Goal: Task Accomplishment & Management: Manage account settings

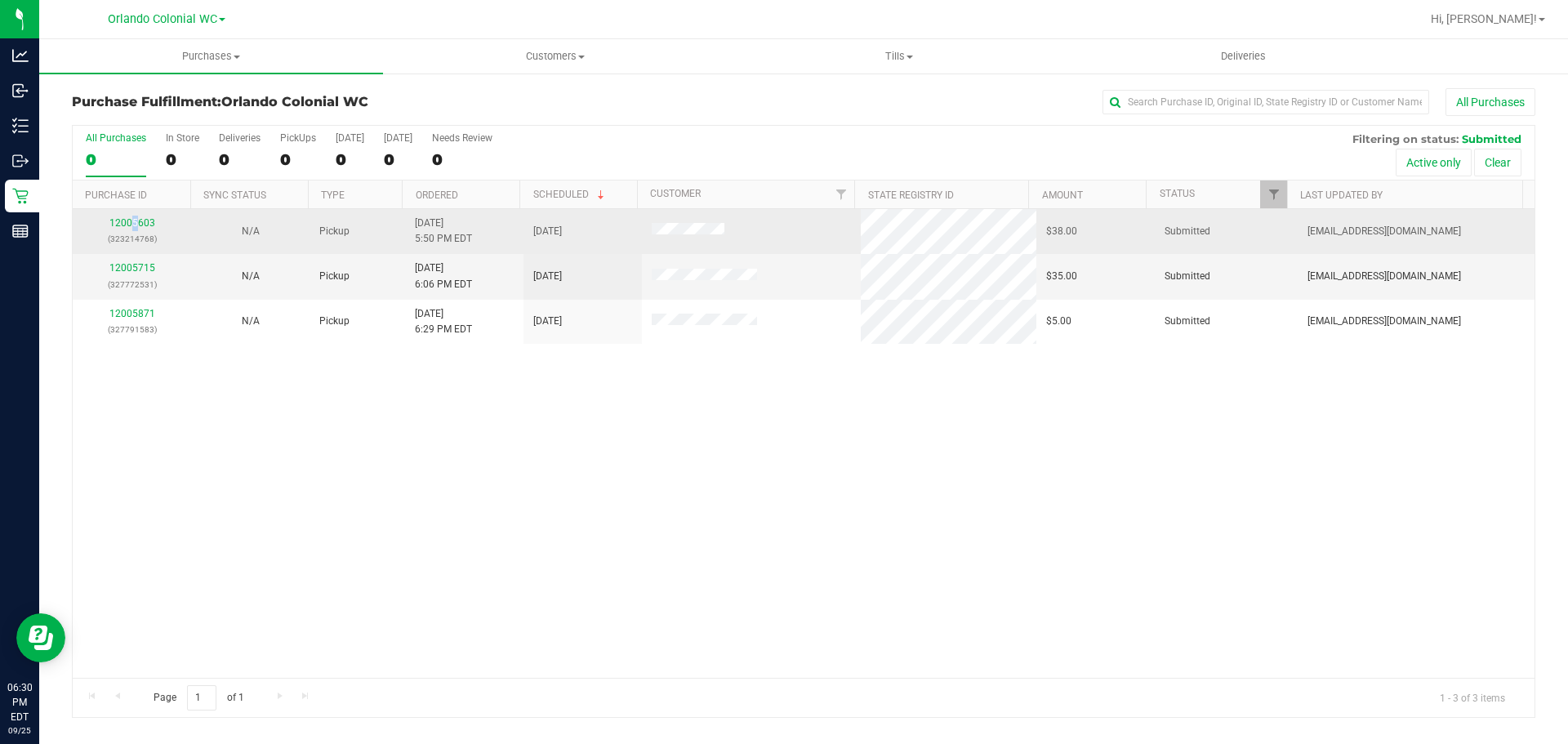
click at [137, 230] on div "12005603 (323214768)" at bounding box center [131, 231] width 99 height 31
click at [133, 224] on link "12005603" at bounding box center [132, 223] width 45 height 12
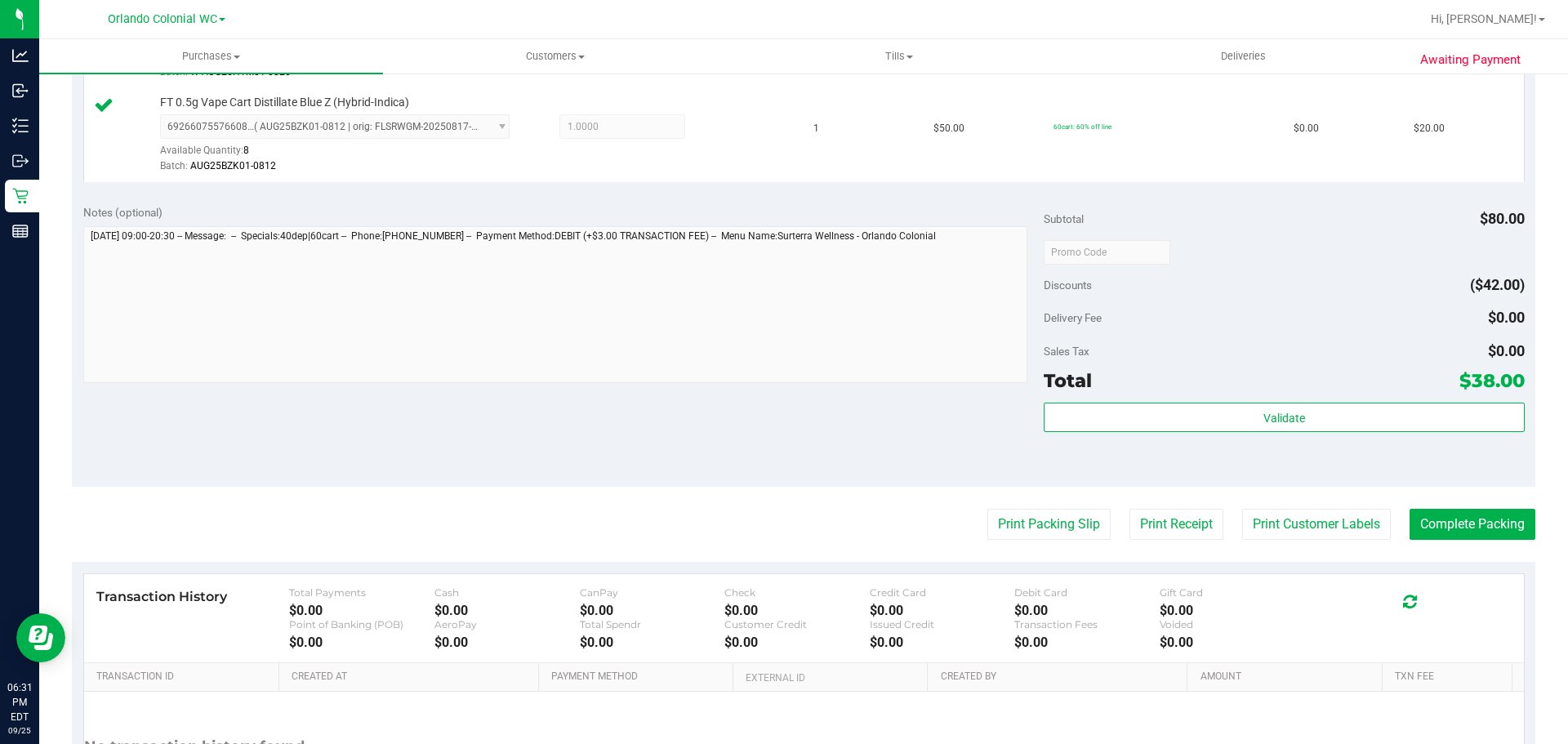
scroll to position [536, 0]
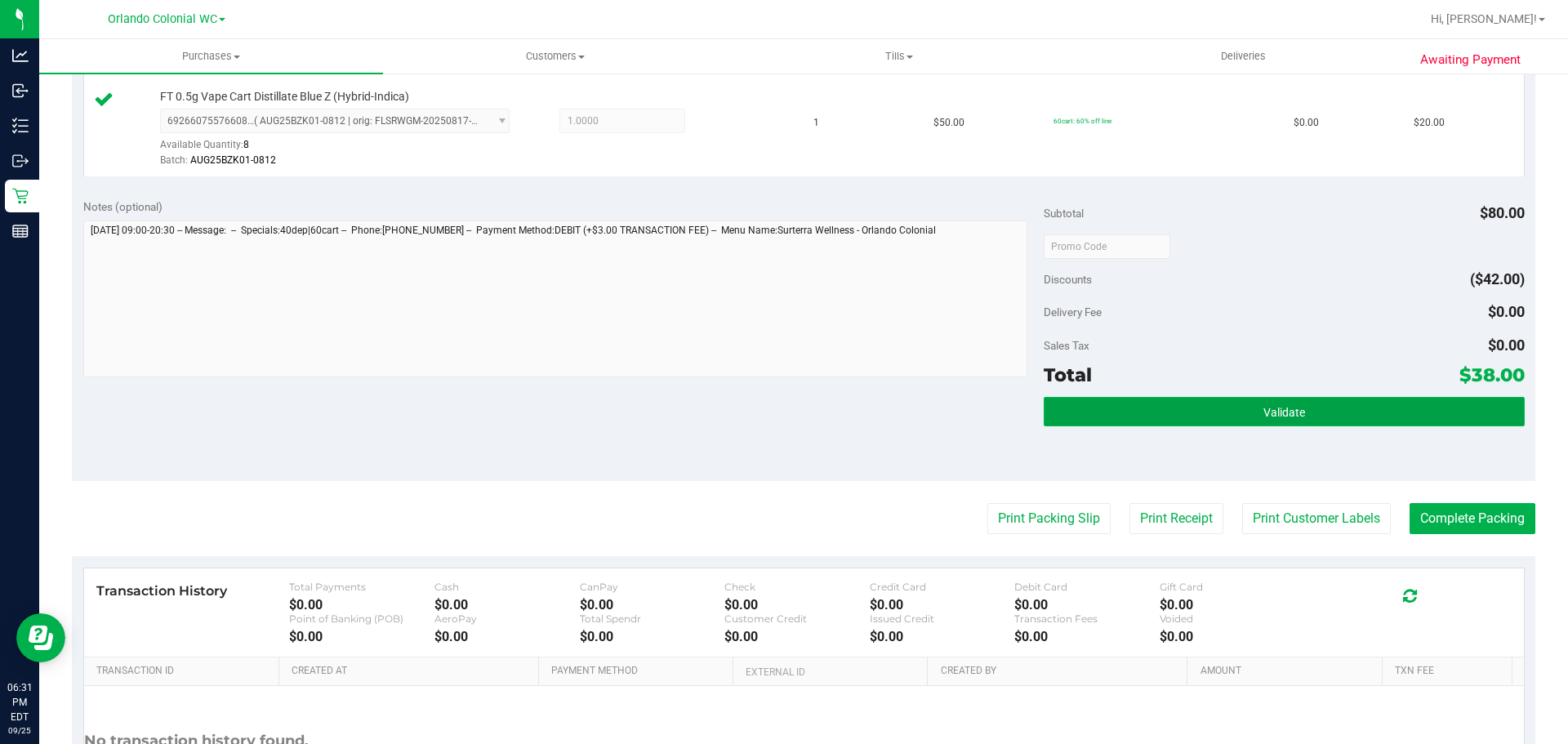
click at [1234, 421] on button "Validate" at bounding box center [1283, 412] width 480 height 29
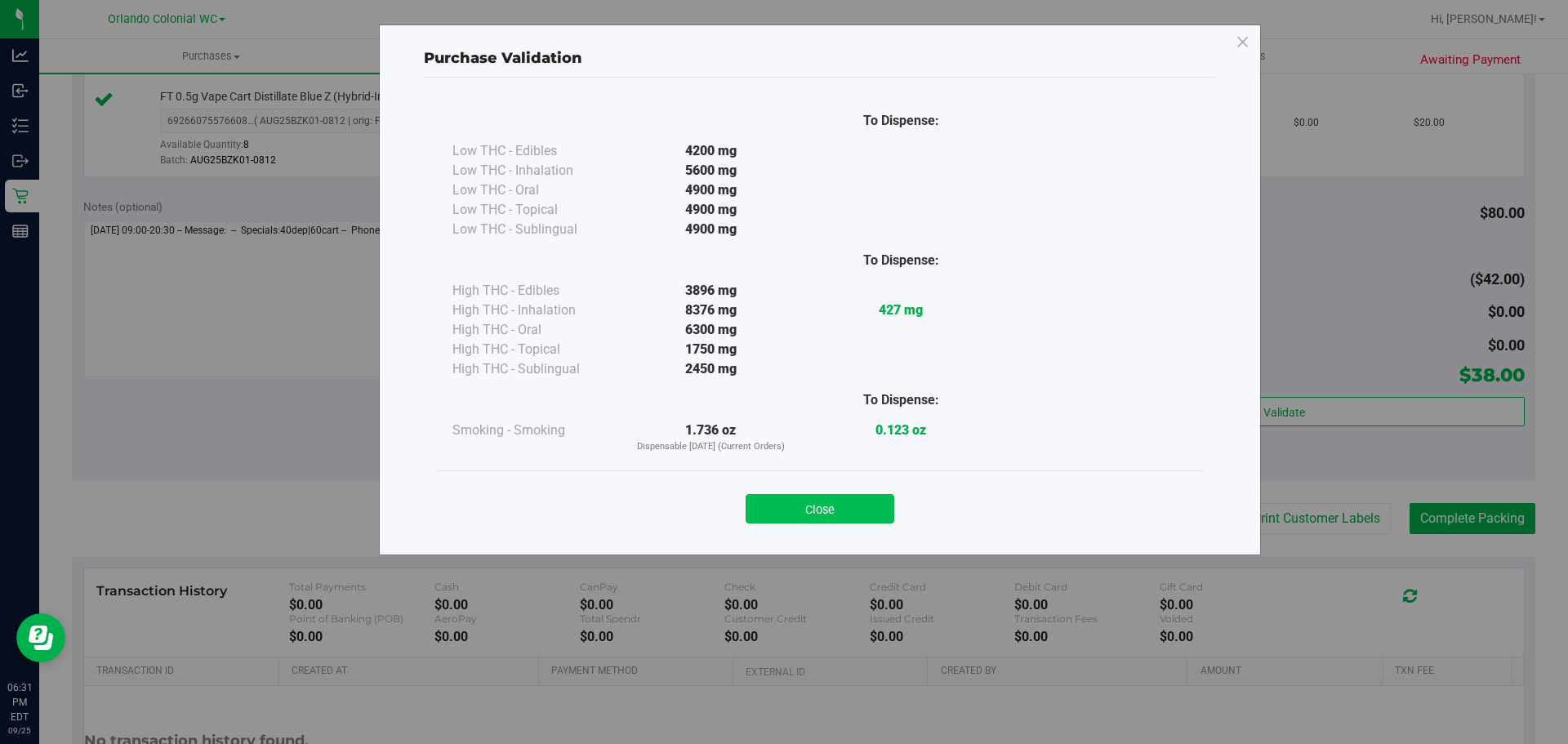
click at [801, 501] on button "Close" at bounding box center [820, 509] width 149 height 29
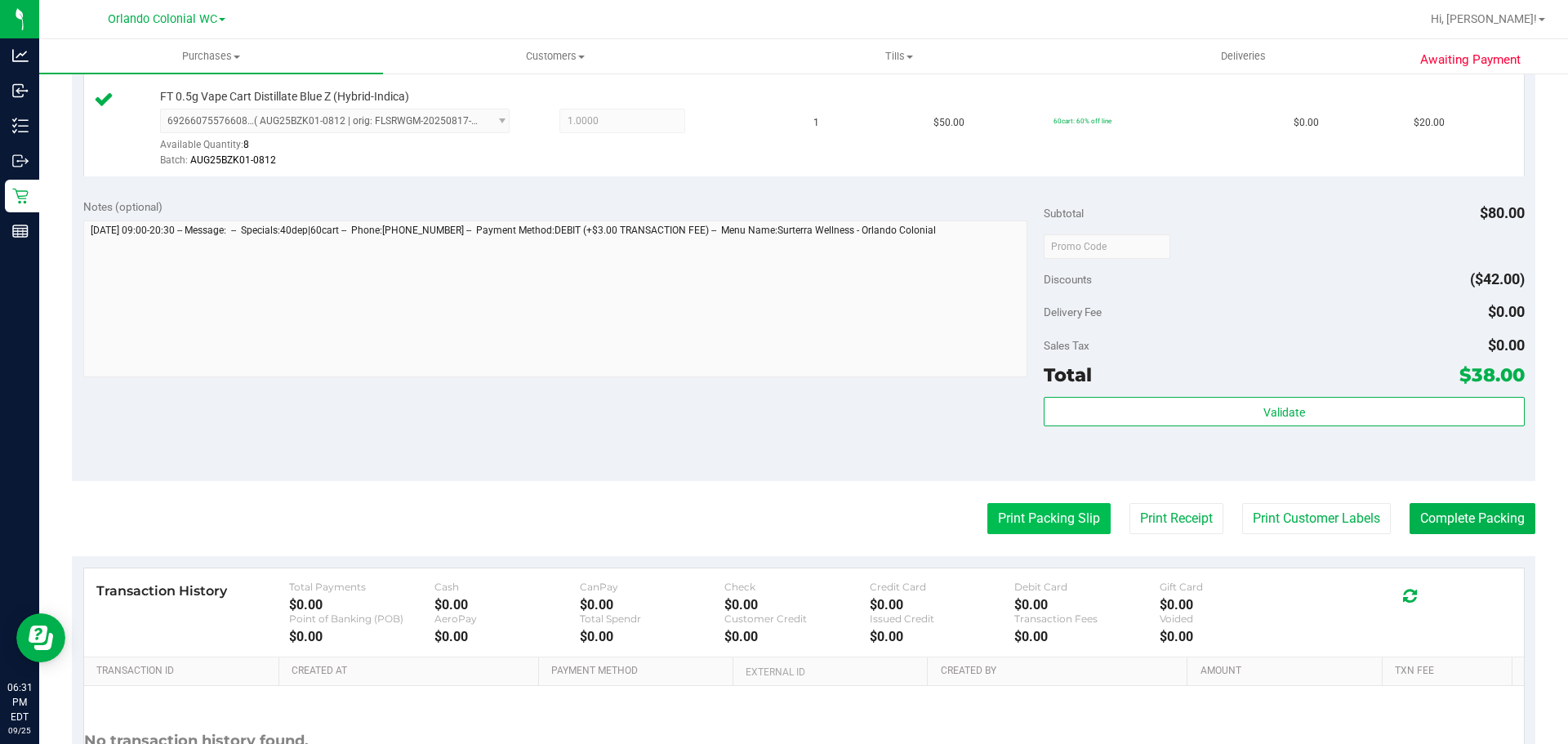
click at [1008, 533] on button "Print Packing Slip" at bounding box center [1049, 519] width 123 height 31
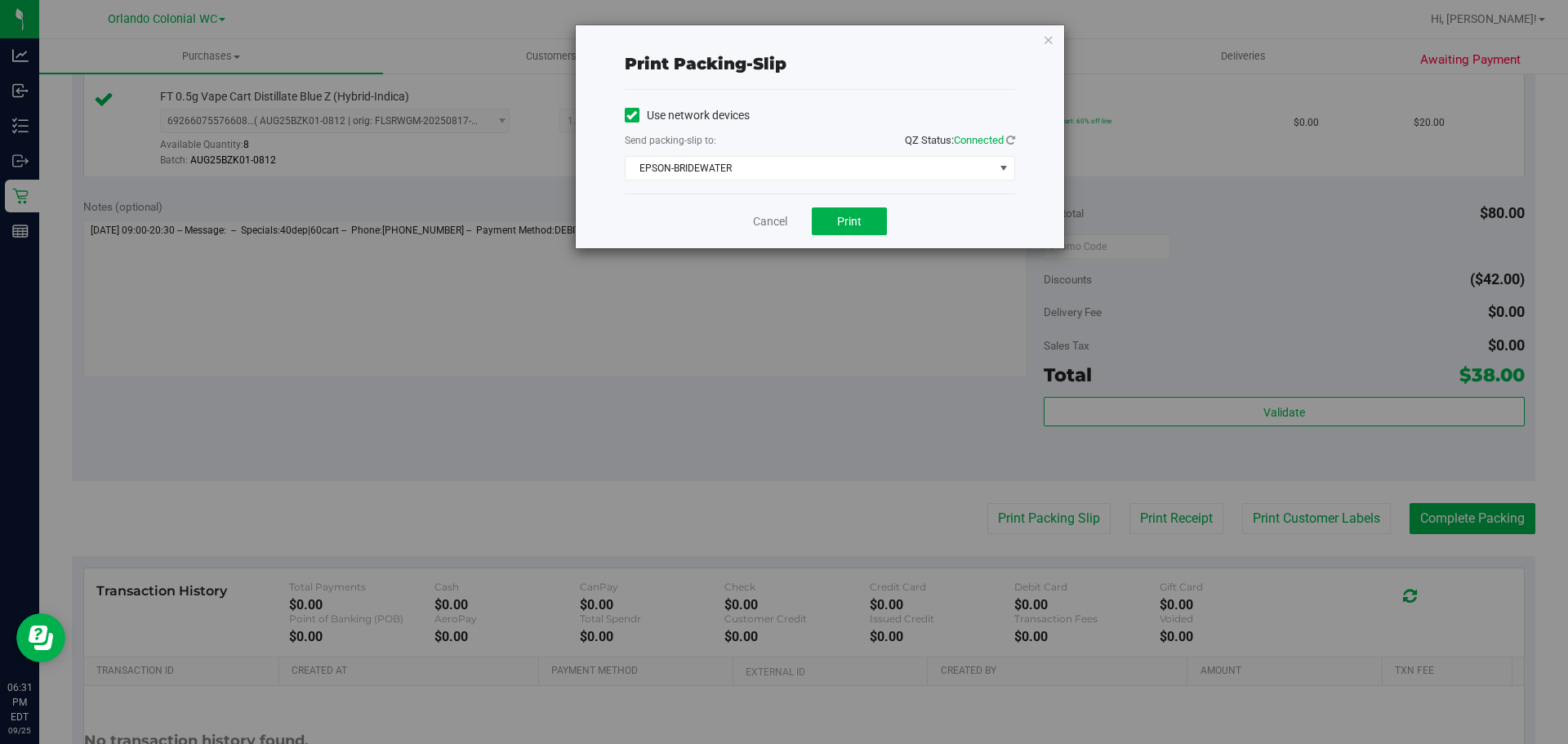
click at [847, 250] on div "Print packing-slip Use network devices Send packing-slip to: QZ Status: Connect…" at bounding box center [790, 372] width 1580 height 744
click at [872, 230] on button "Print" at bounding box center [849, 221] width 75 height 28
click at [759, 228] on link "Cancel" at bounding box center [770, 221] width 34 height 17
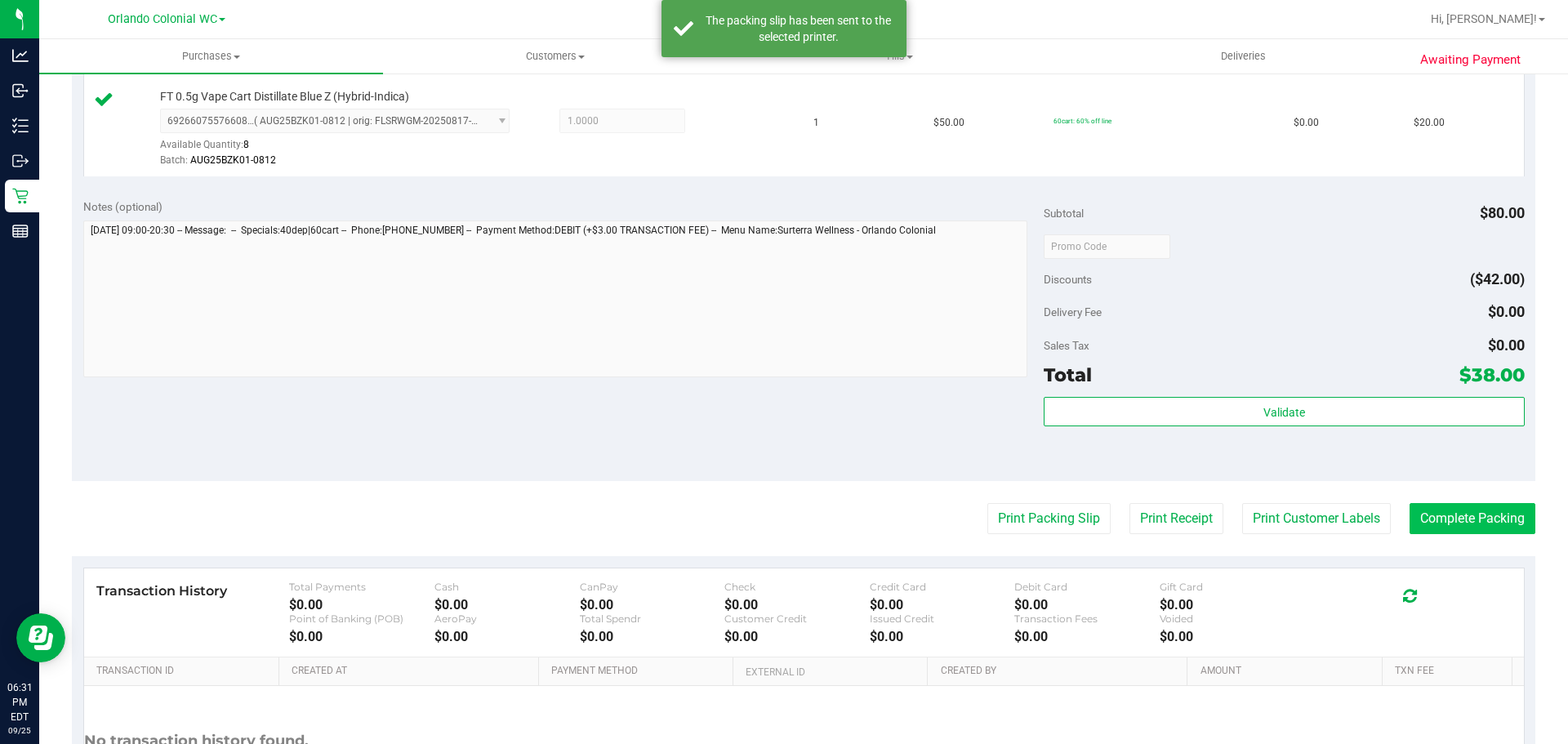
click at [1496, 510] on button "Complete Packing" at bounding box center [1472, 519] width 126 height 31
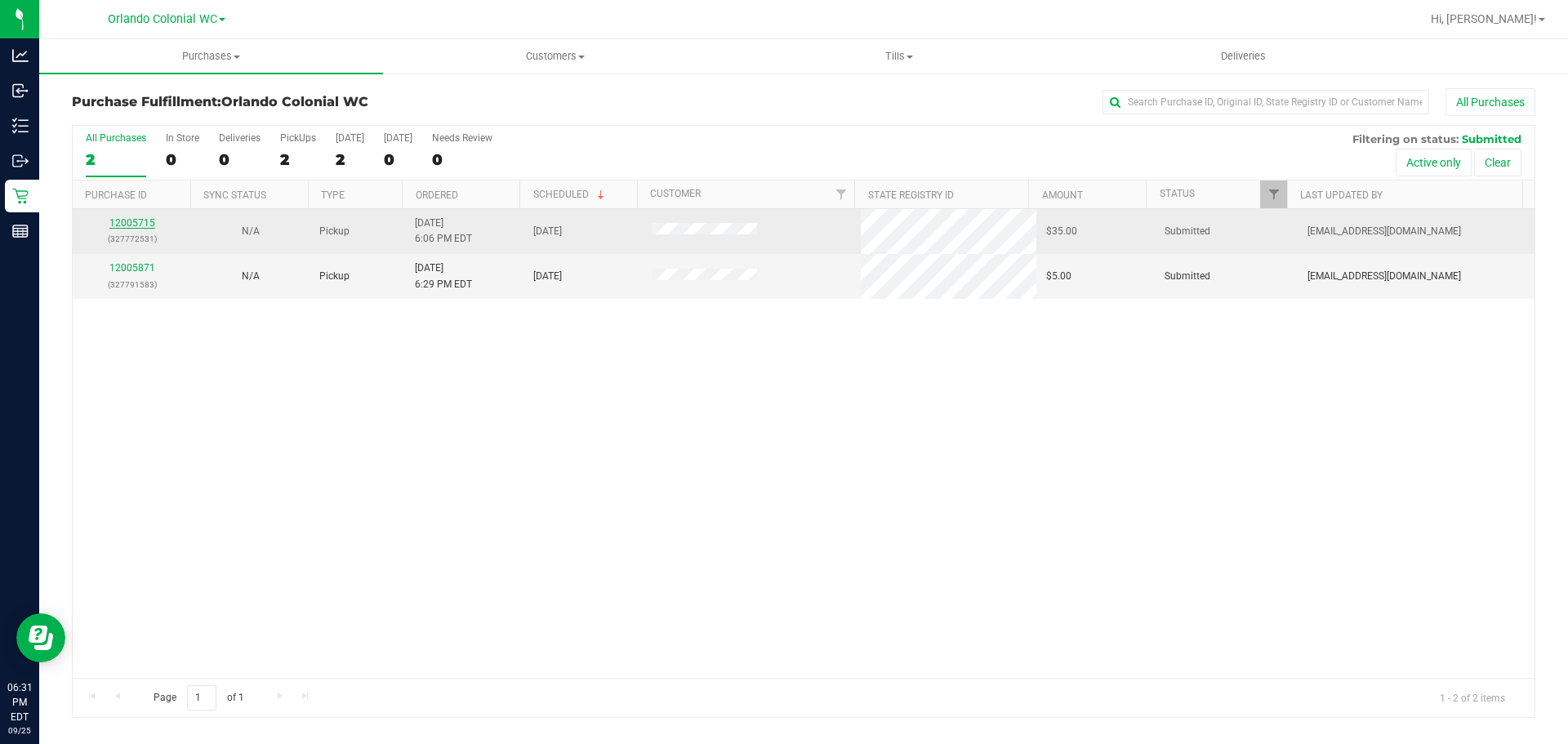
click at [150, 223] on link "12005715" at bounding box center [132, 223] width 45 height 12
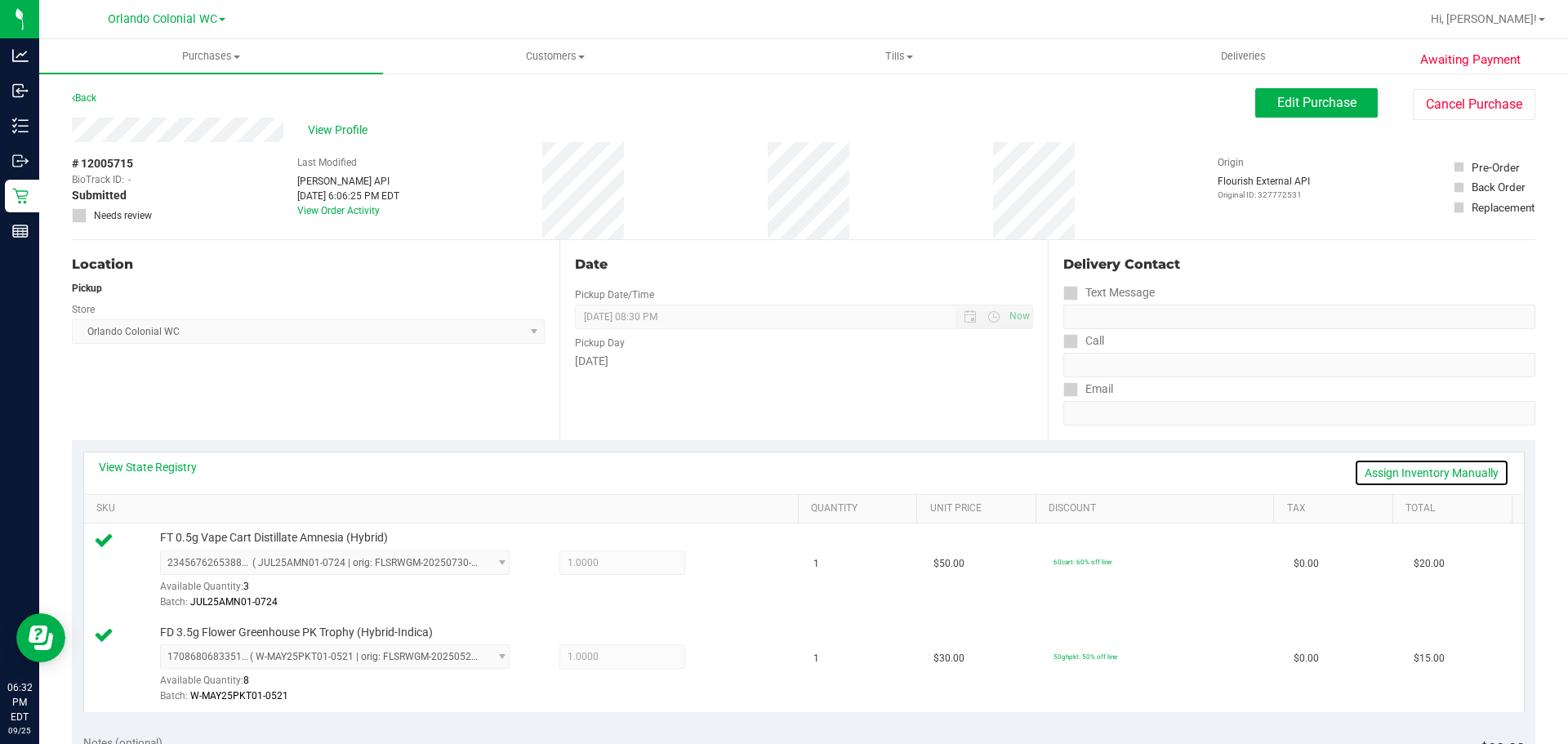
click at [1407, 475] on link "Assign Inventory Manually" at bounding box center [1431, 473] width 155 height 28
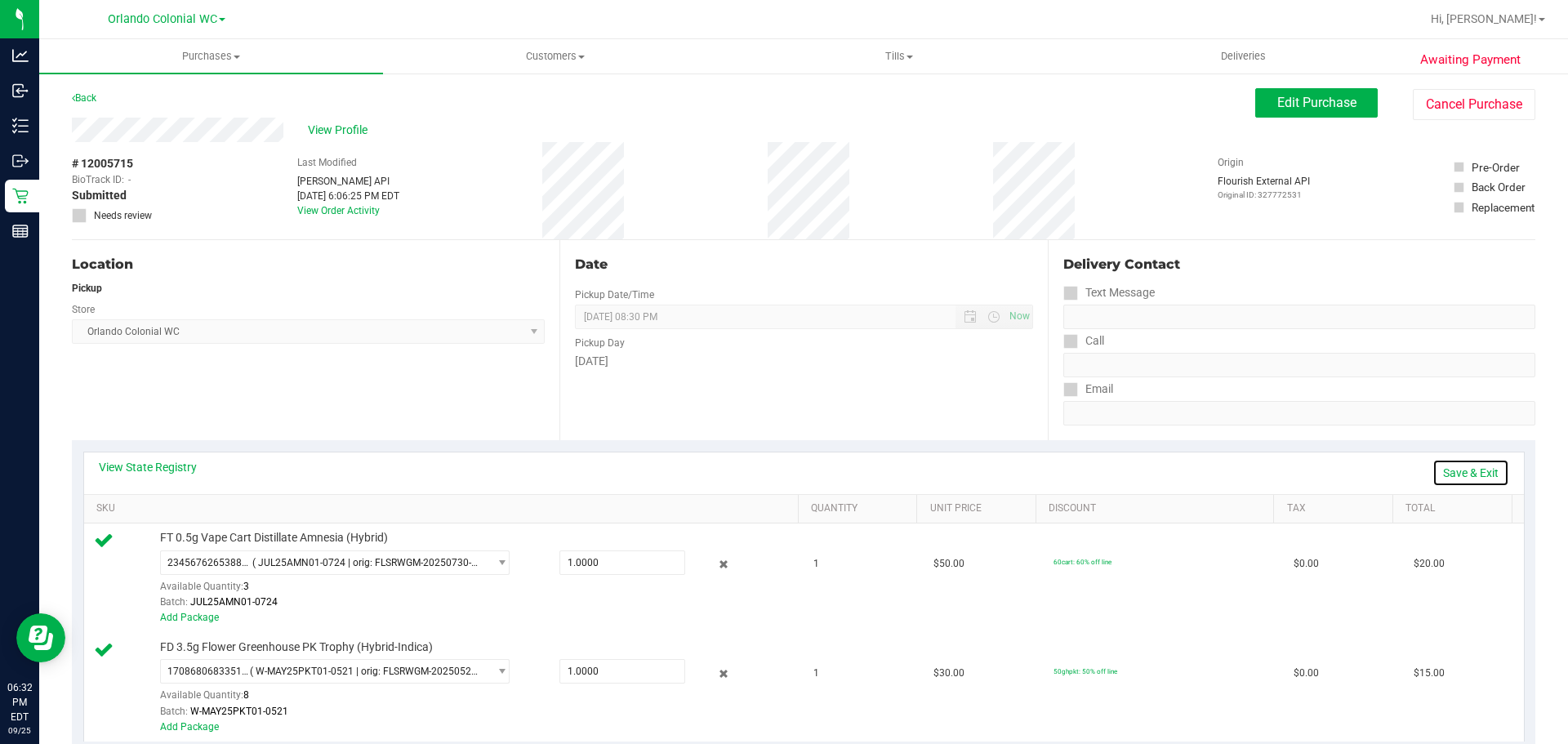
click at [1446, 473] on link "Save & Exit" at bounding box center [1470, 473] width 77 height 28
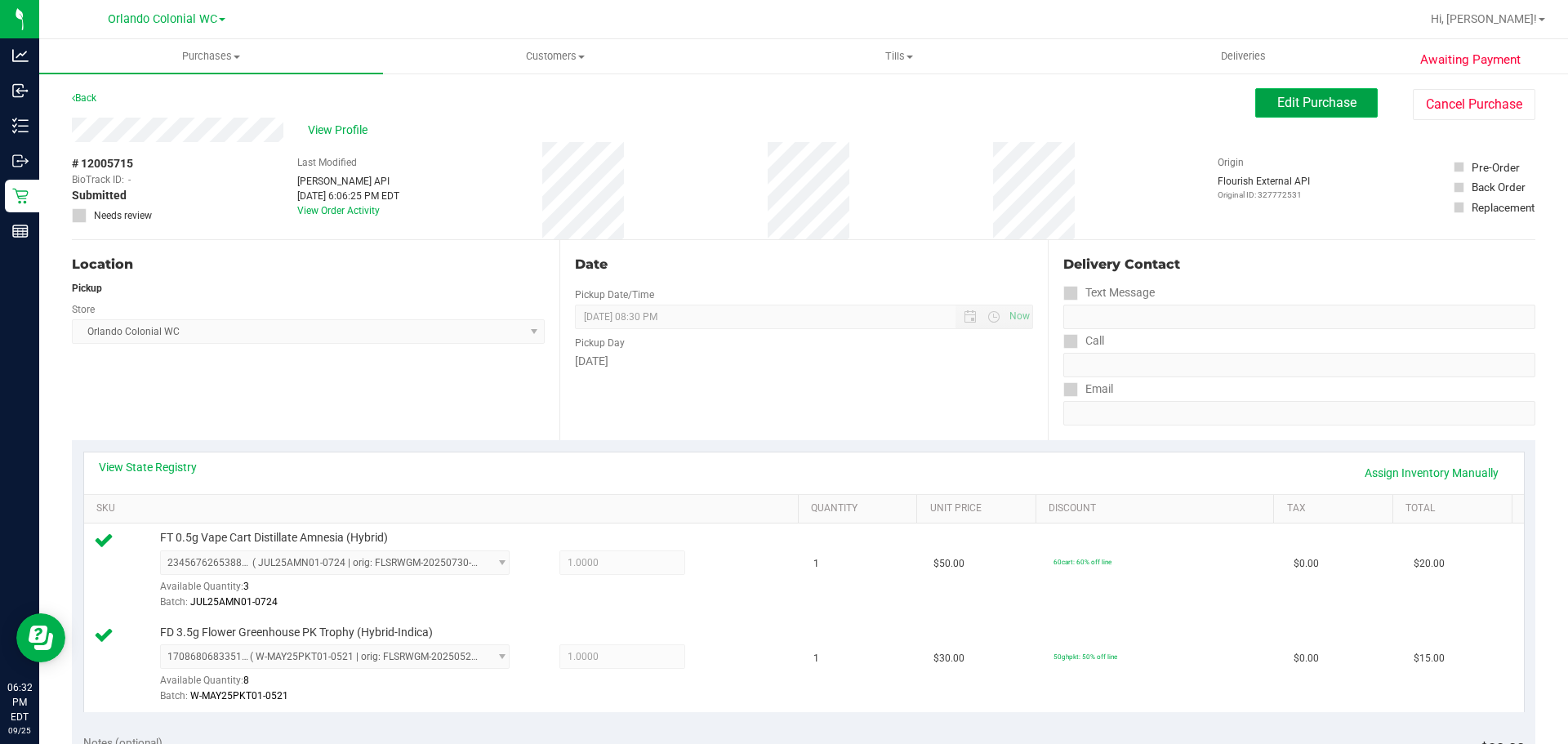
click at [1286, 103] on span "Edit Purchase" at bounding box center [1316, 102] width 79 height 15
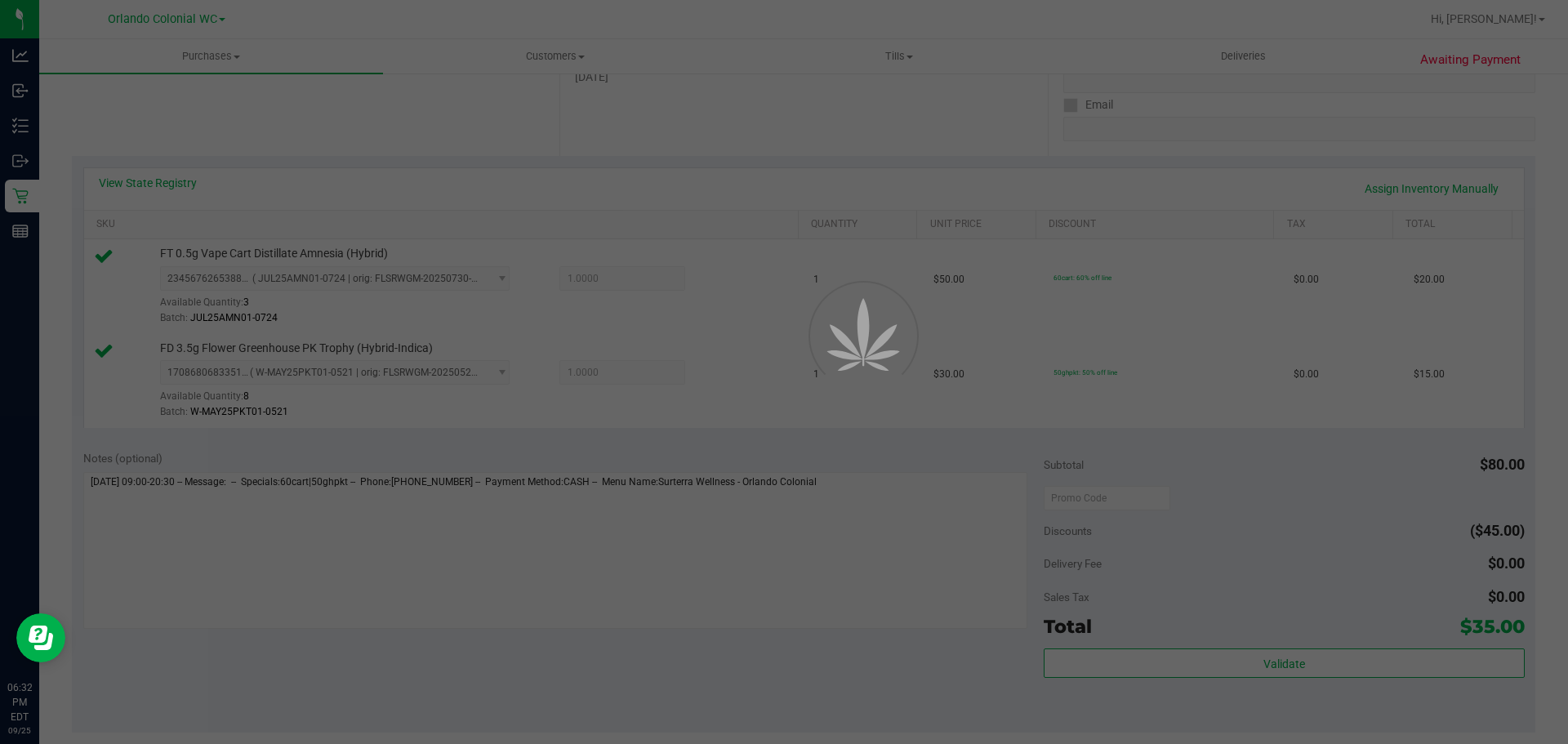
scroll to position [287, 0]
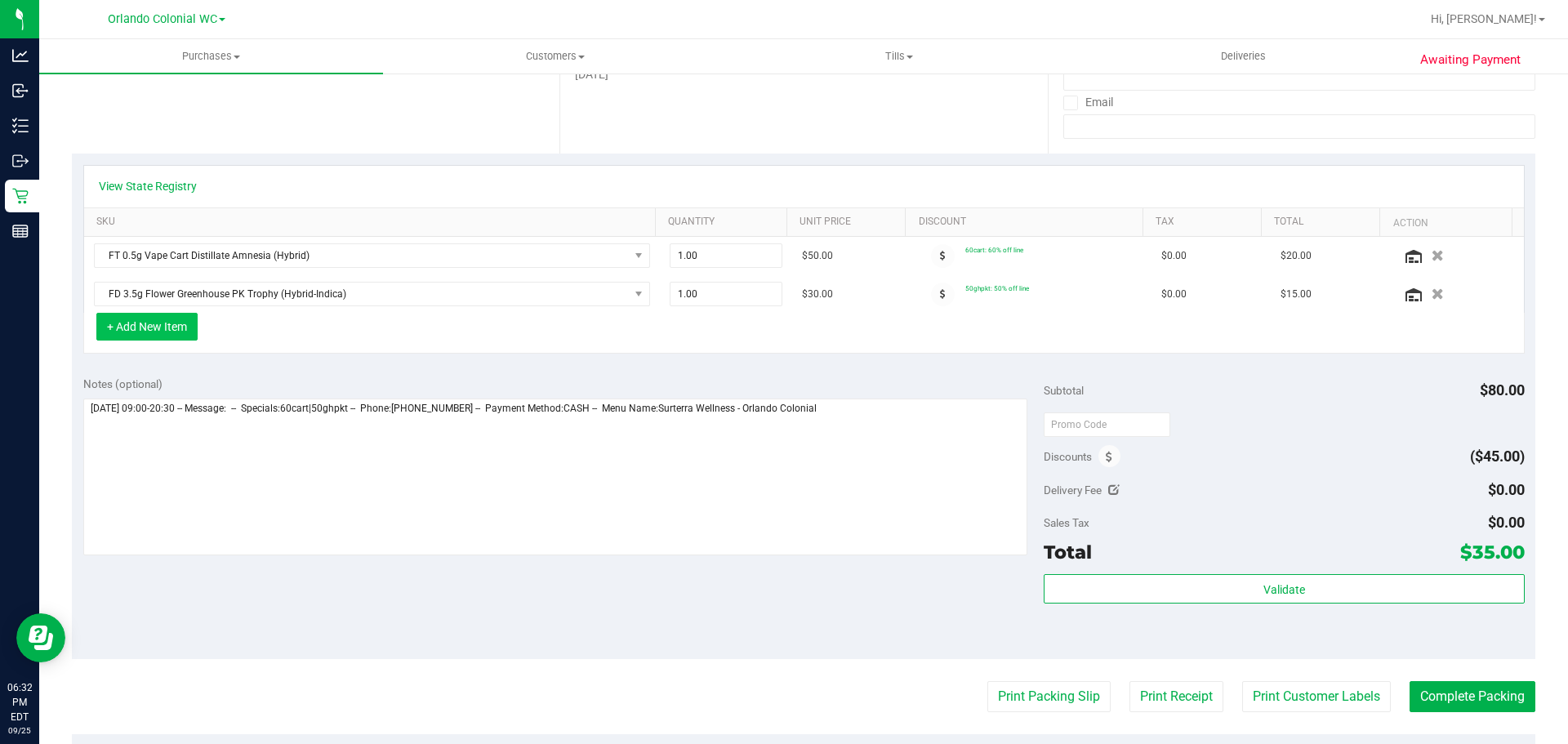
click at [162, 332] on button "+ Add New Item" at bounding box center [147, 327] width 102 height 28
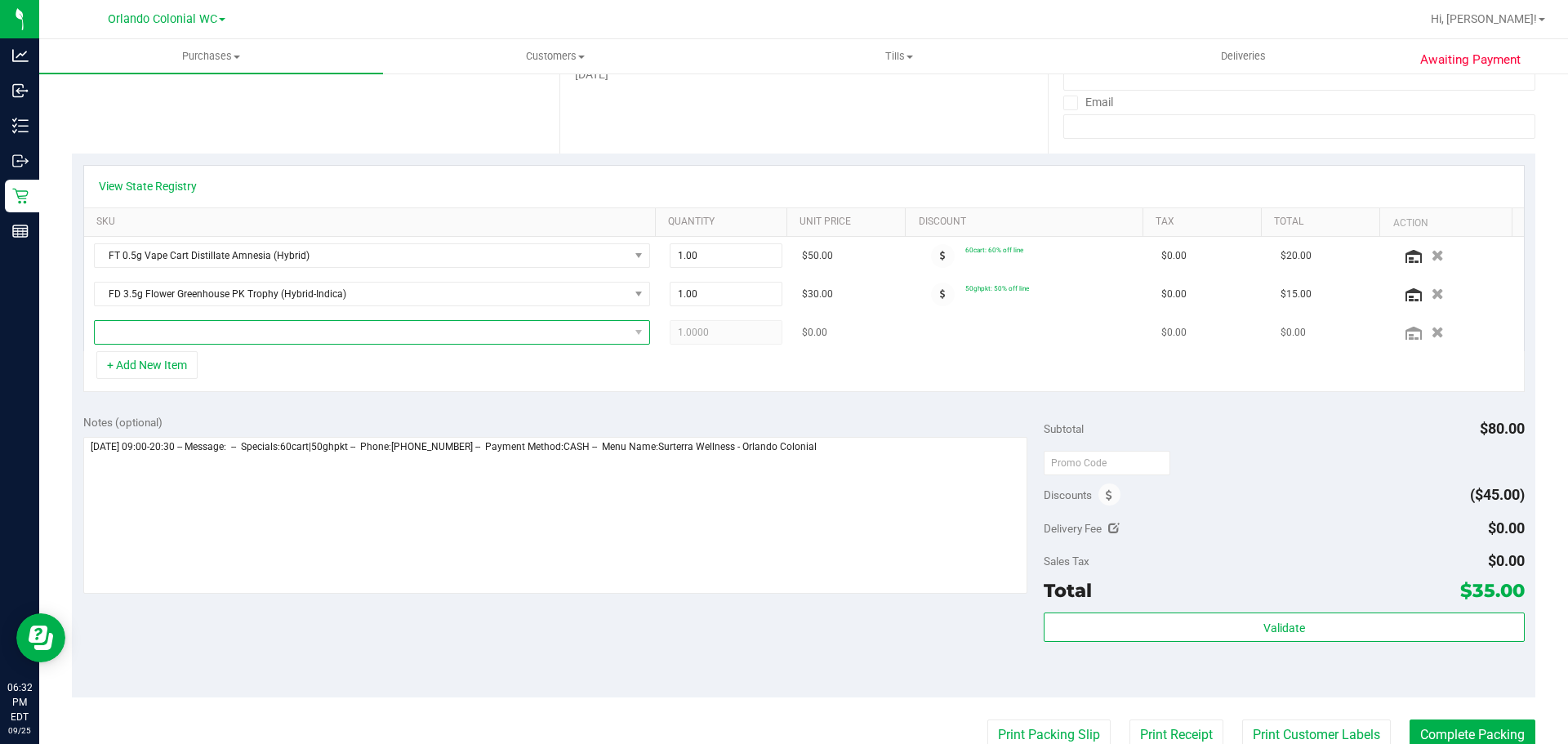
click at [354, 331] on span "NO DATA FOUND" at bounding box center [361, 332] width 534 height 23
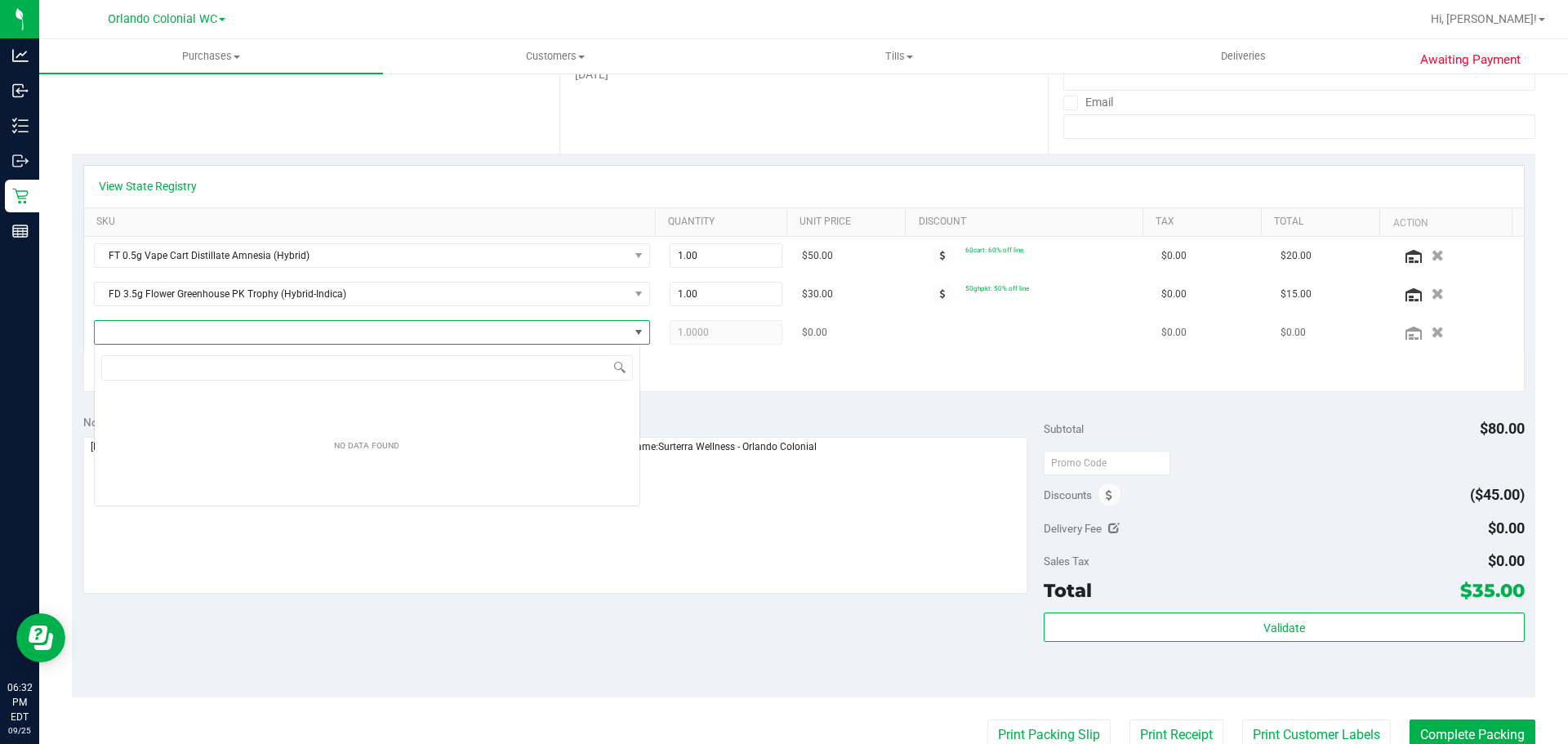
scroll to position [24, 546]
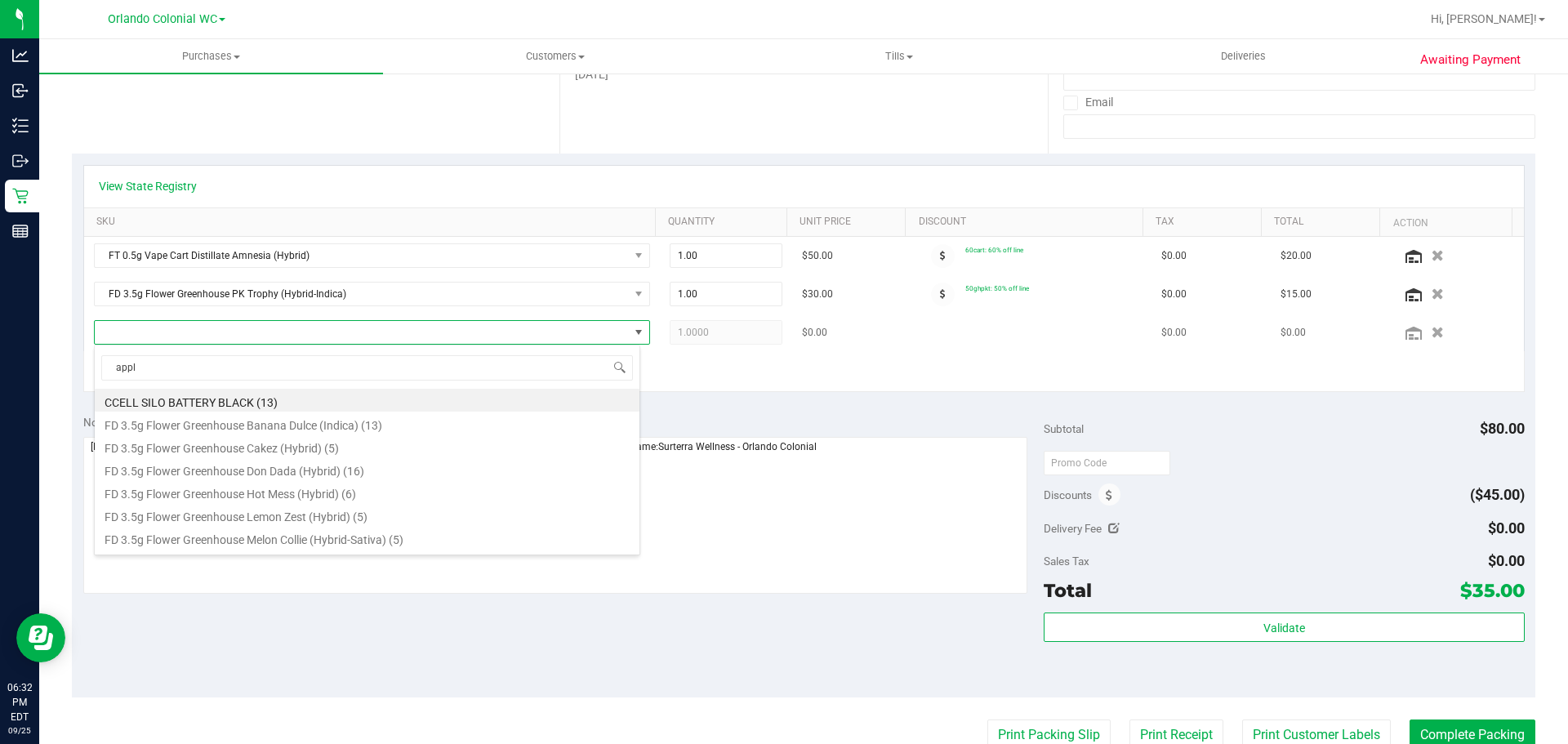
type input "apple"
click at [348, 402] on li "FT 0.5g Pre-Roll Apples N Bananas x Pancakes Jealousy (Hybrid) 1ct (20)" at bounding box center [366, 400] width 545 height 23
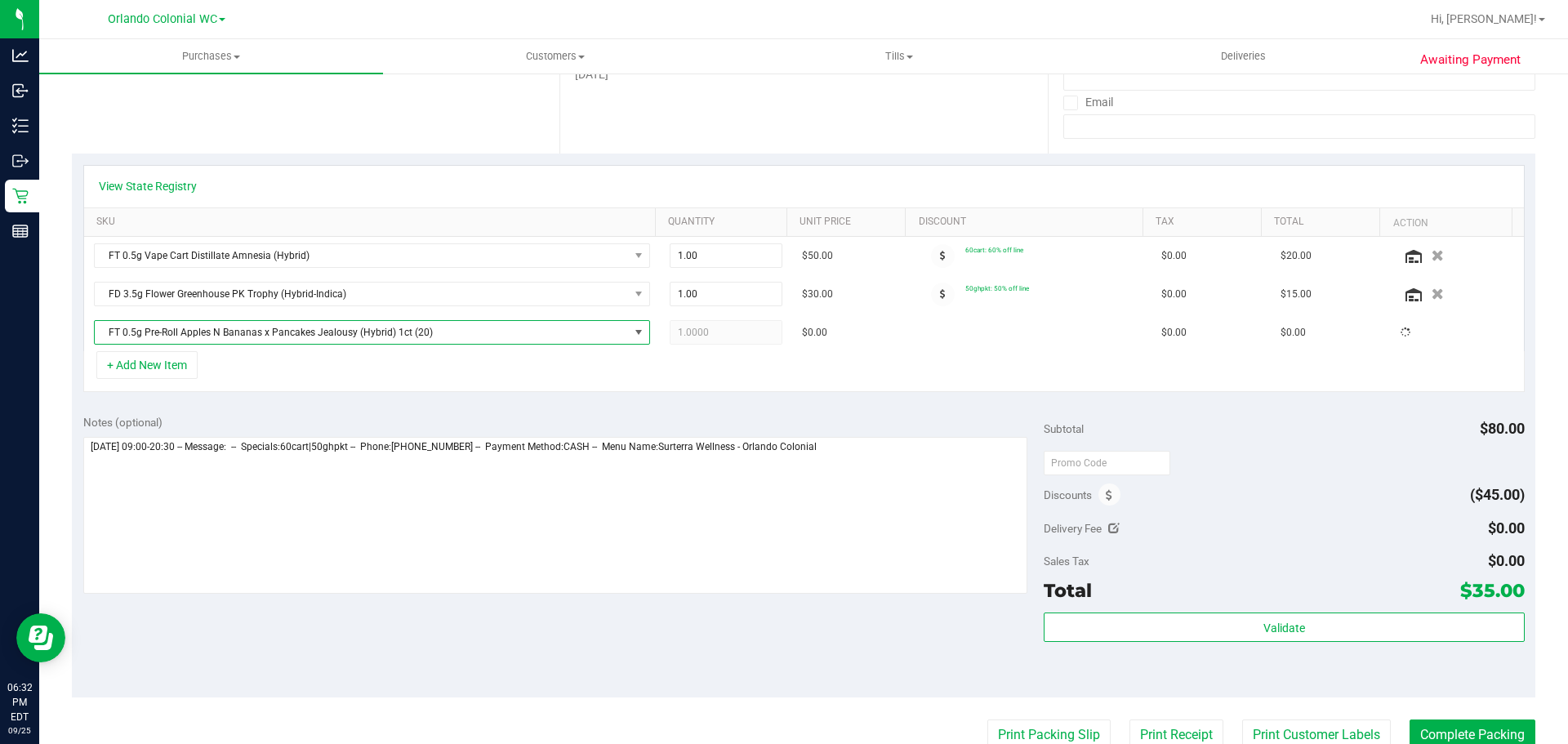
click at [356, 399] on div "View State Registry SKU Quantity Unit Price Discount Tax Total Action FT 0.5g V…" at bounding box center [803, 279] width 1464 height 250
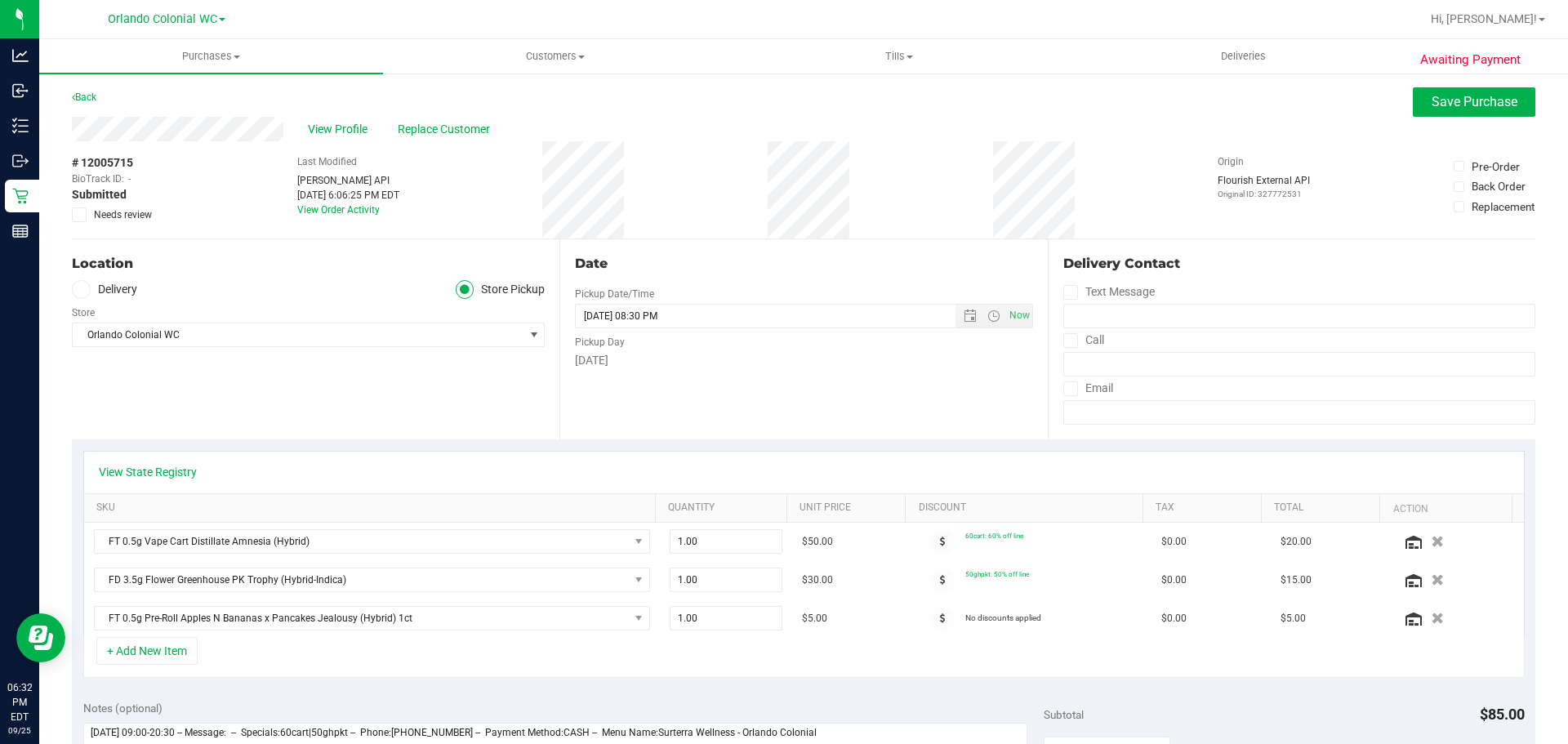
scroll to position [0, 0]
click at [1431, 98] on span "Save Purchase" at bounding box center [1474, 102] width 86 height 15
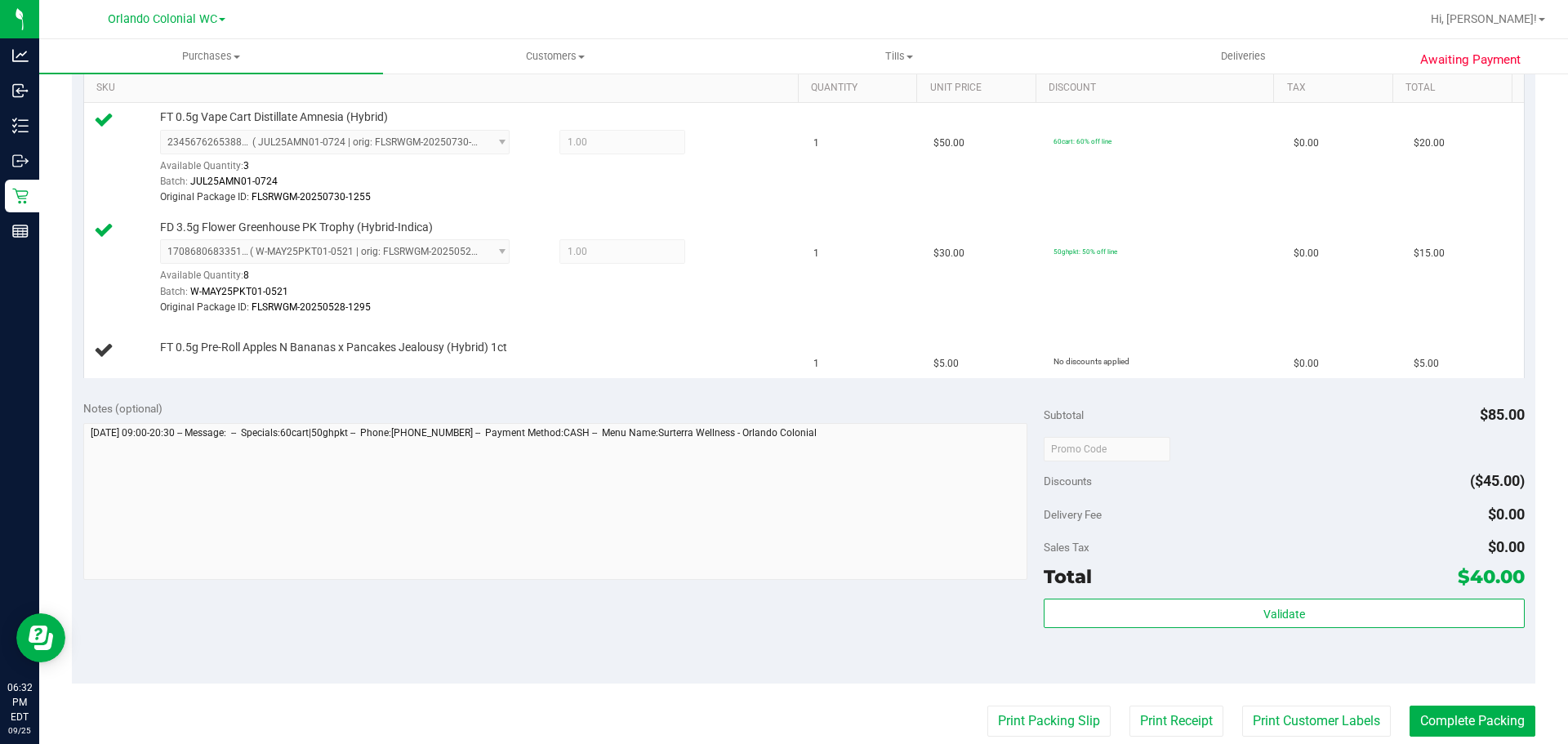
scroll to position [437, 0]
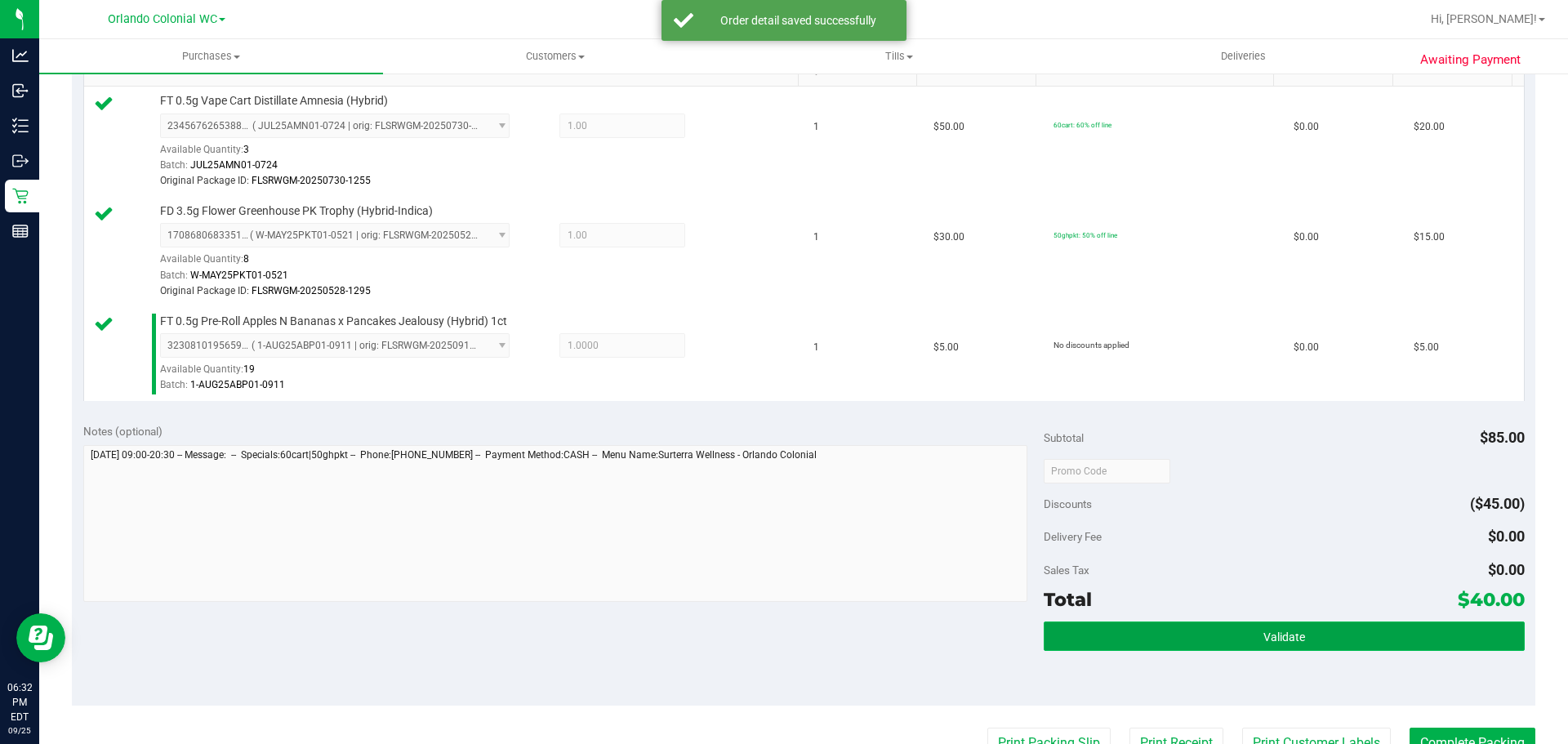
click at [1141, 651] on button "Validate" at bounding box center [1283, 636] width 480 height 29
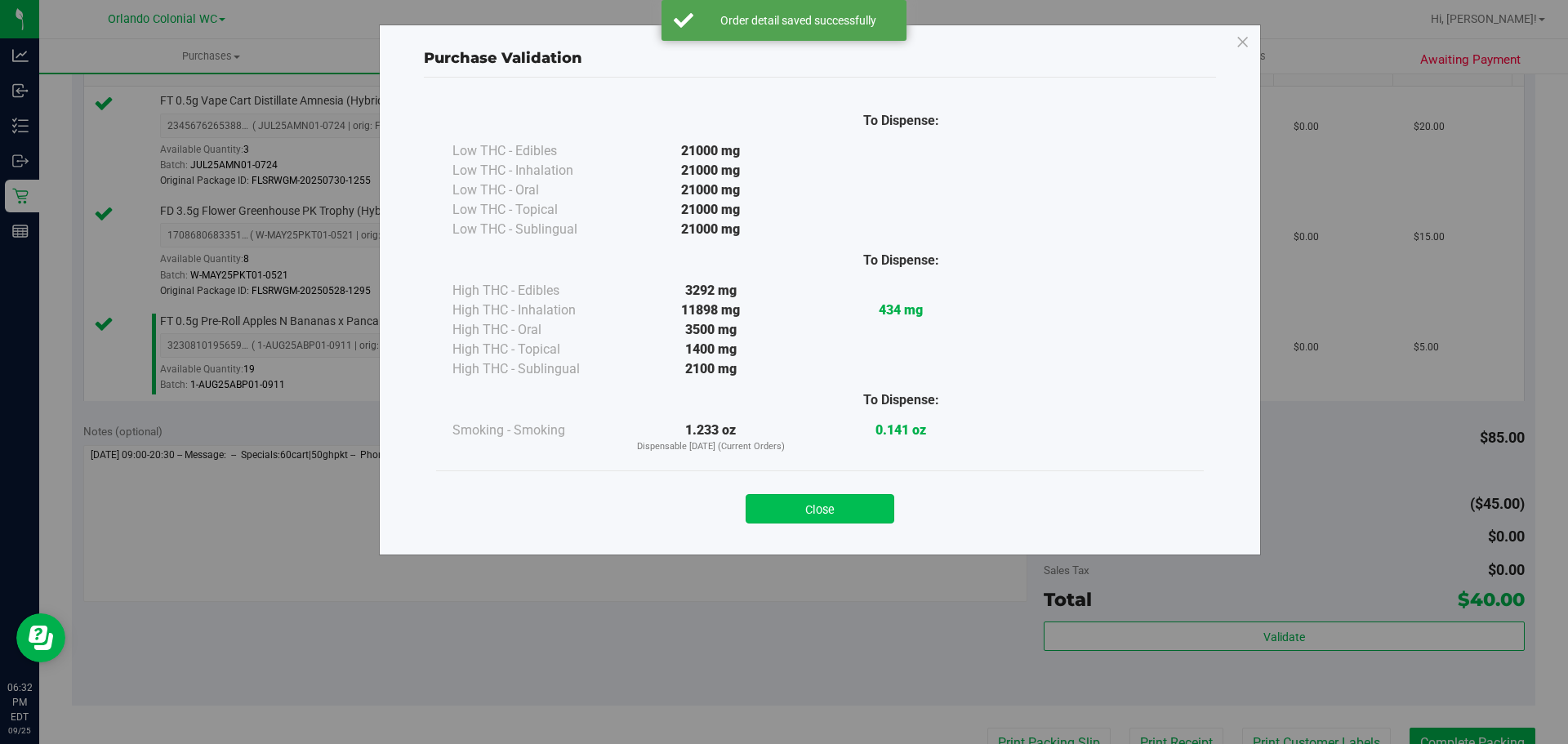
click at [803, 516] on button "Close" at bounding box center [820, 509] width 149 height 29
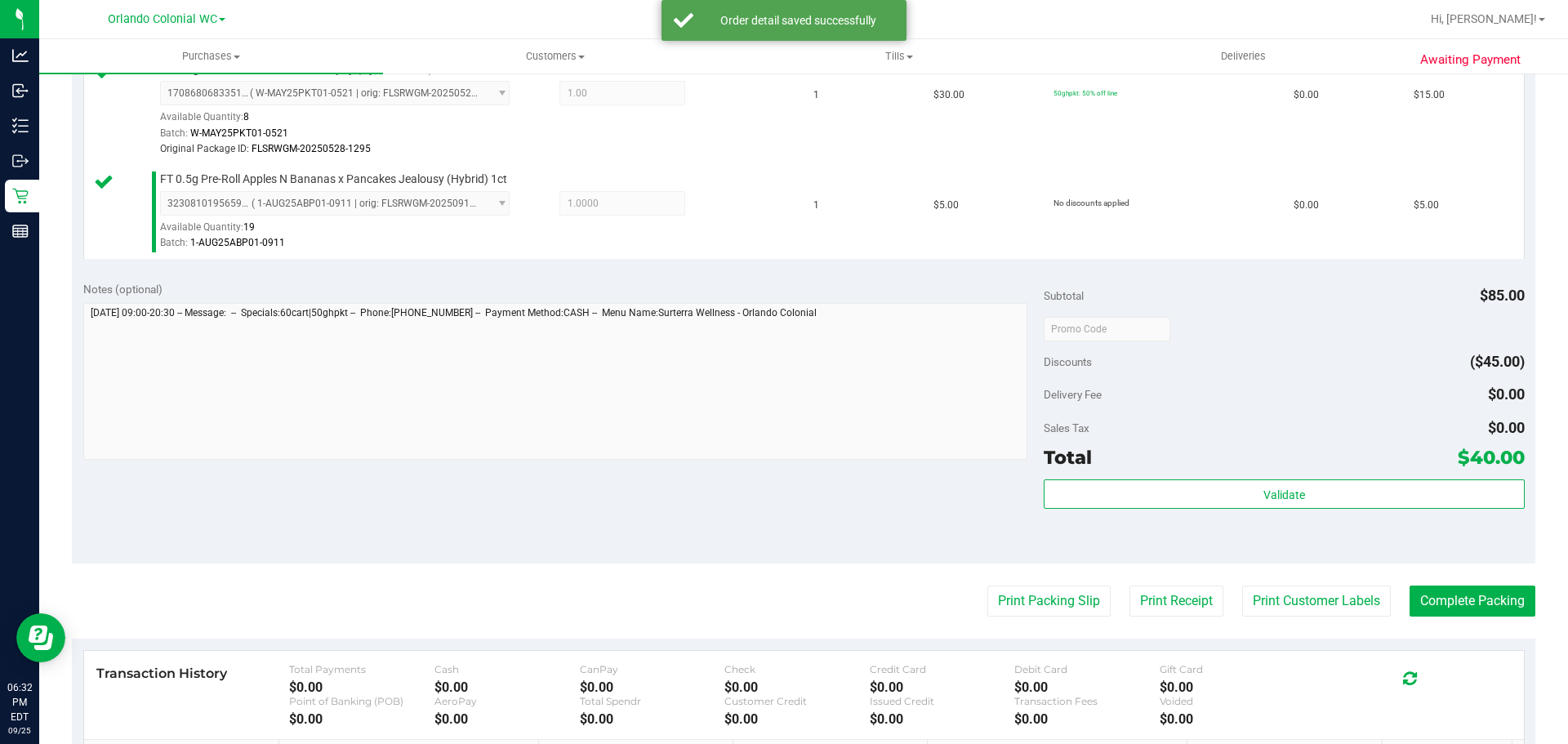
scroll to position [582, 0]
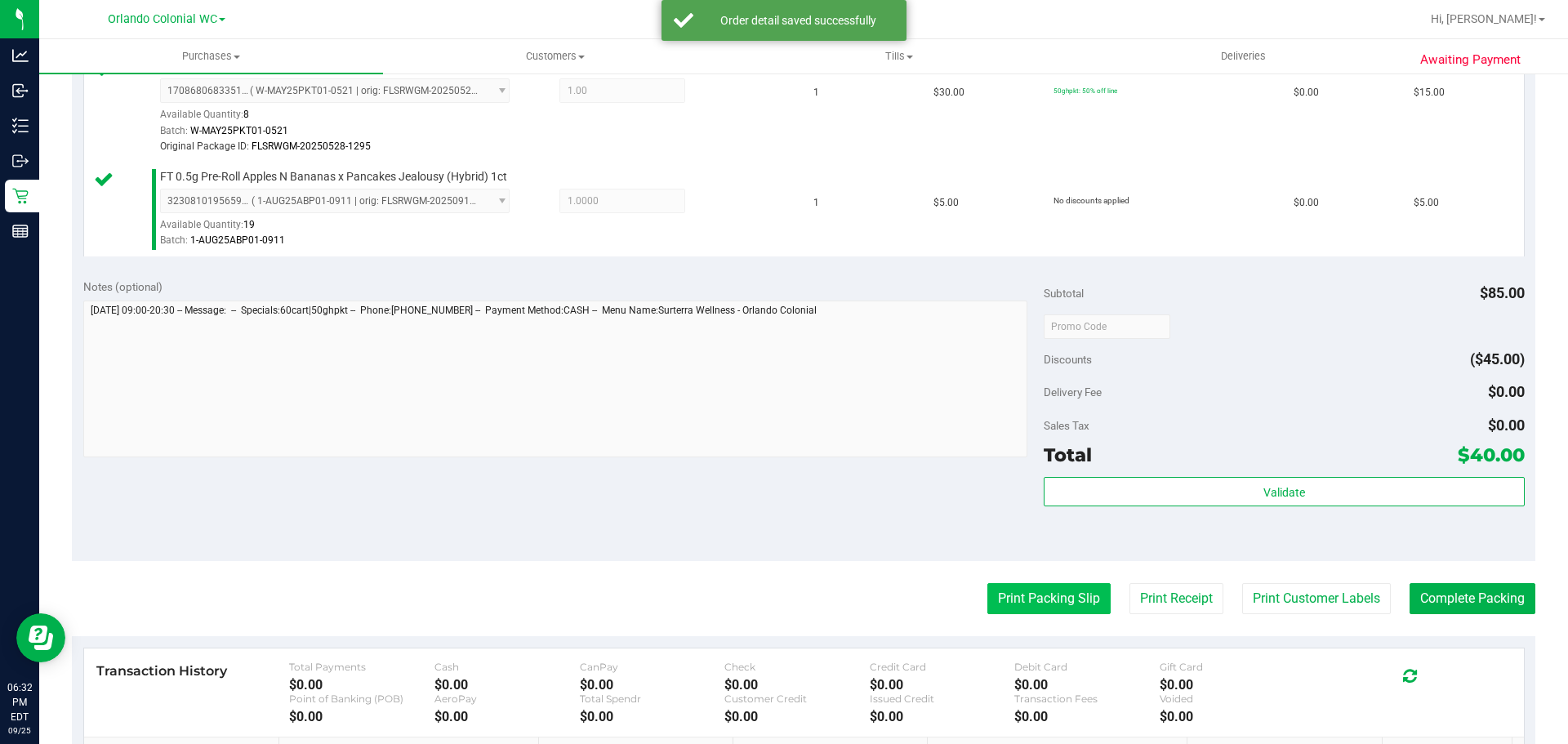
click at [1021, 605] on button "Print Packing Slip" at bounding box center [1049, 599] width 123 height 31
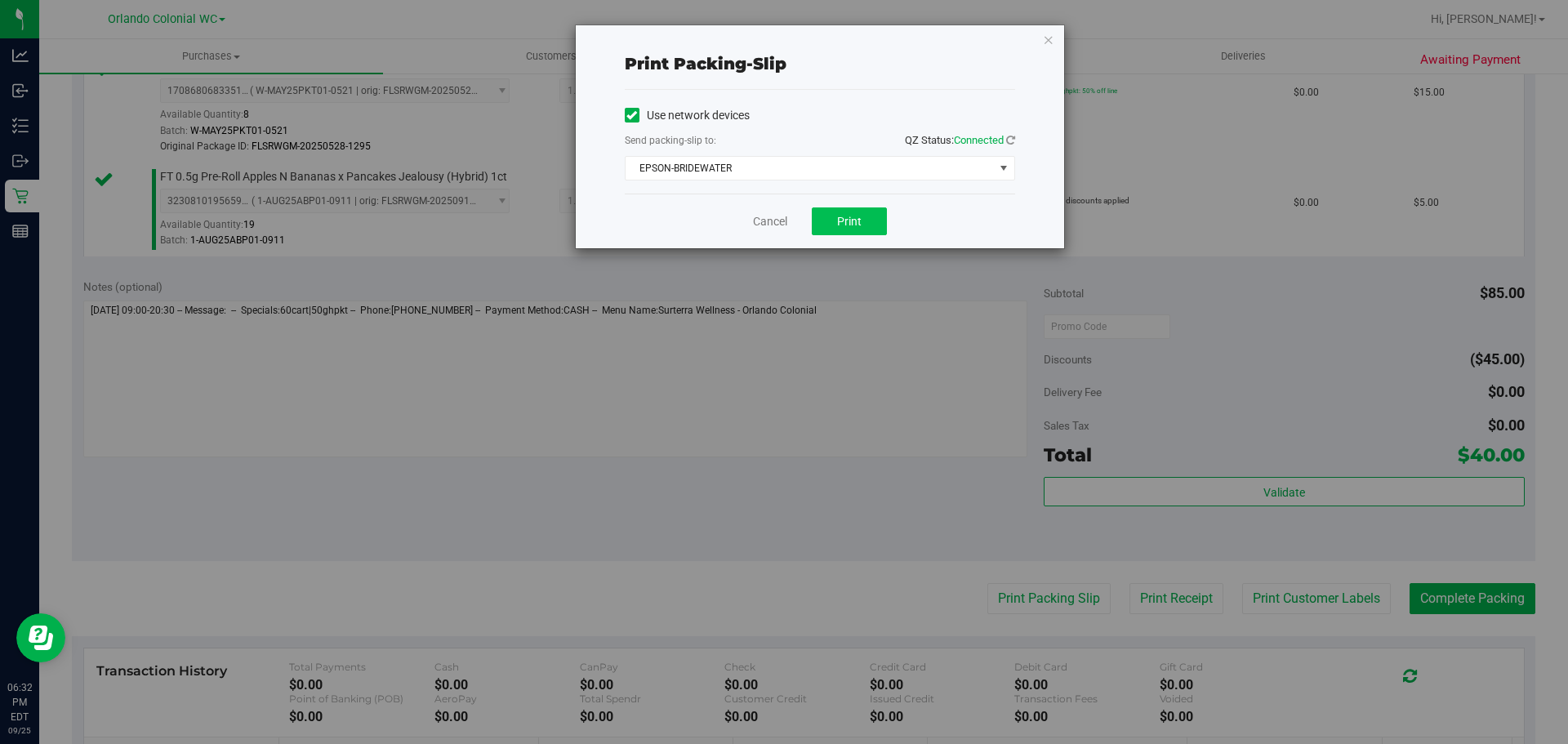
click at [850, 221] on span "Print" at bounding box center [849, 221] width 24 height 13
click at [763, 216] on link "Cancel" at bounding box center [770, 221] width 34 height 17
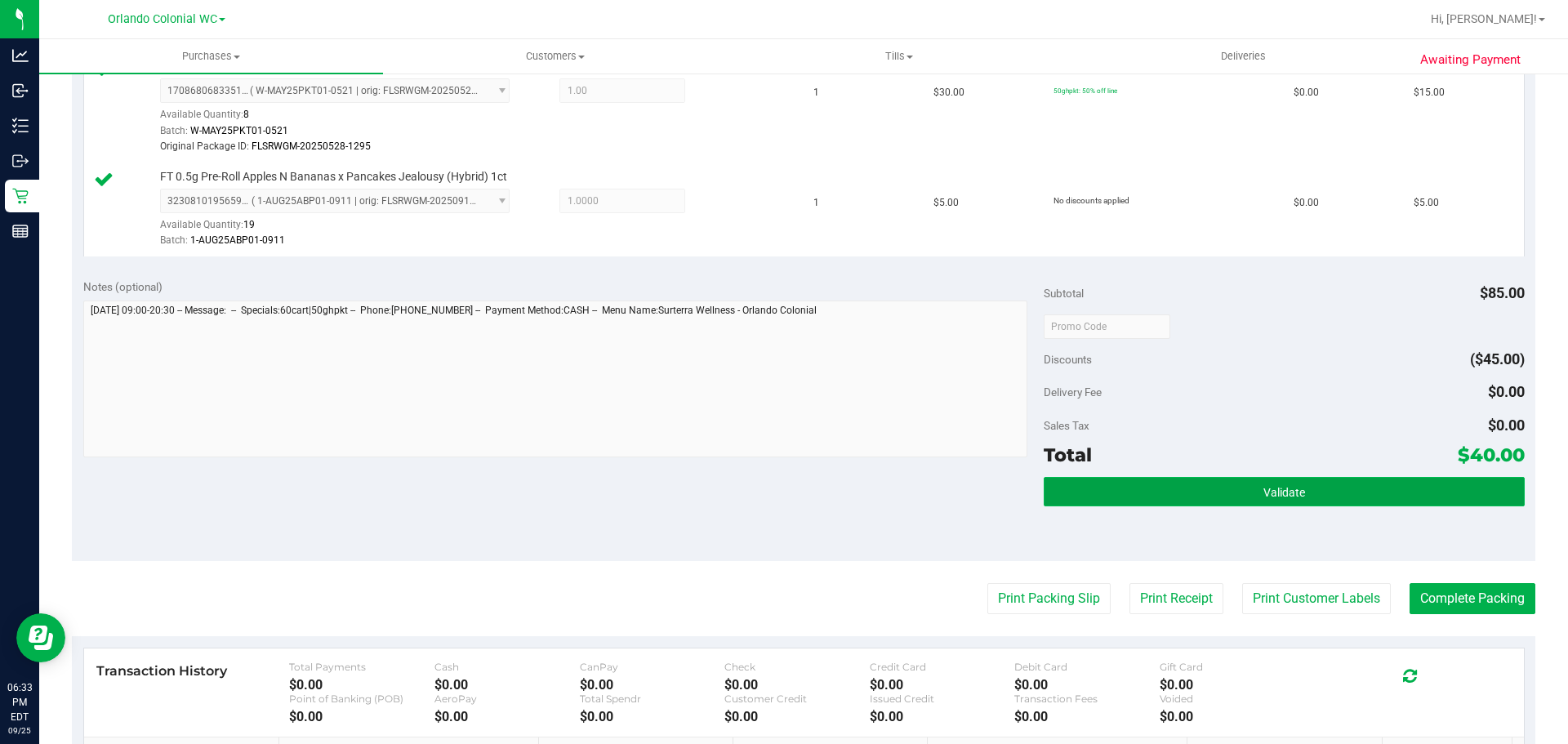
click at [1307, 501] on button "Validate" at bounding box center [1283, 492] width 480 height 29
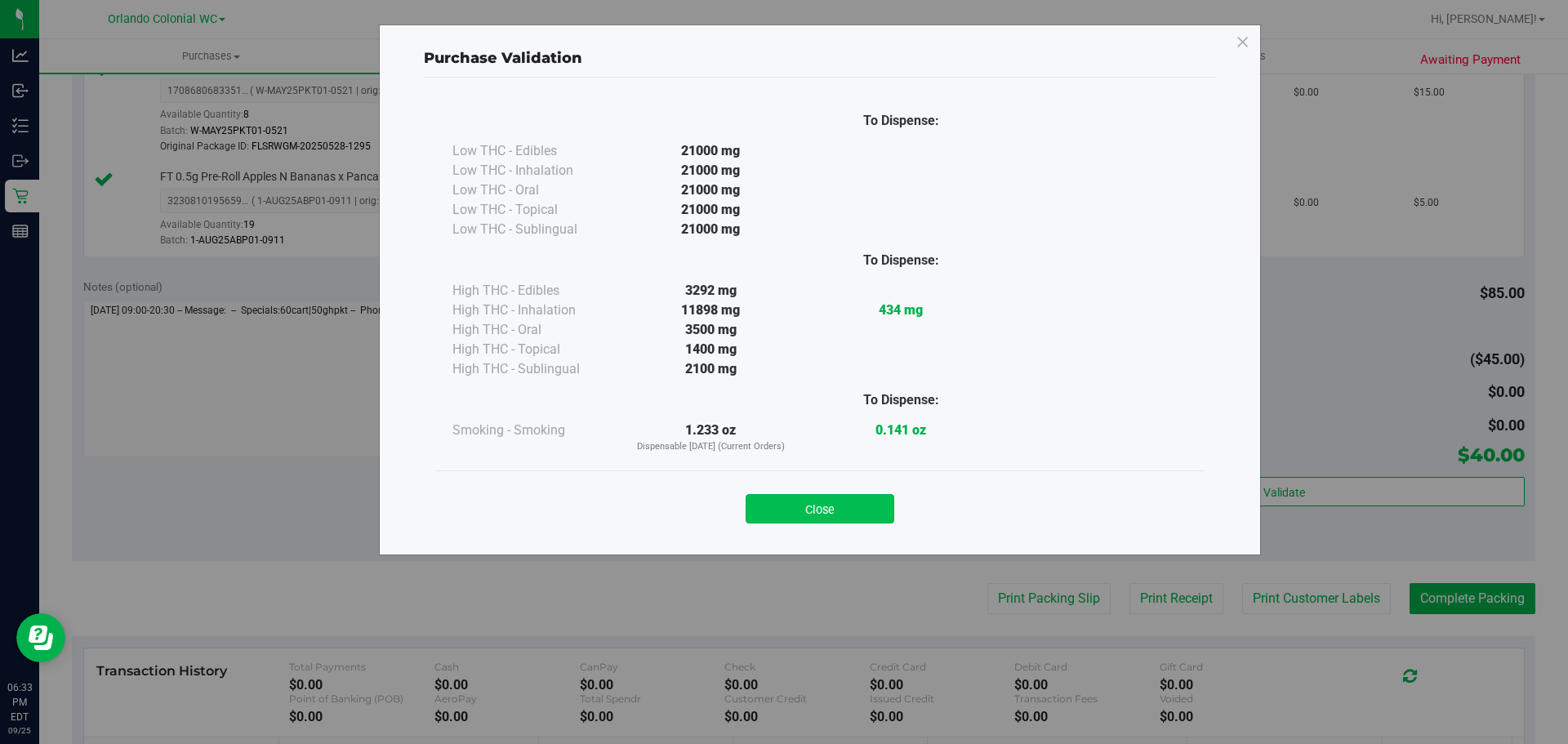
click at [779, 495] on button "Close" at bounding box center [820, 509] width 149 height 29
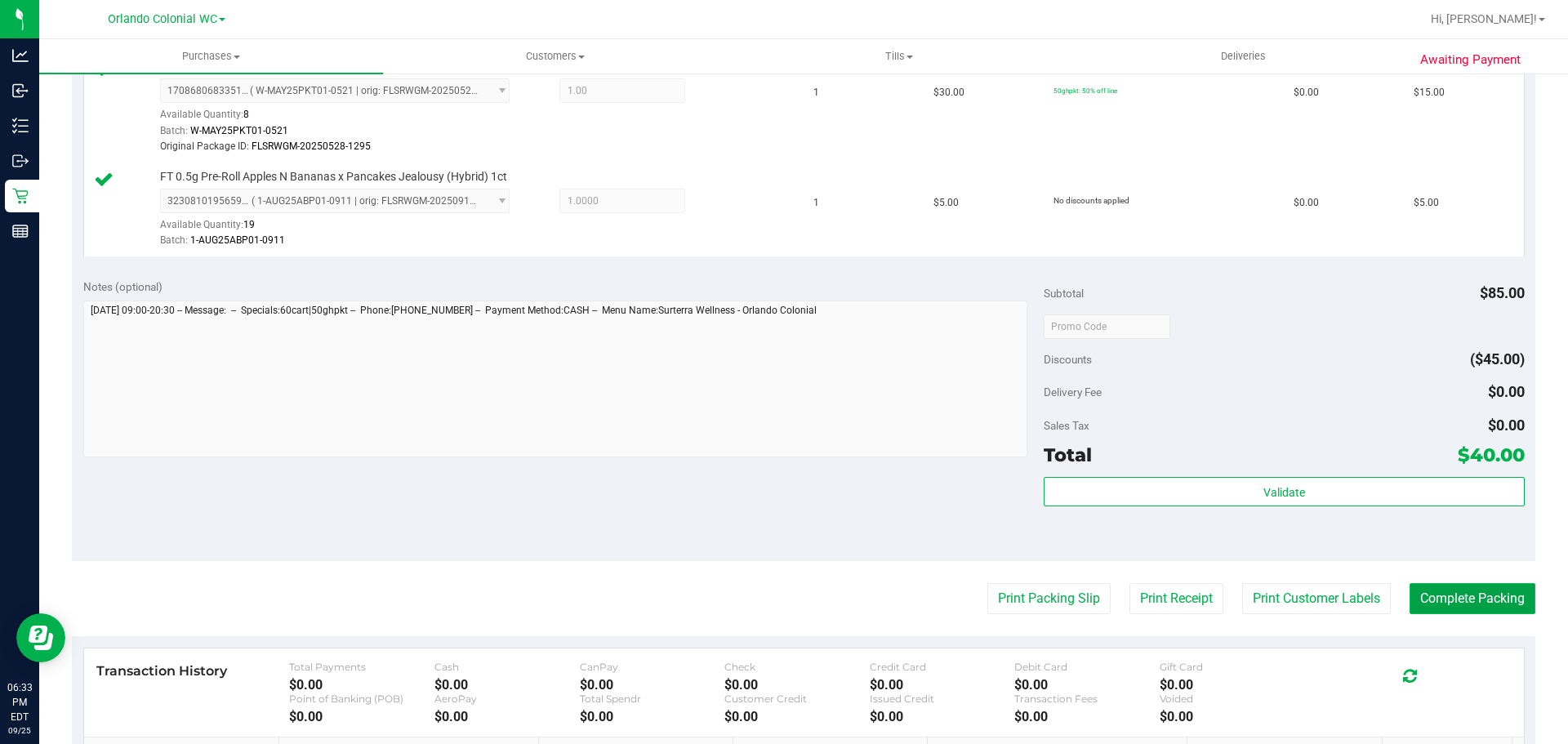
click at [1417, 612] on button "Complete Packing" at bounding box center [1472, 599] width 126 height 31
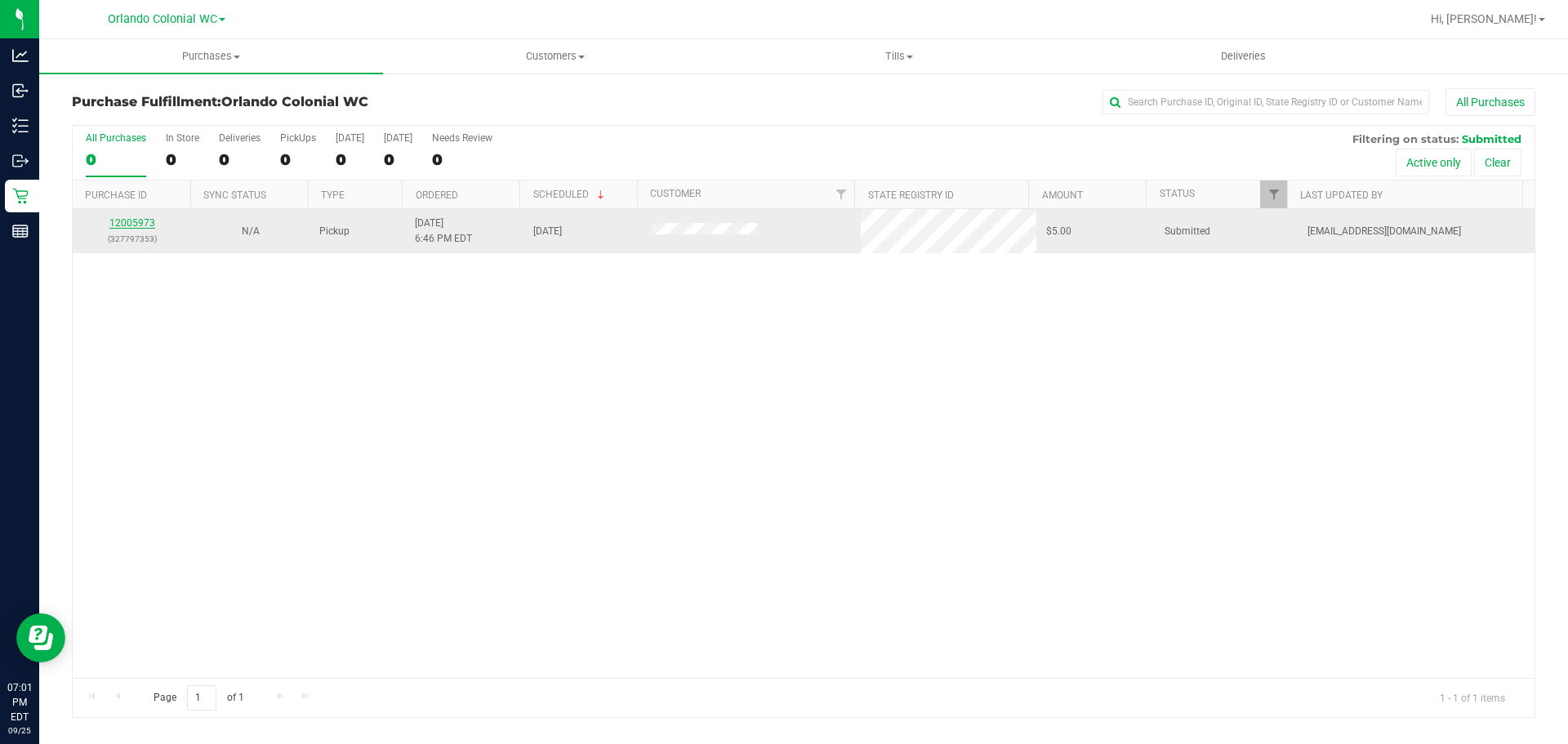
click at [127, 223] on link "12005973" at bounding box center [132, 223] width 45 height 12
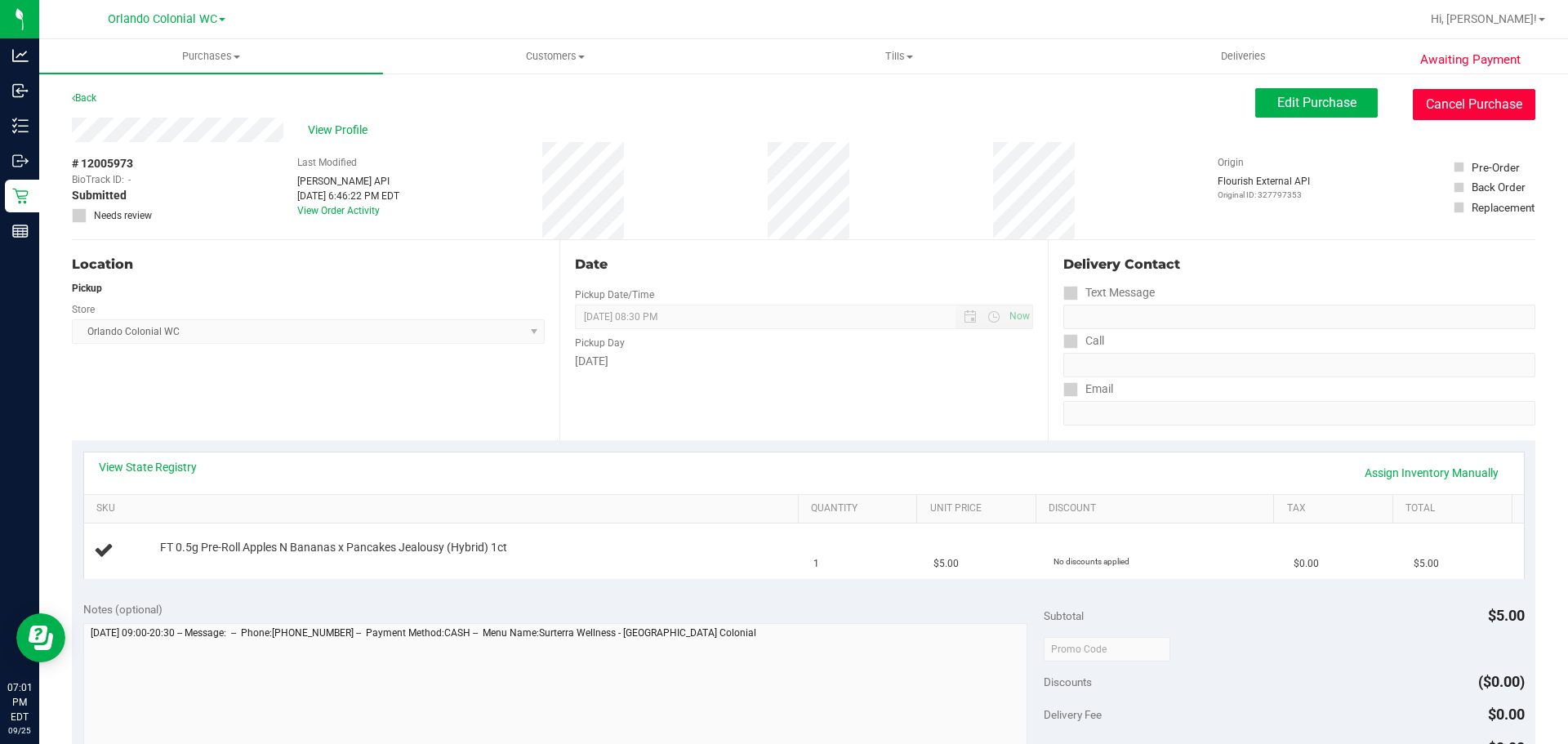
click at [1428, 103] on button "Cancel Purchase" at bounding box center [1474, 104] width 122 height 31
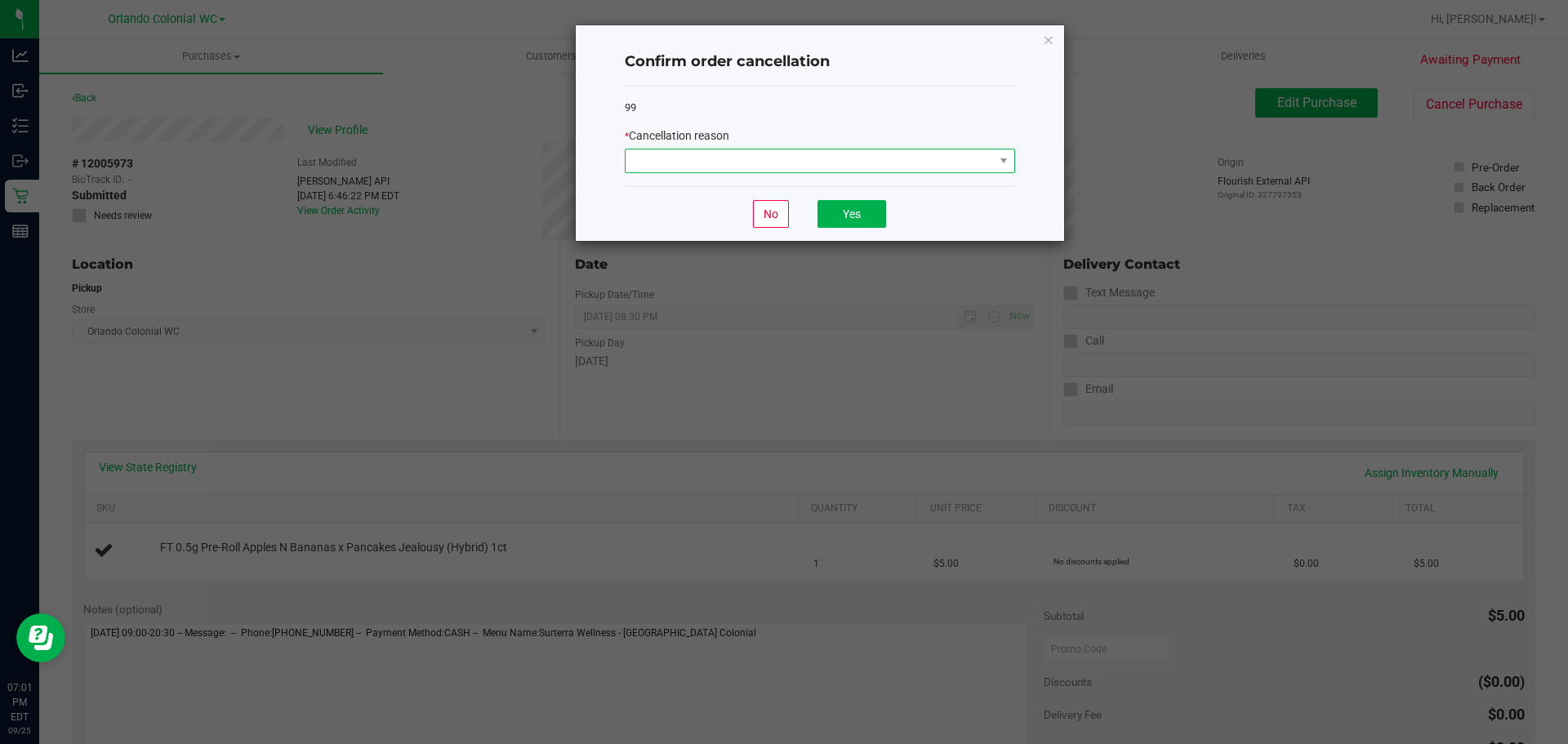
click at [785, 173] on span at bounding box center [820, 161] width 390 height 24
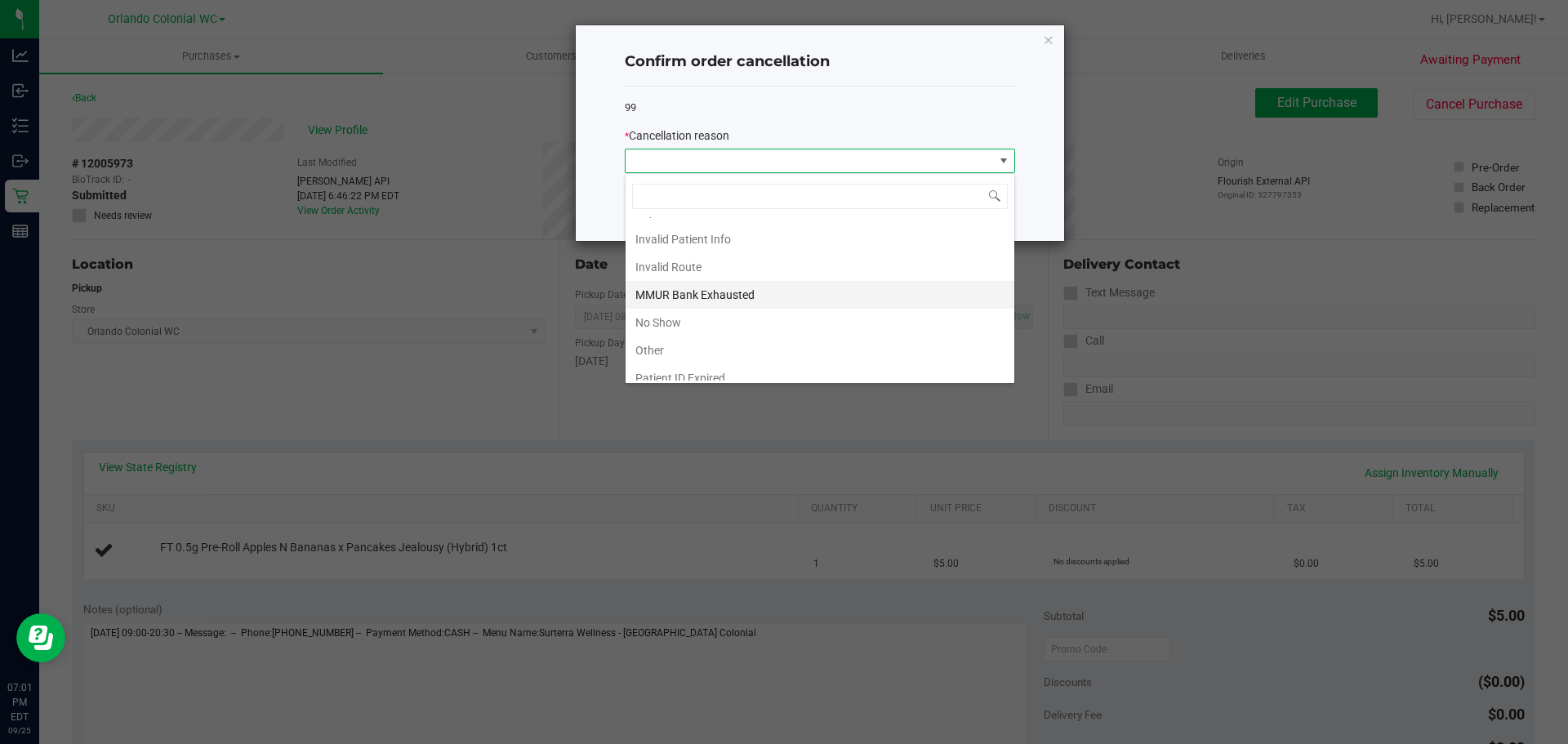
scroll to position [86, 0]
click at [668, 315] on li "Other" at bounding box center [820, 311] width 389 height 28
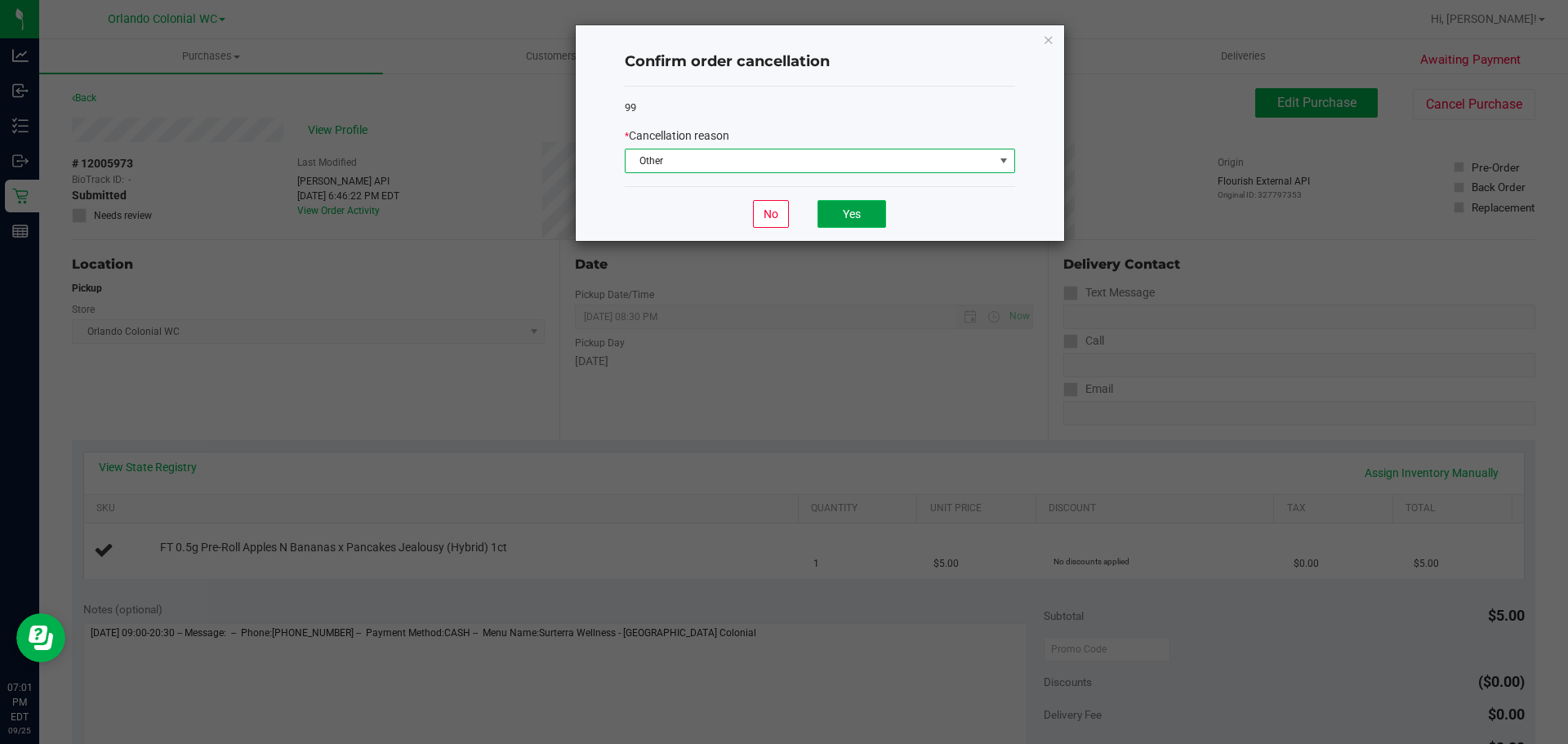
click at [873, 226] on button "Yes" at bounding box center [852, 214] width 69 height 28
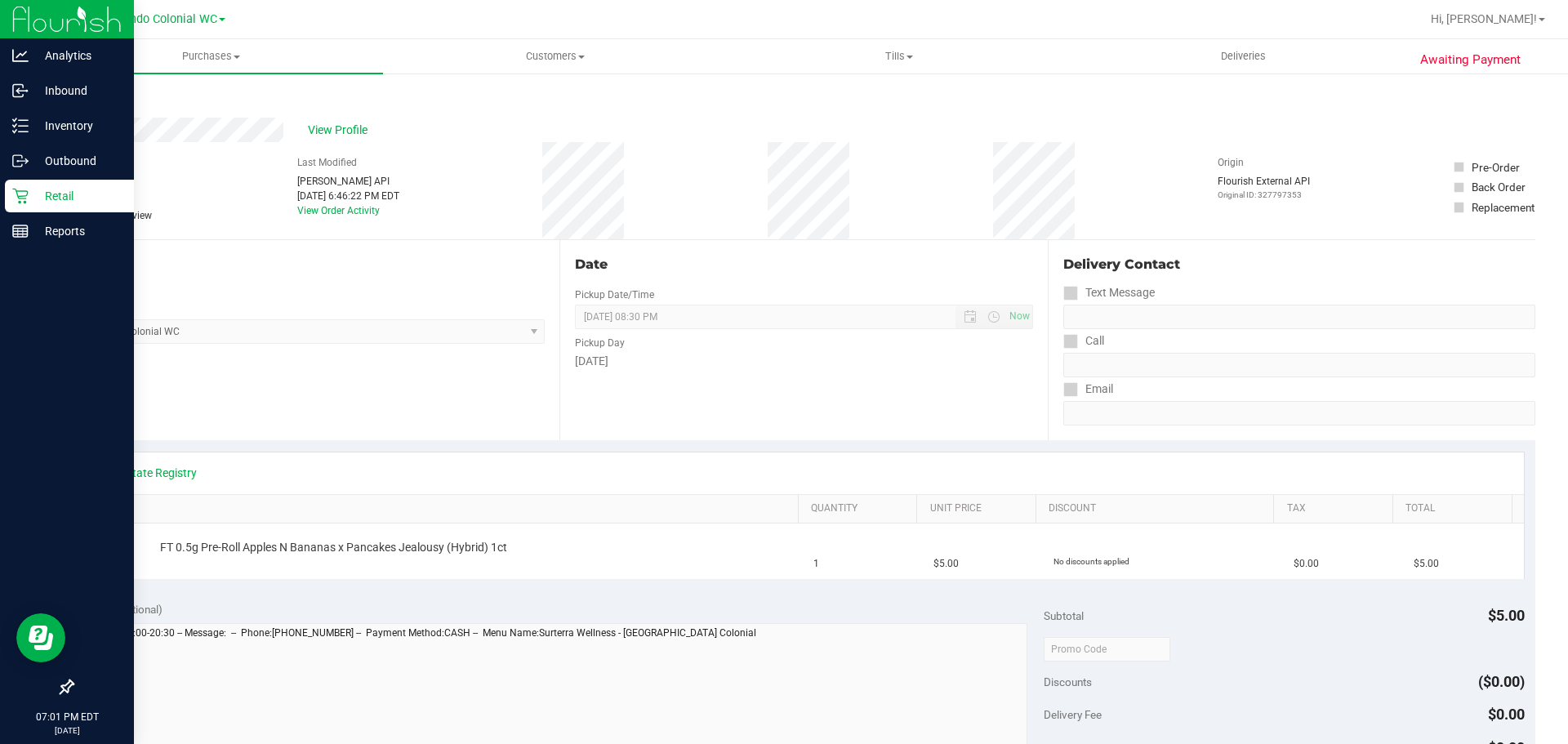
click at [29, 200] on p "Retail" at bounding box center [78, 196] width 98 height 20
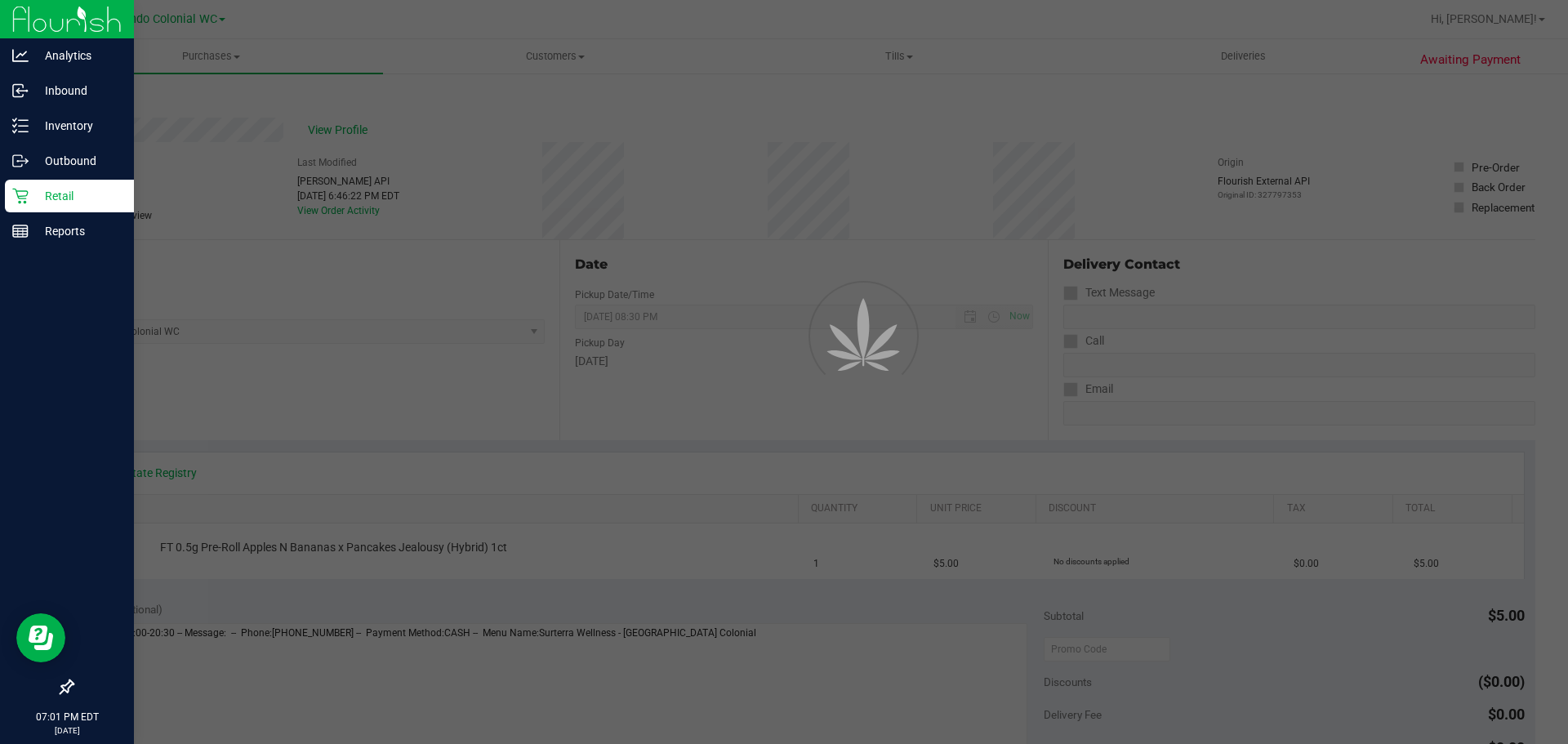
click at [29, 200] on p "Retail" at bounding box center [78, 196] width 98 height 20
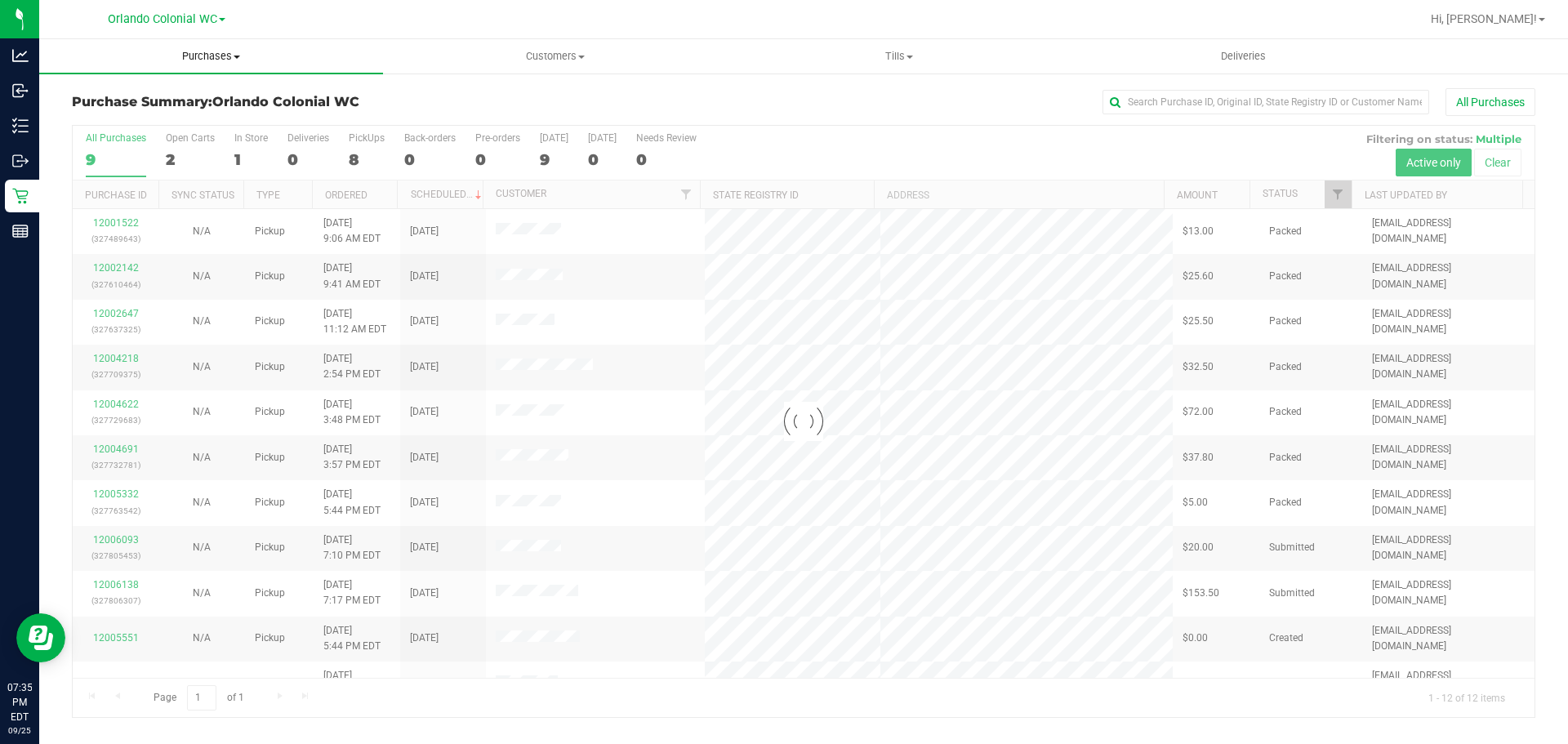
click at [226, 64] on uib-tab-heading "Purchases Summary of purchases Fulfillment All purchases" at bounding box center [210, 56] width 344 height 34
click at [156, 115] on li "Fulfillment" at bounding box center [210, 119] width 344 height 20
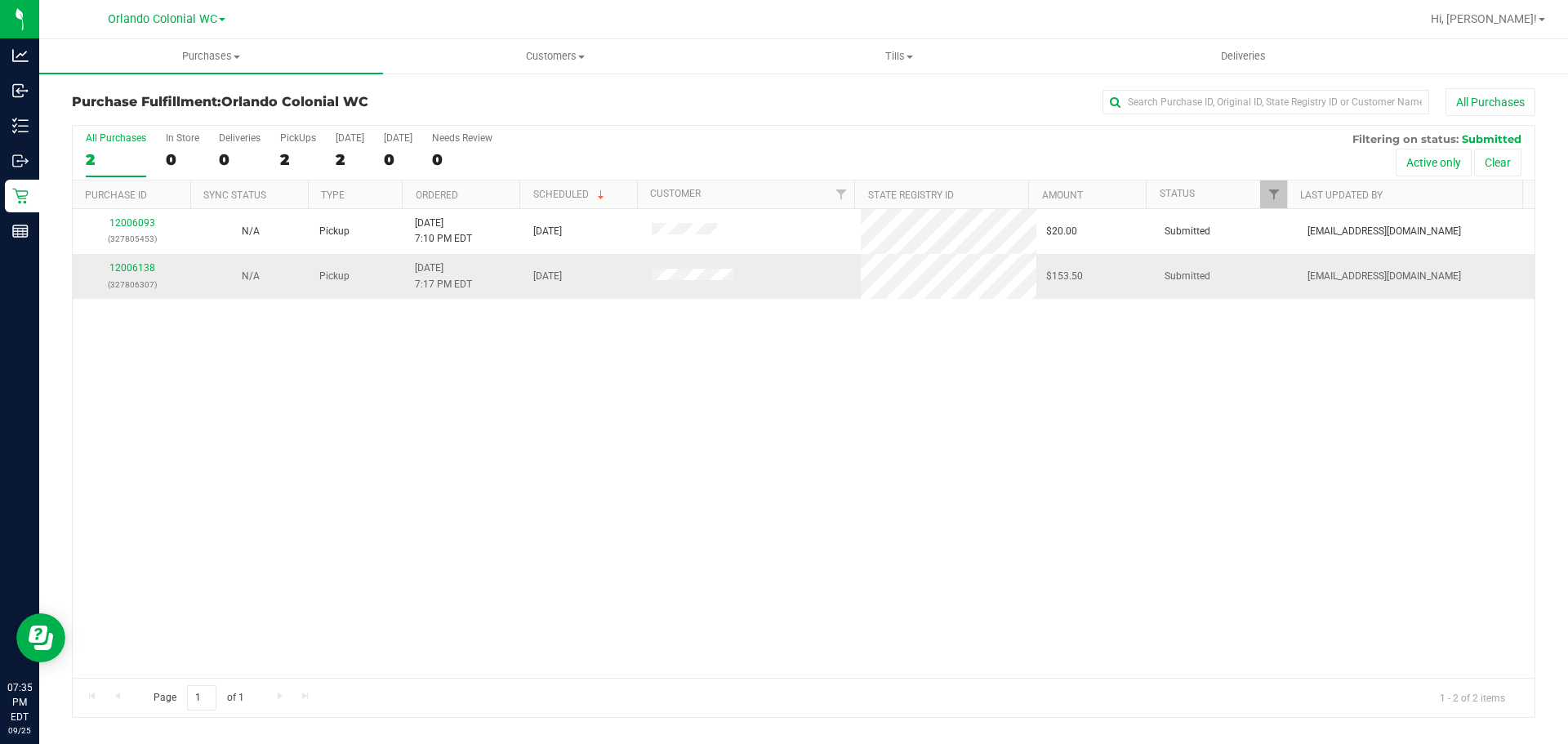
click at [134, 259] on td "12006138 (327806307)" at bounding box center [131, 276] width 119 height 44
click at [133, 269] on link "12006138" at bounding box center [132, 268] width 45 height 12
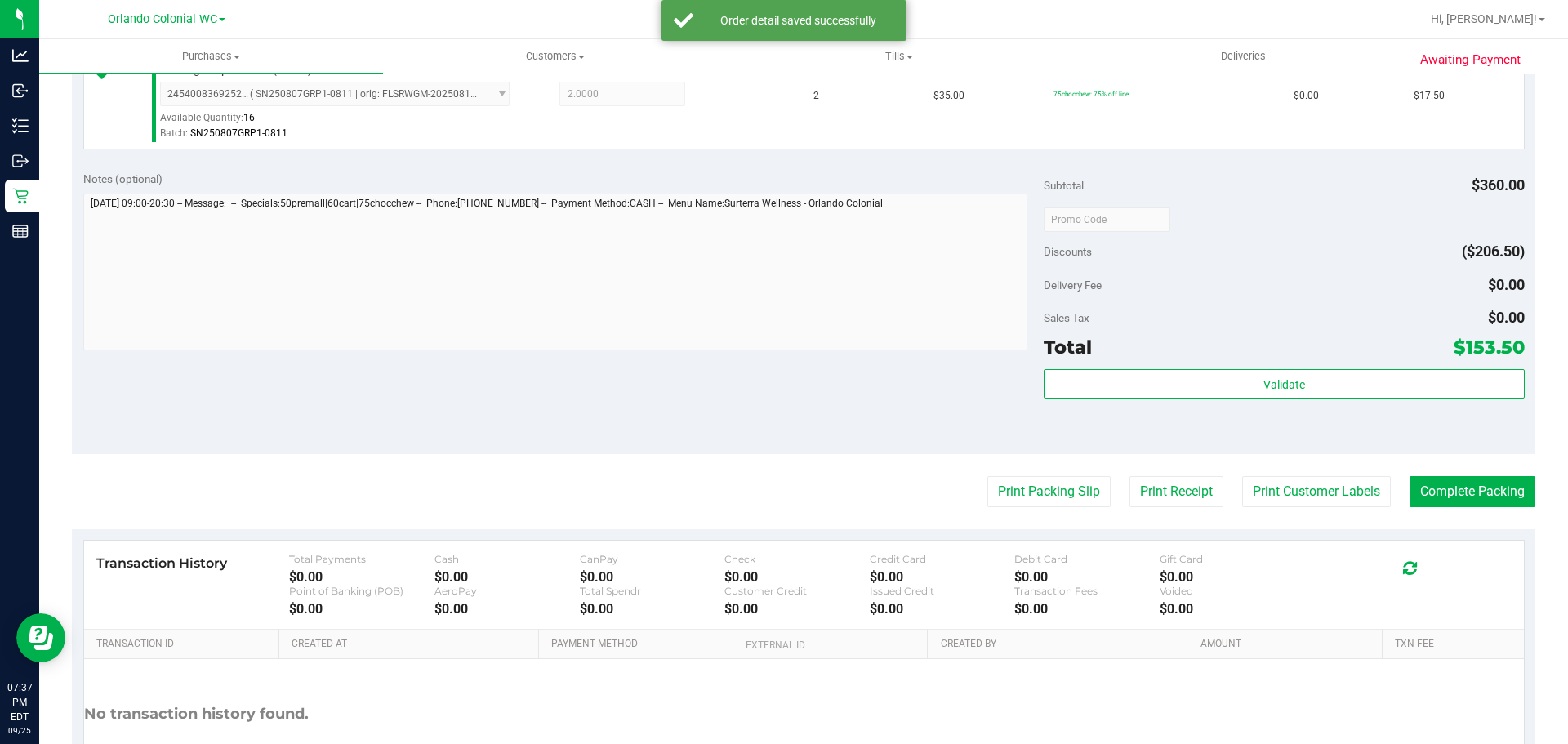
scroll to position [660, 0]
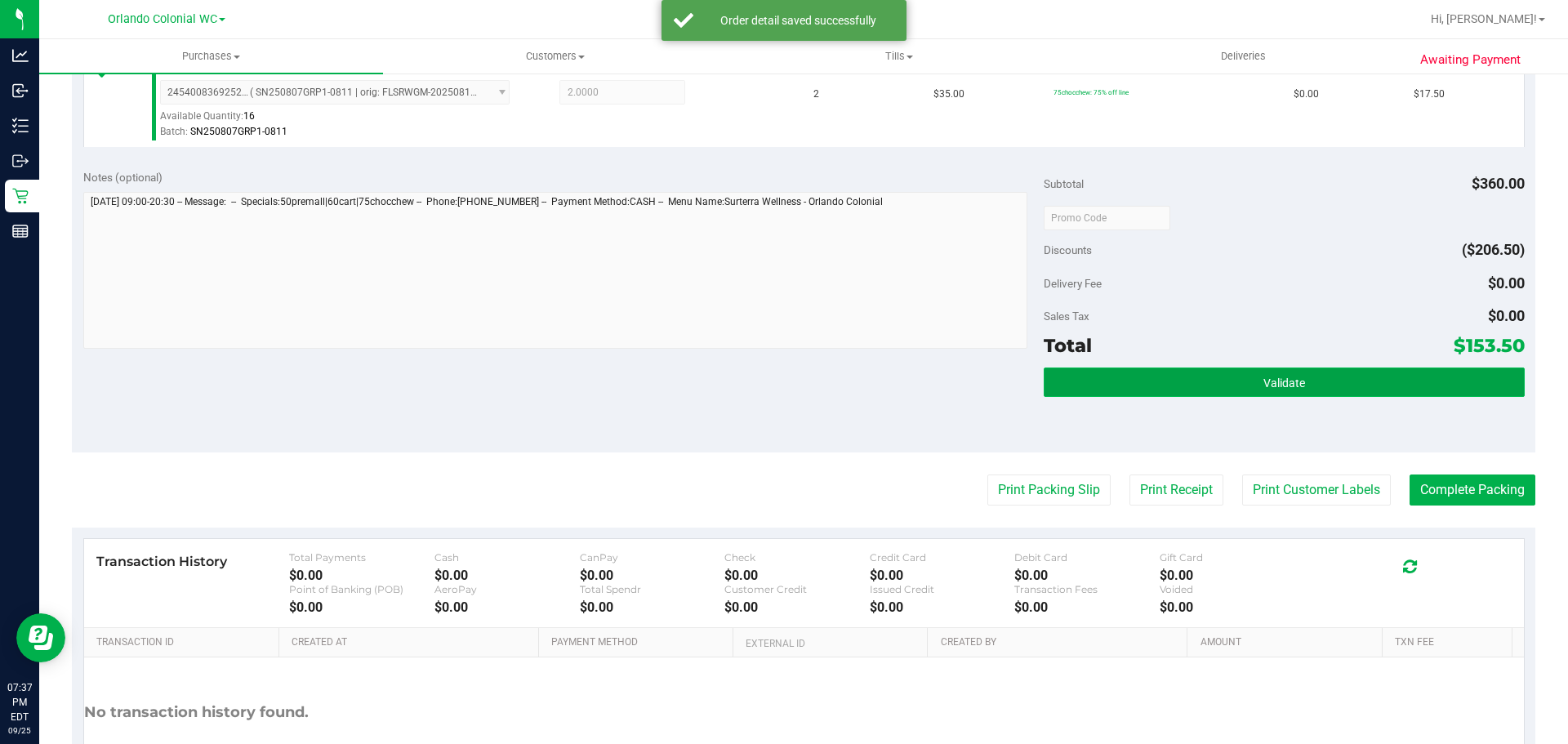
click at [1269, 375] on button "Validate" at bounding box center [1283, 382] width 480 height 29
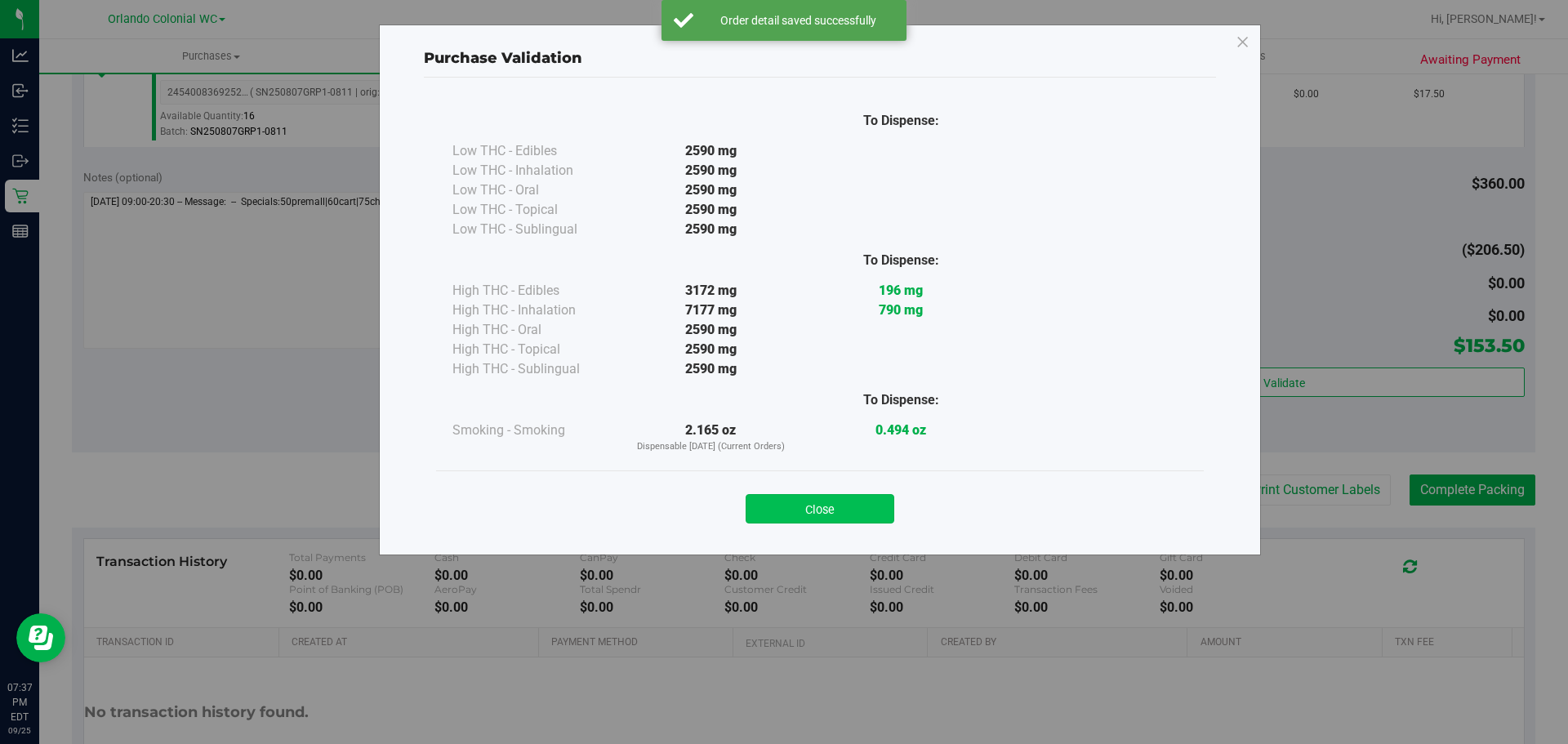
click at [814, 502] on button "Close" at bounding box center [820, 509] width 149 height 29
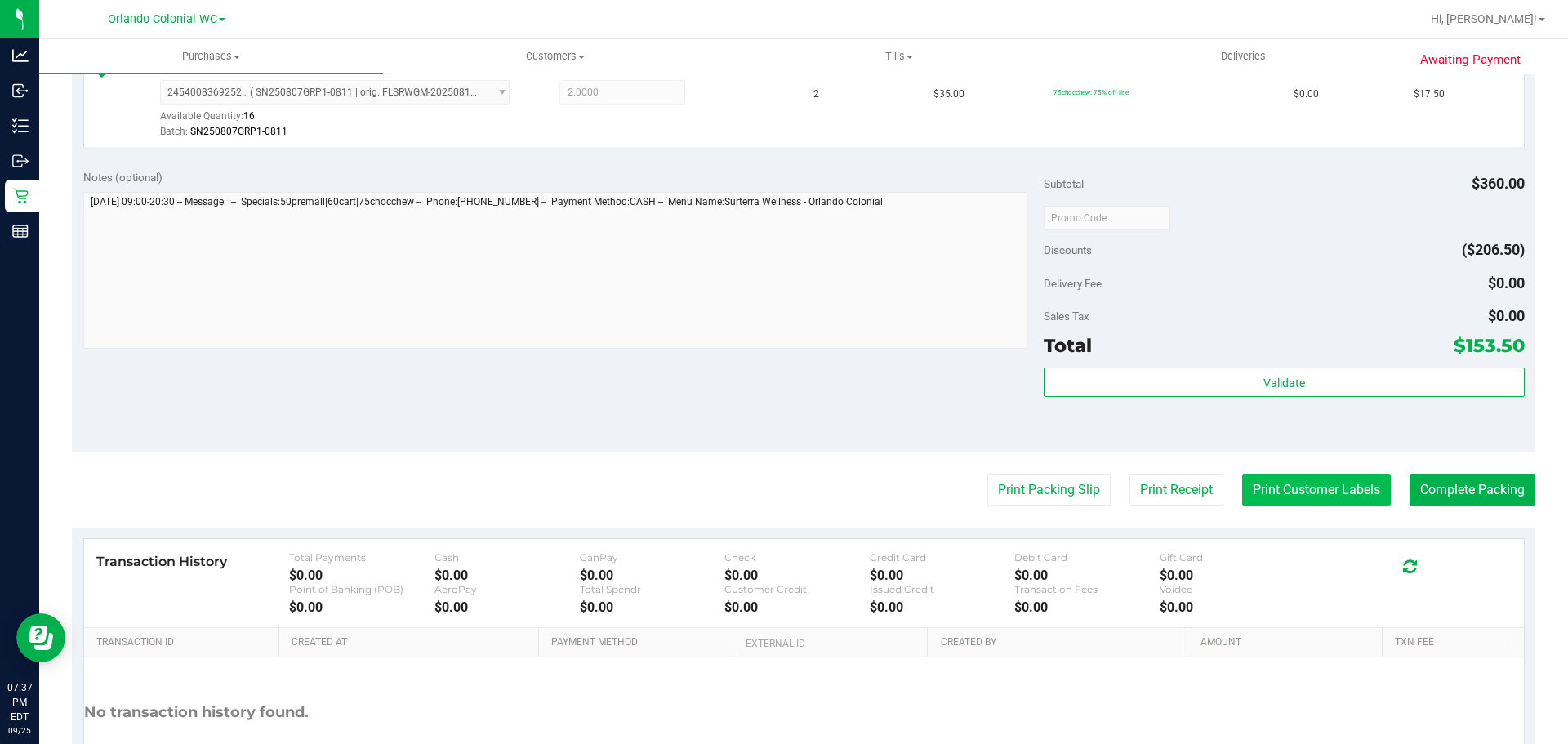
click at [1281, 481] on button "Print Customer Labels" at bounding box center [1317, 490] width 149 height 31
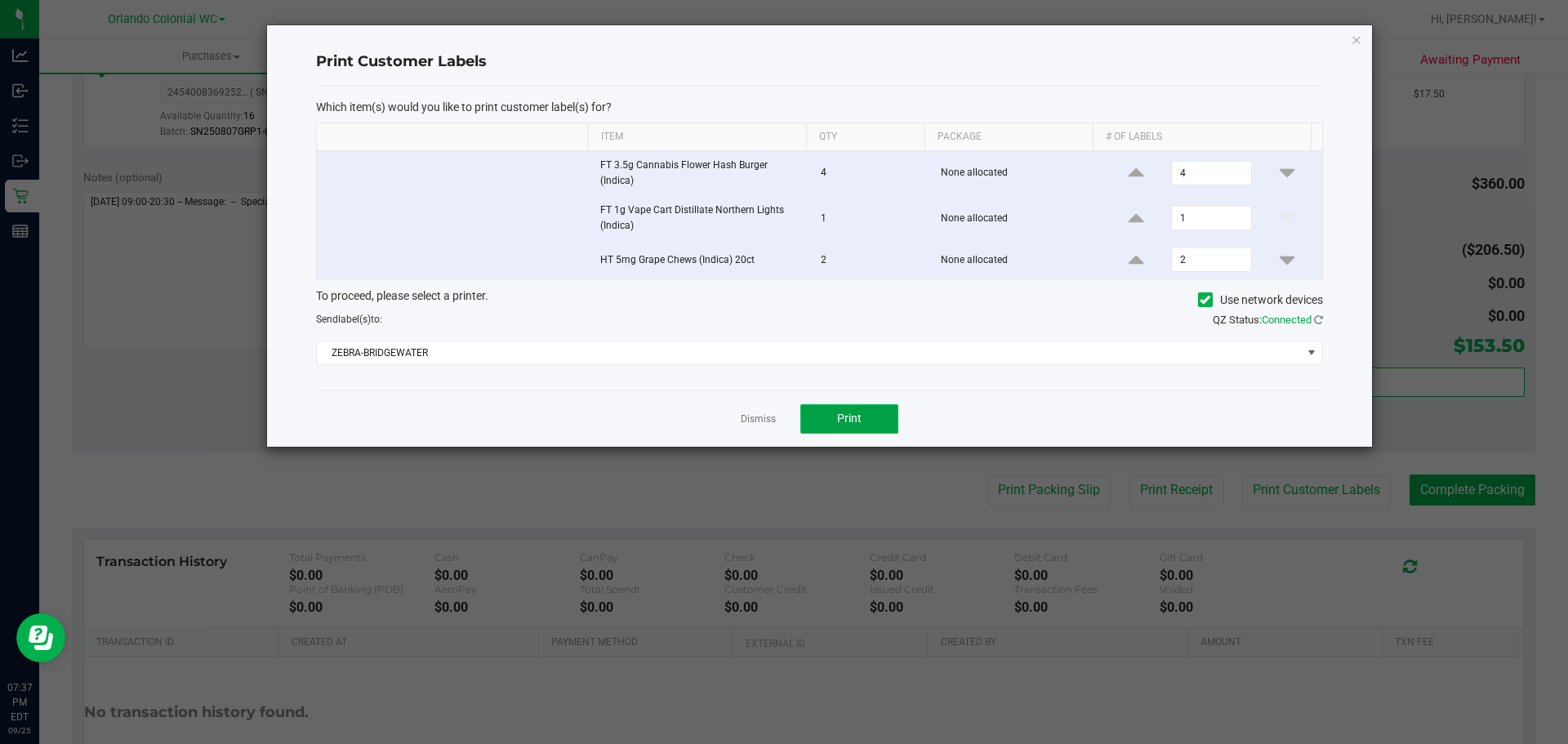
click at [832, 416] on button "Print" at bounding box center [849, 419] width 98 height 29
click at [765, 424] on link "Dismiss" at bounding box center [758, 419] width 35 height 14
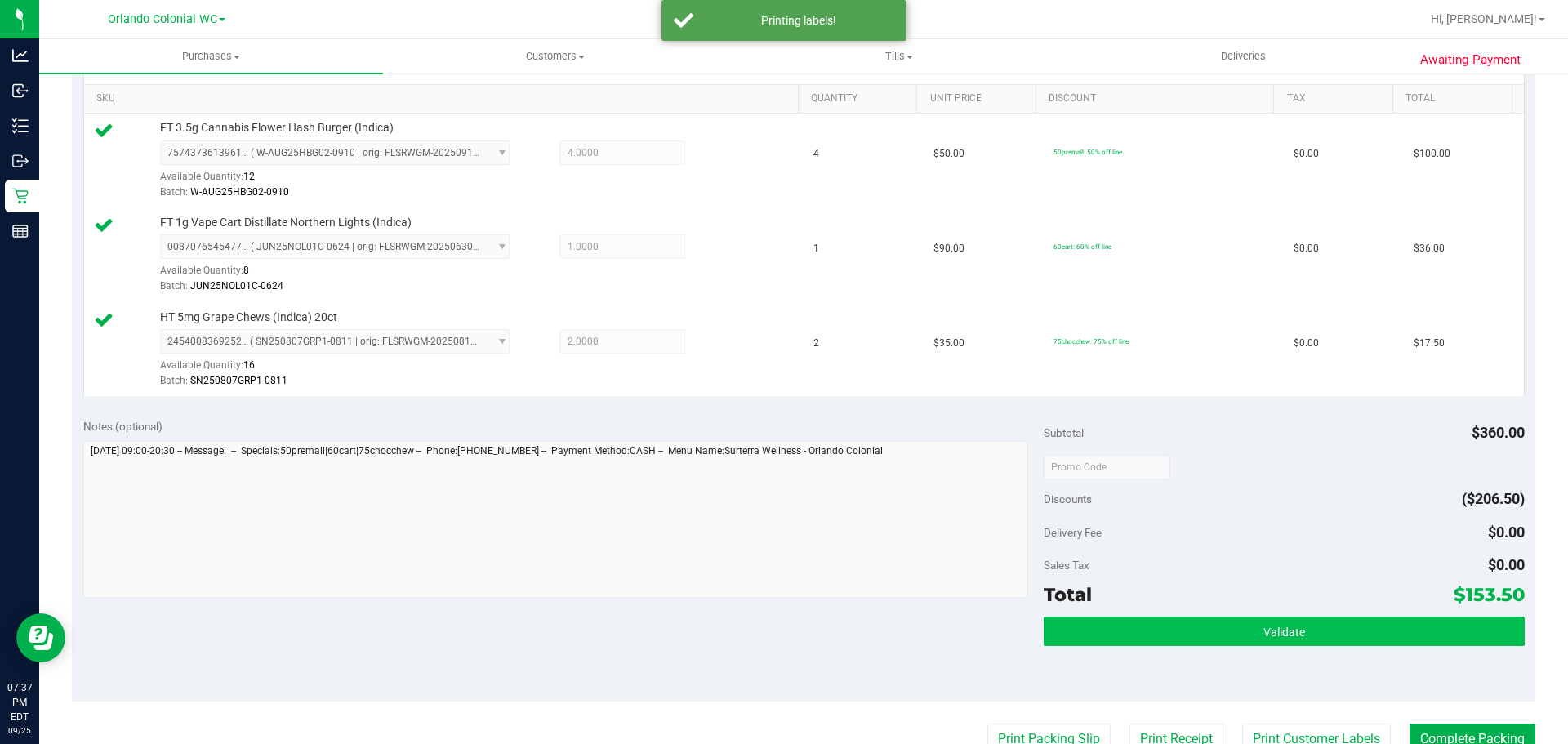
scroll to position [496, 0]
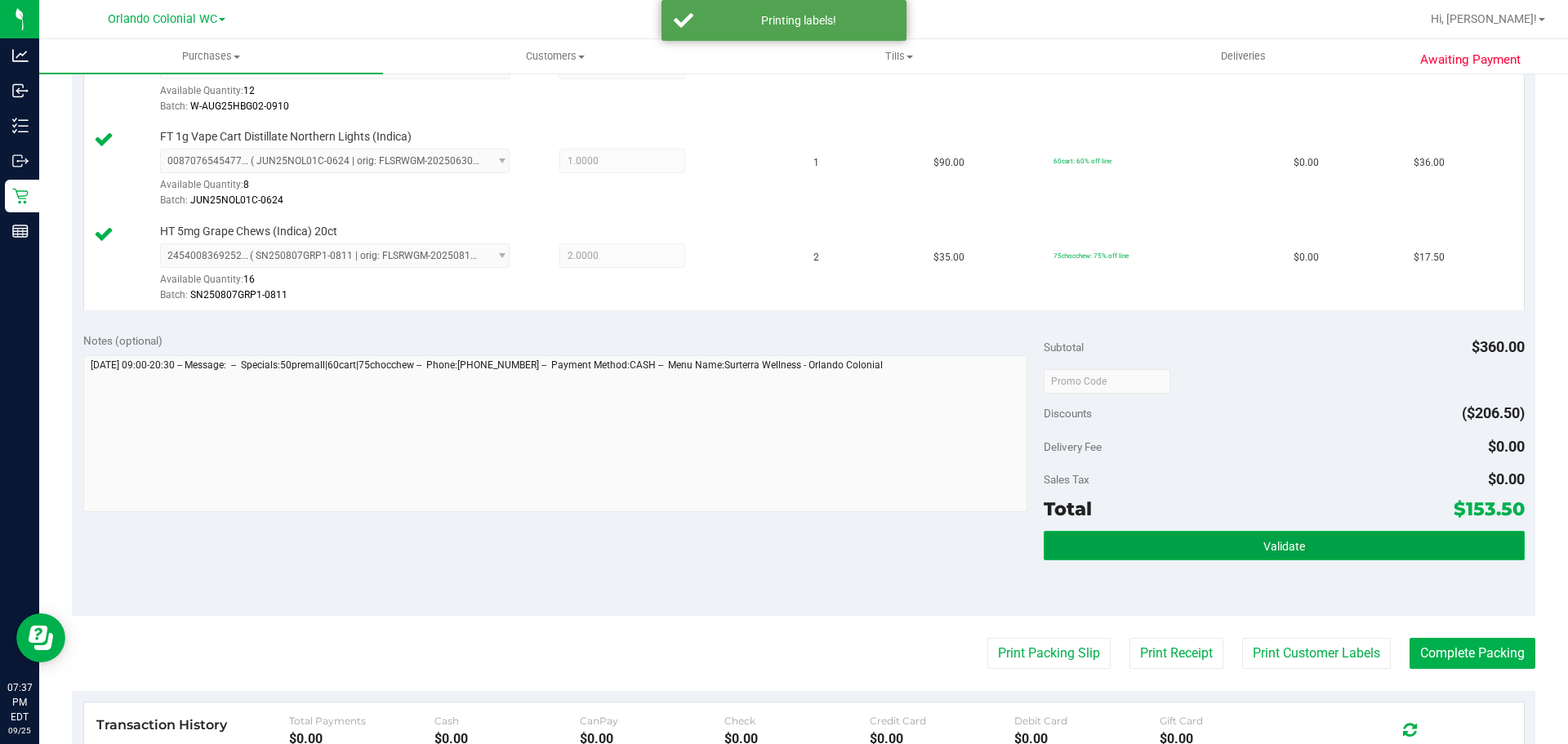
click at [1203, 554] on button "Validate" at bounding box center [1283, 545] width 480 height 29
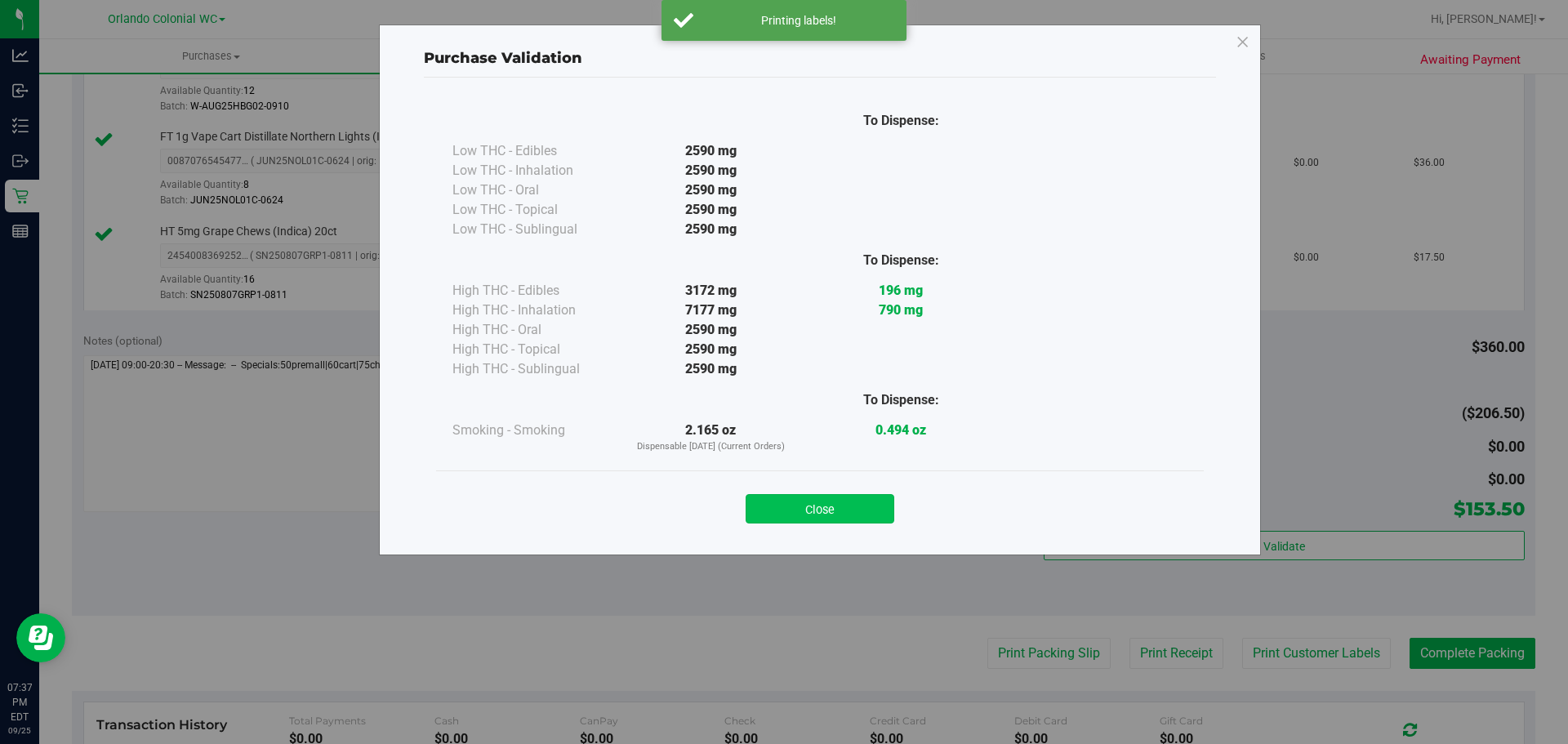
click at [781, 504] on button "Close" at bounding box center [820, 509] width 149 height 29
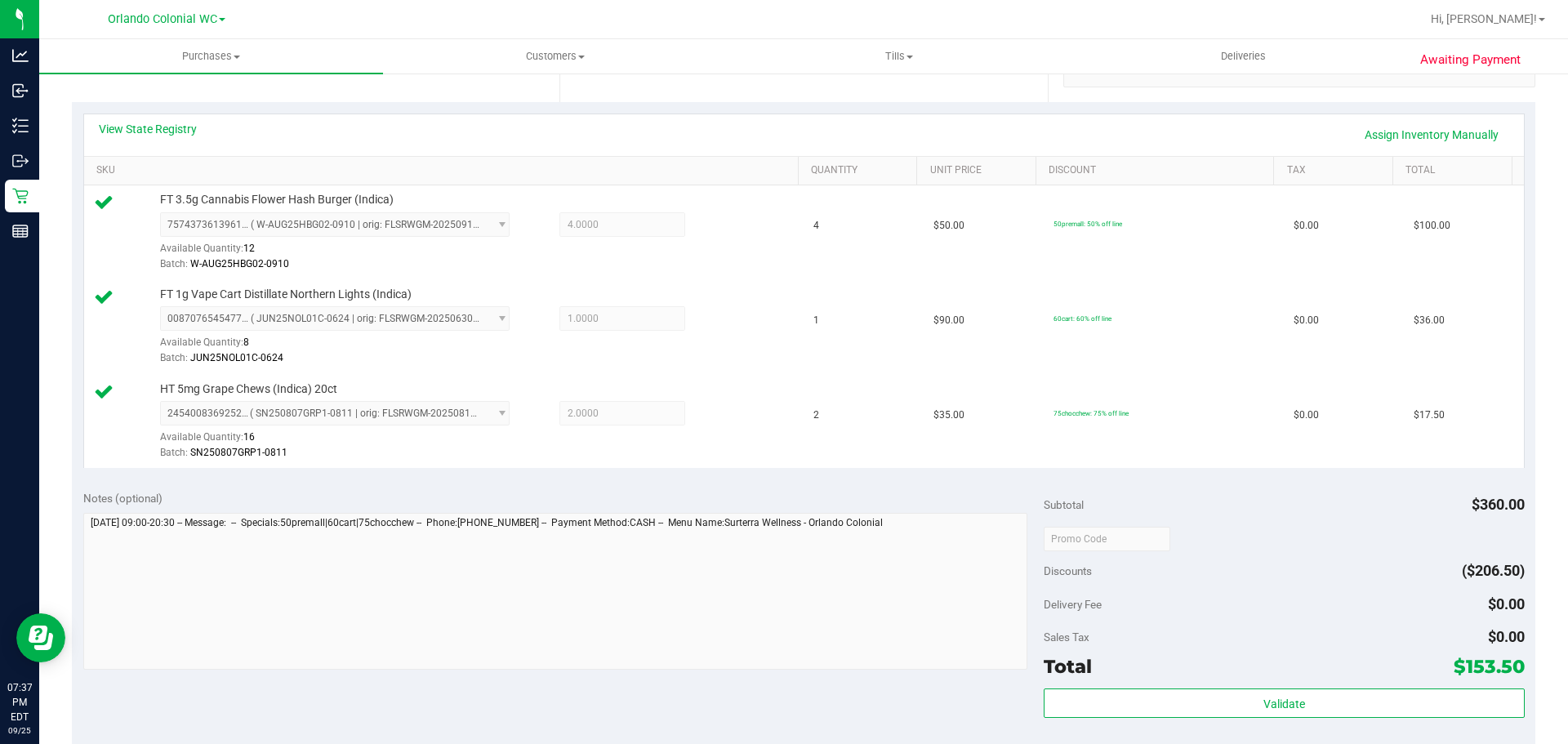
scroll to position [415, 0]
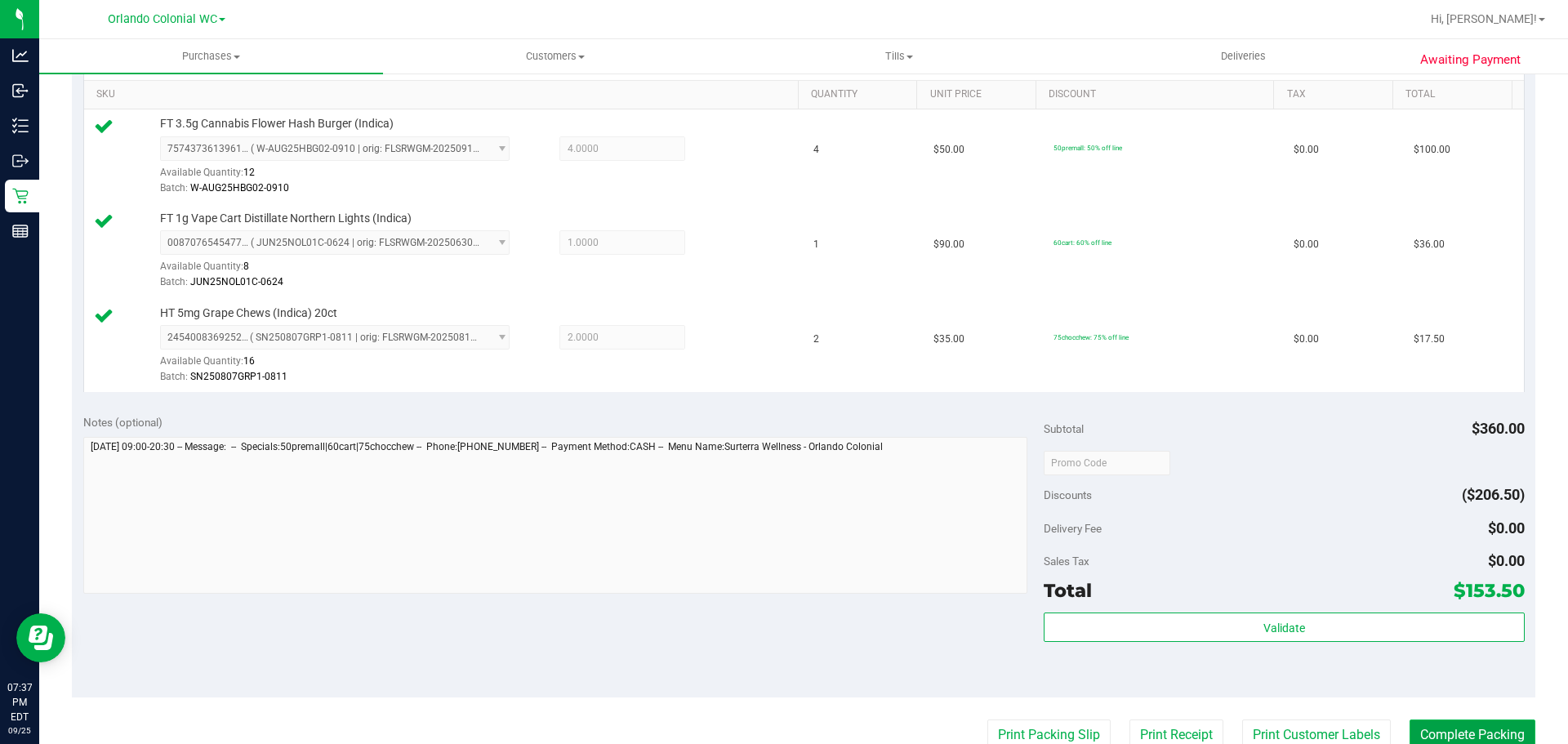
click at [1415, 735] on button "Complete Packing" at bounding box center [1472, 735] width 126 height 31
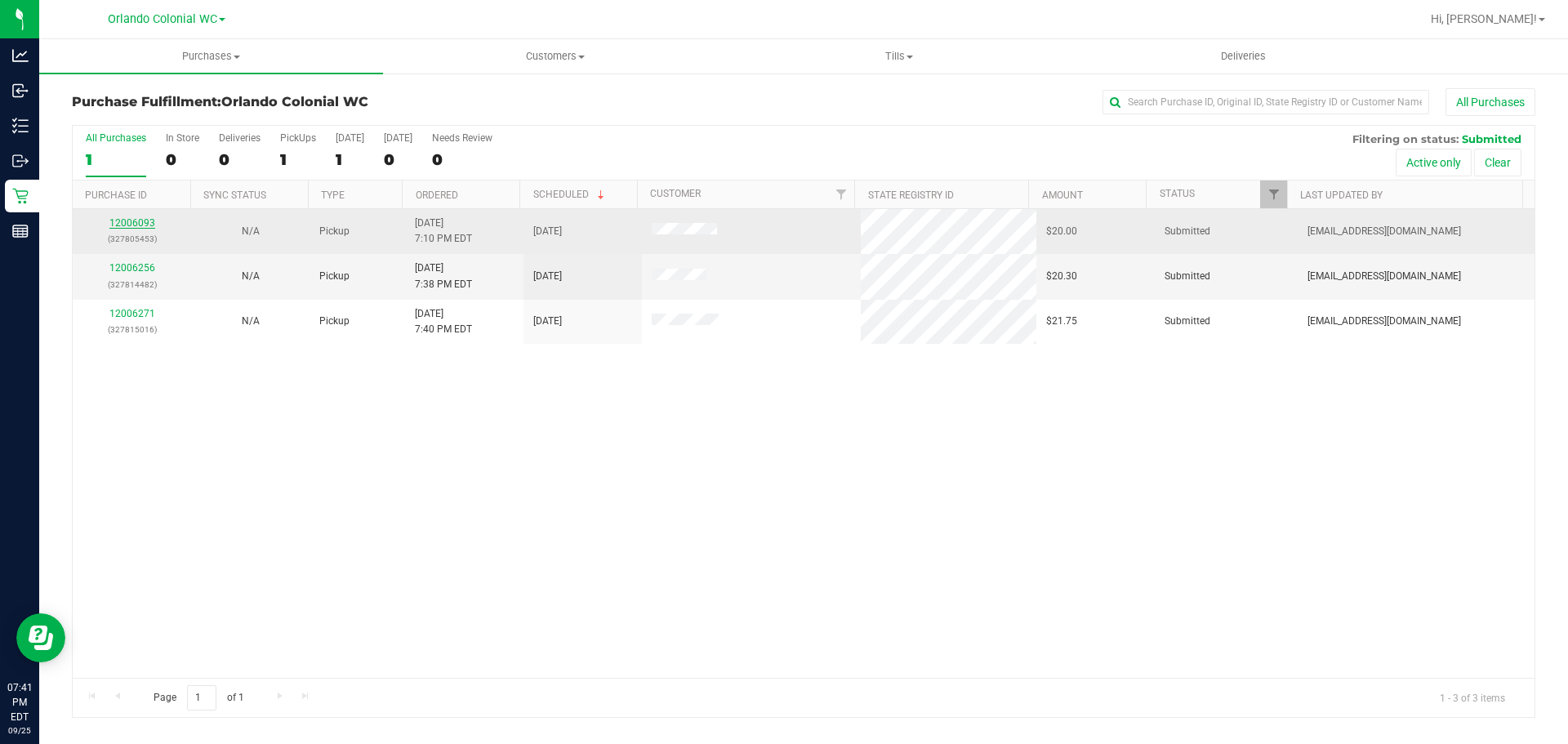
click at [143, 226] on link "12006093" at bounding box center [132, 223] width 45 height 12
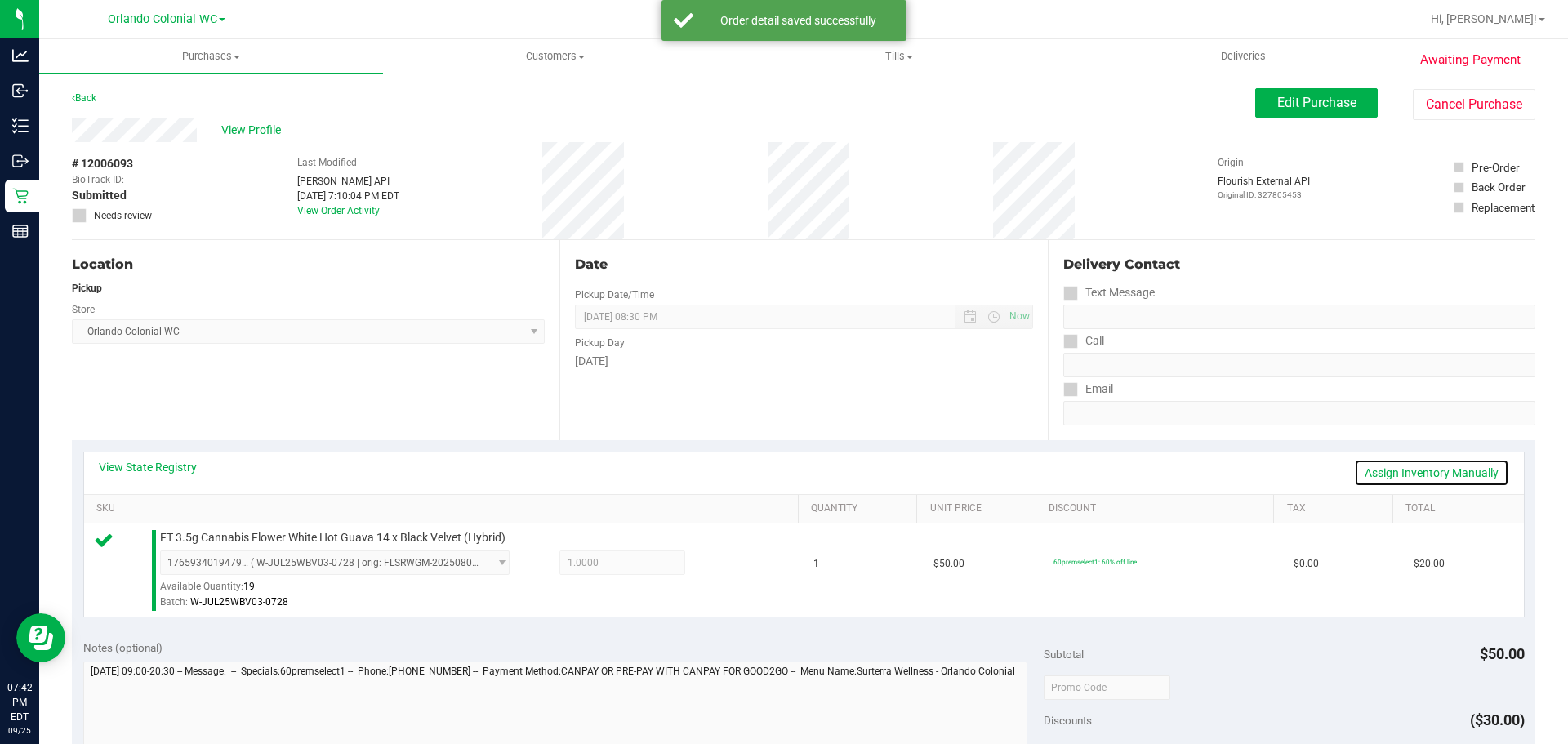
click at [1421, 474] on link "Assign Inventory Manually" at bounding box center [1431, 473] width 155 height 28
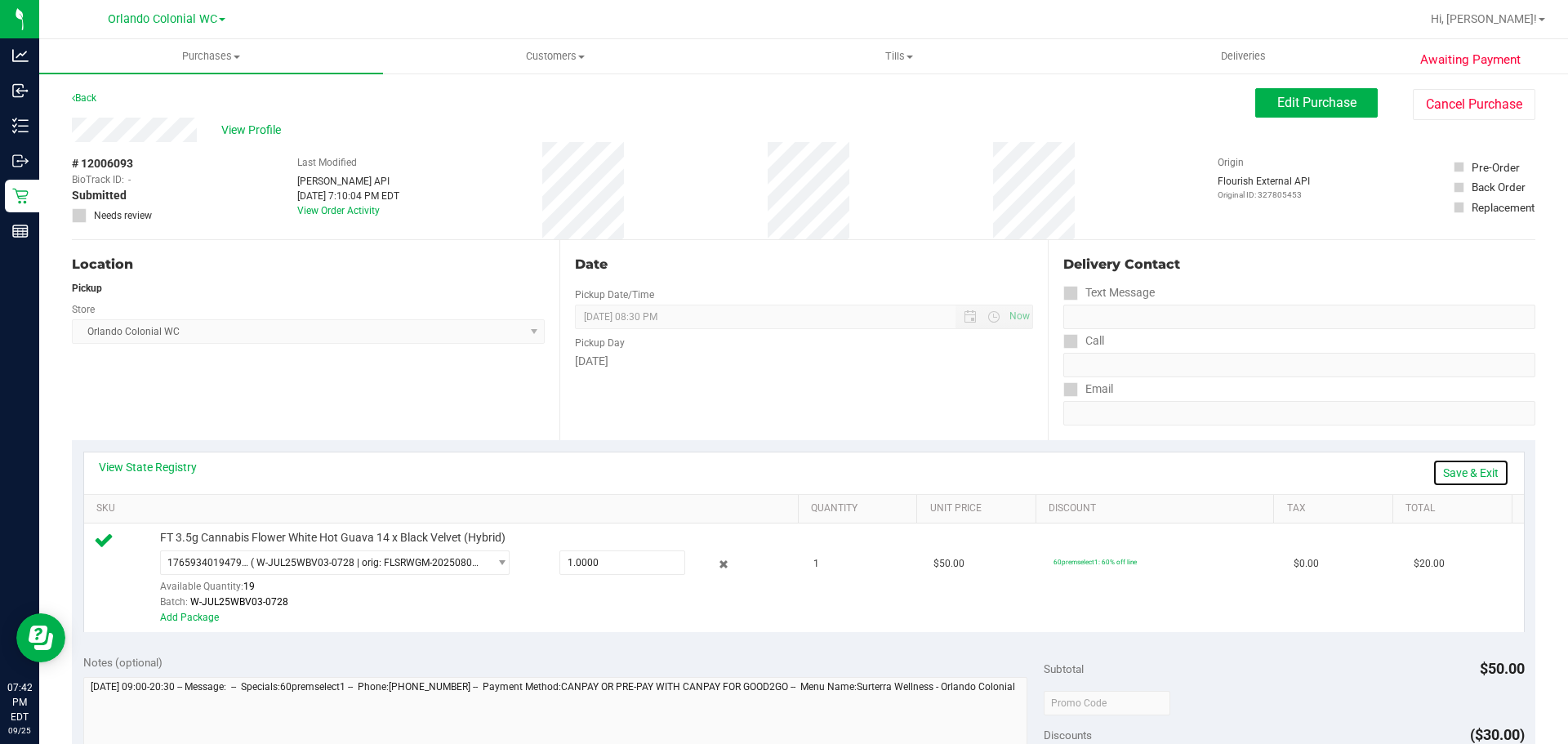
click at [1461, 468] on link "Save & Exit" at bounding box center [1470, 473] width 77 height 28
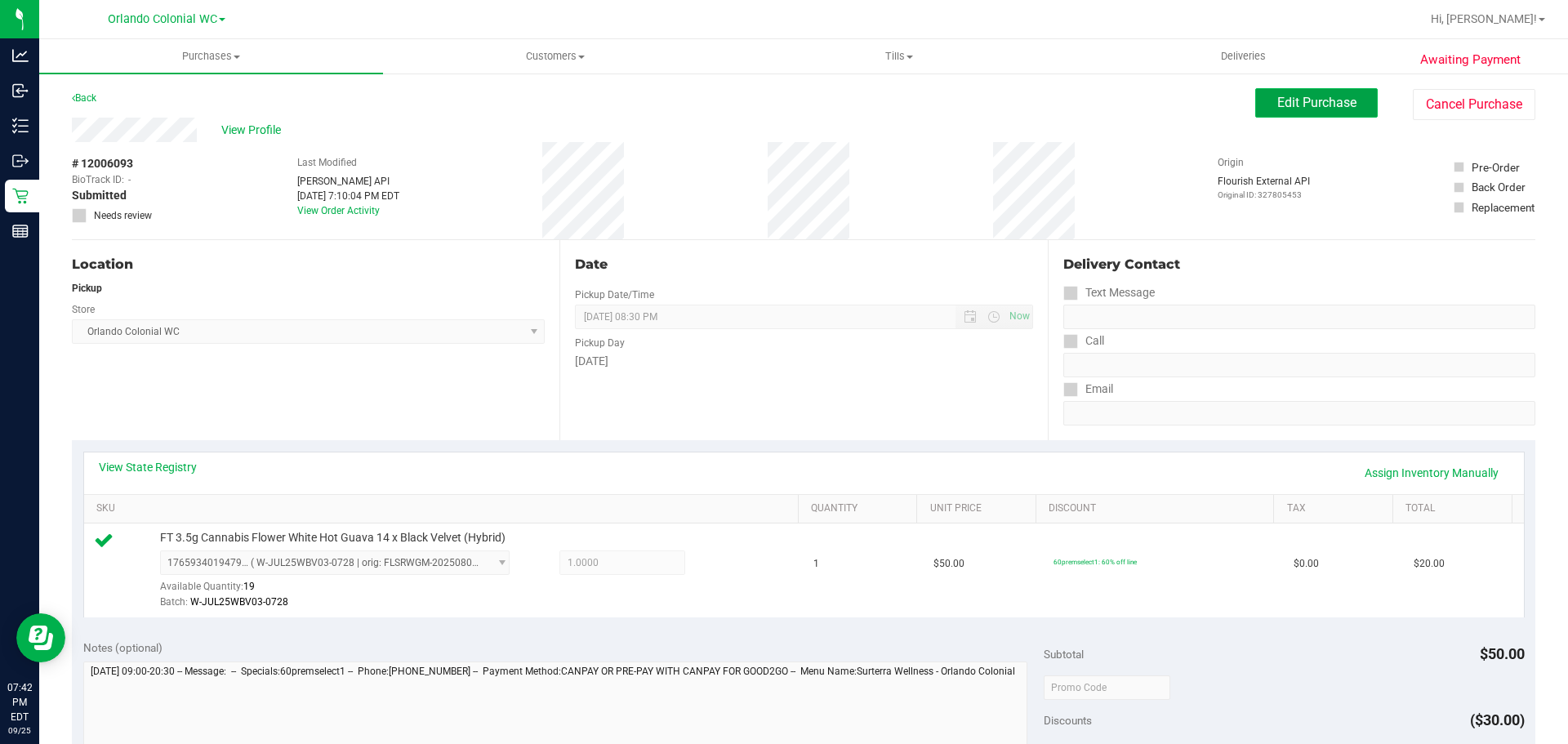
click at [1308, 101] on span "Edit Purchase" at bounding box center [1316, 102] width 79 height 15
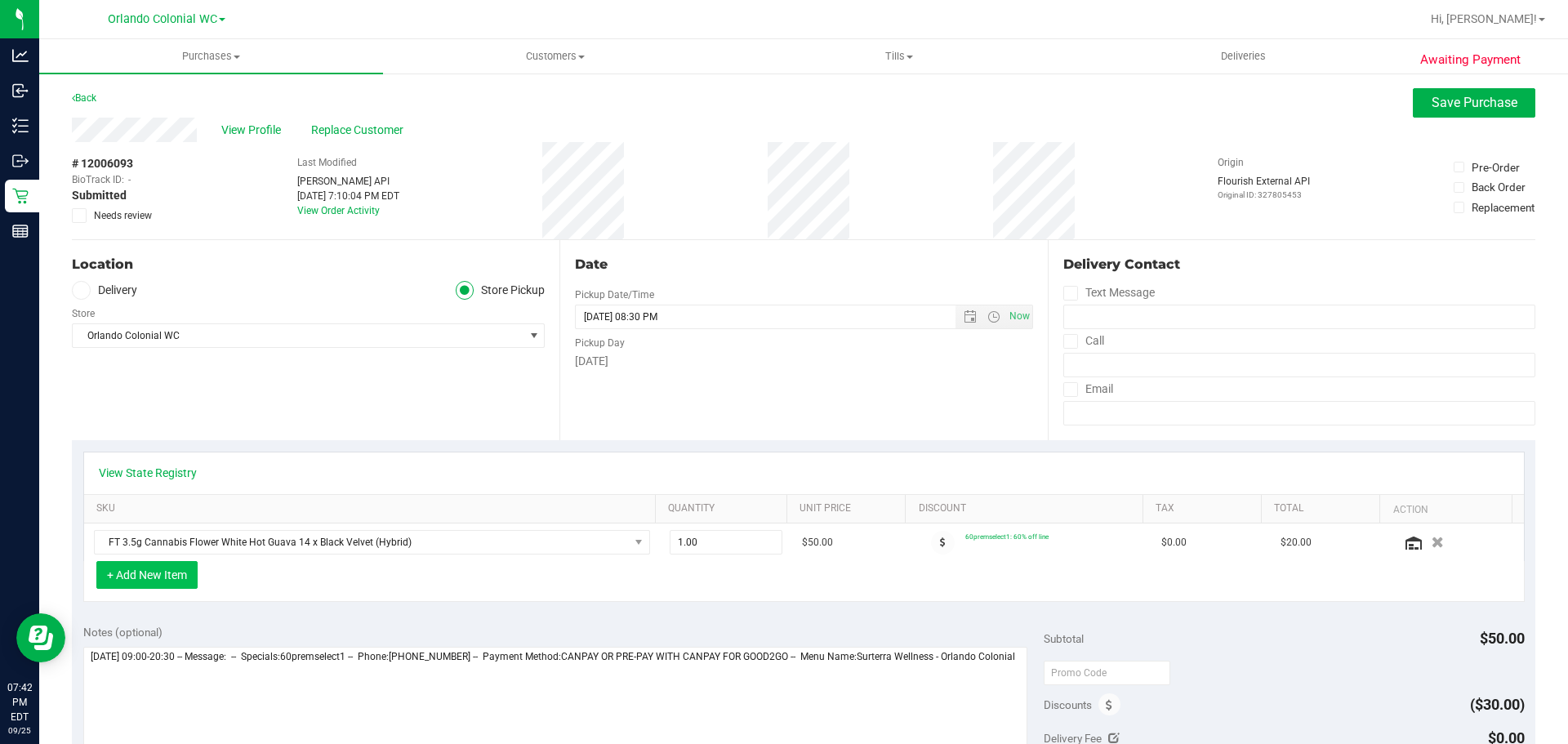
click at [163, 577] on button "+ Add New Item" at bounding box center [147, 575] width 102 height 28
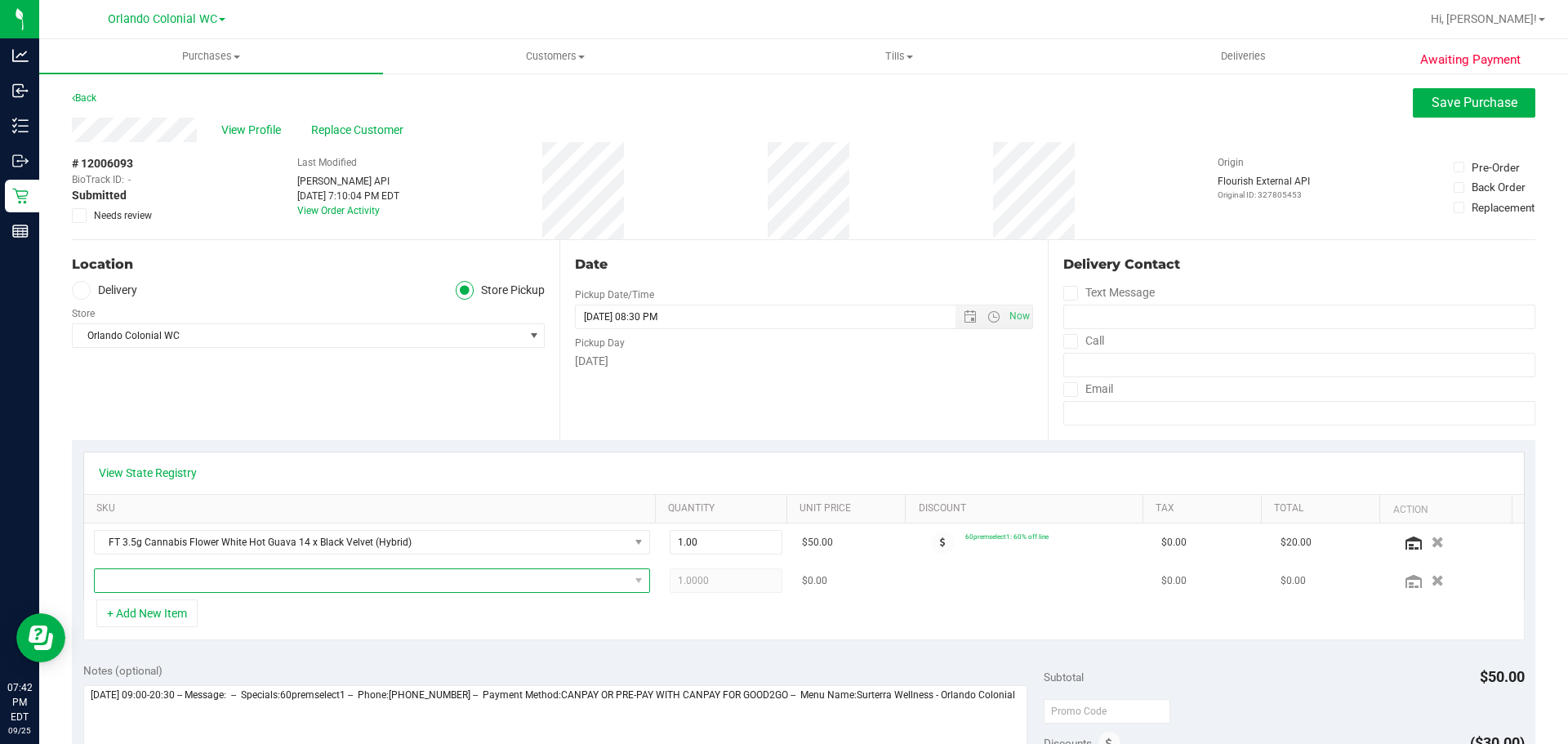
click at [283, 585] on span "NO DATA FOUND" at bounding box center [361, 581] width 534 height 23
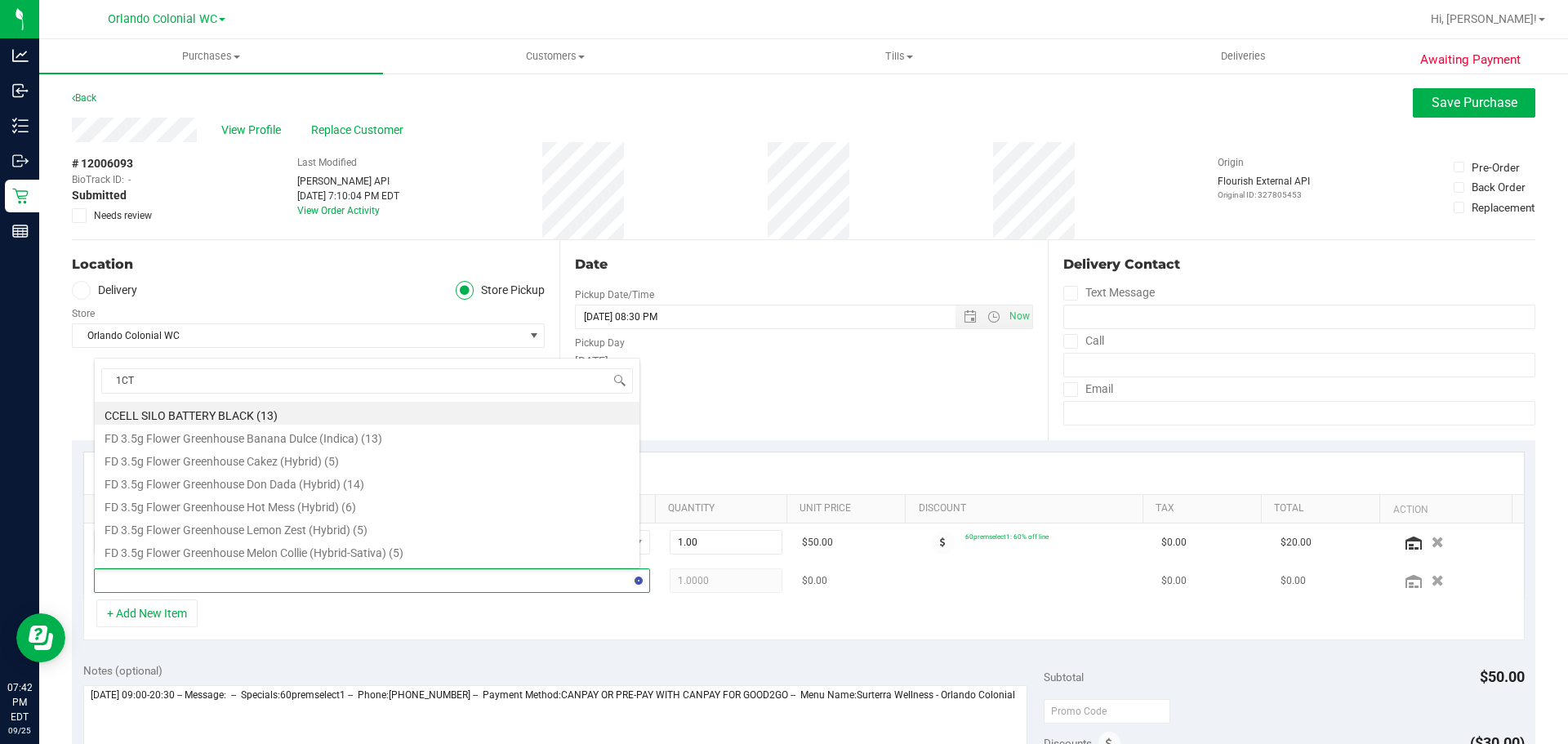
type input "1CT"
click at [346, 431] on li "FT 0.5g Pre-Roll Apples N Bananas x Pancakes Jealousy (Hybrid) 1ct (19)" at bounding box center [366, 436] width 545 height 23
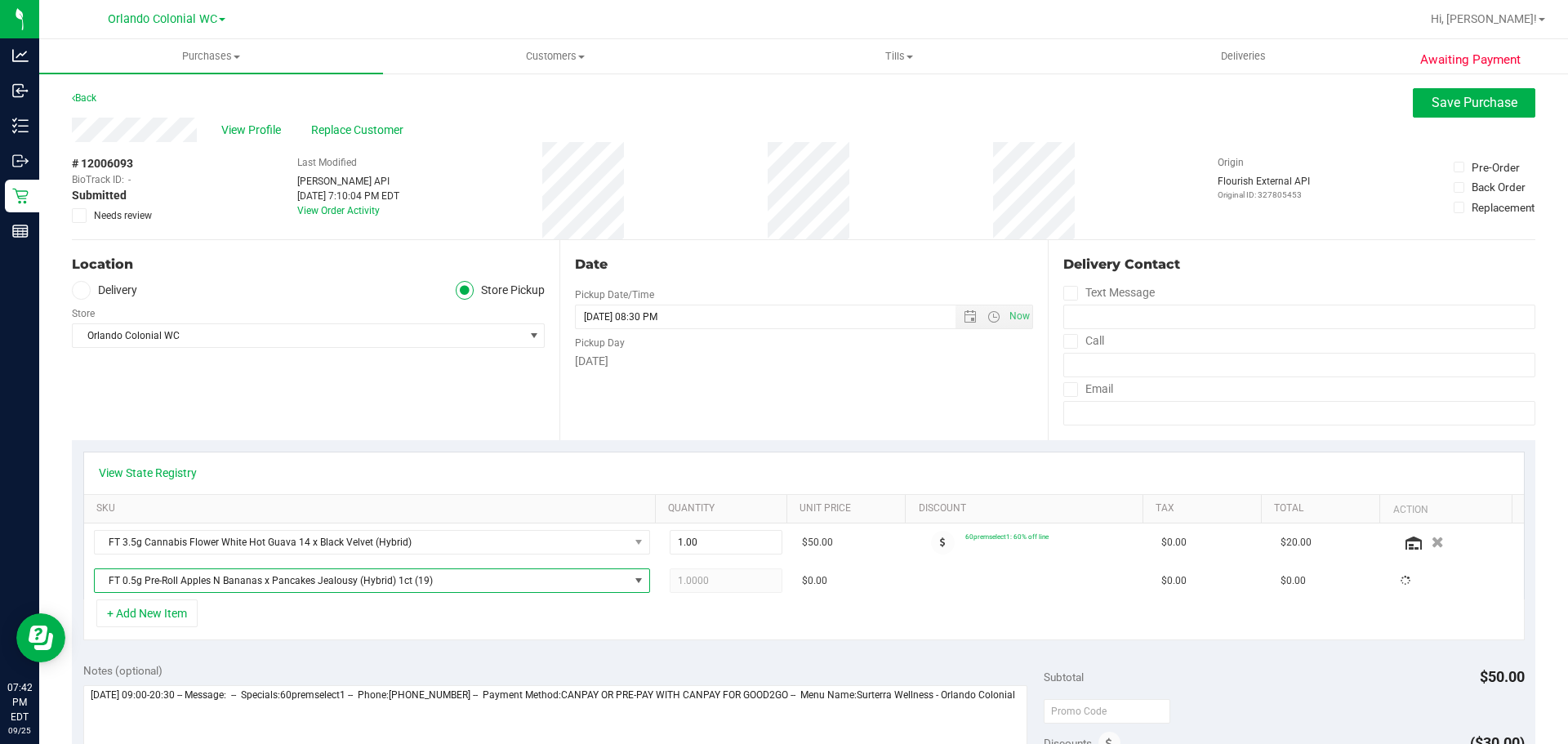
click at [400, 648] on div "View State Registry SKU Quantity Unit Price Discount Tax Total Action FT 3.5g C…" at bounding box center [803, 545] width 1464 height 211
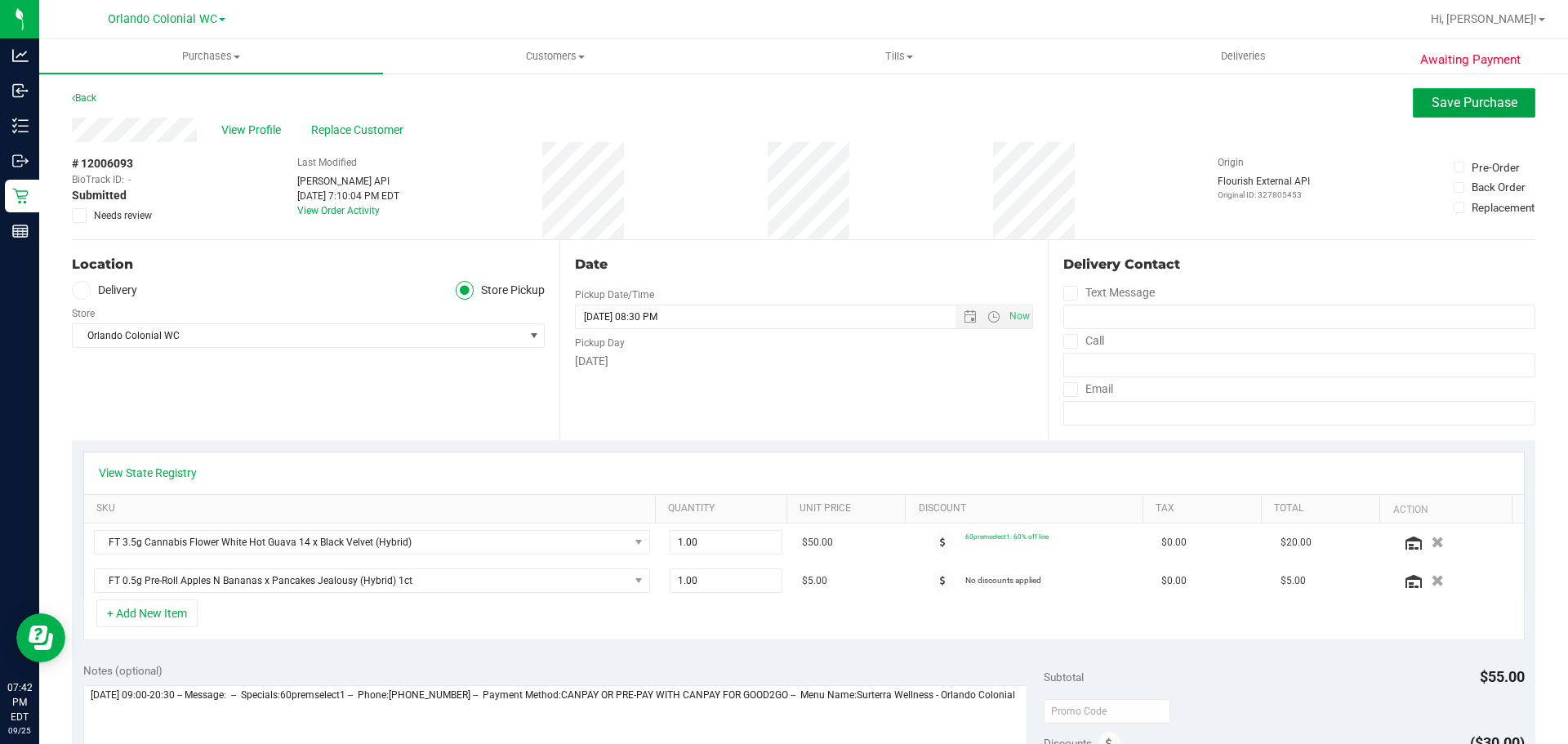
click at [1473, 104] on span "Save Purchase" at bounding box center [1474, 102] width 86 height 15
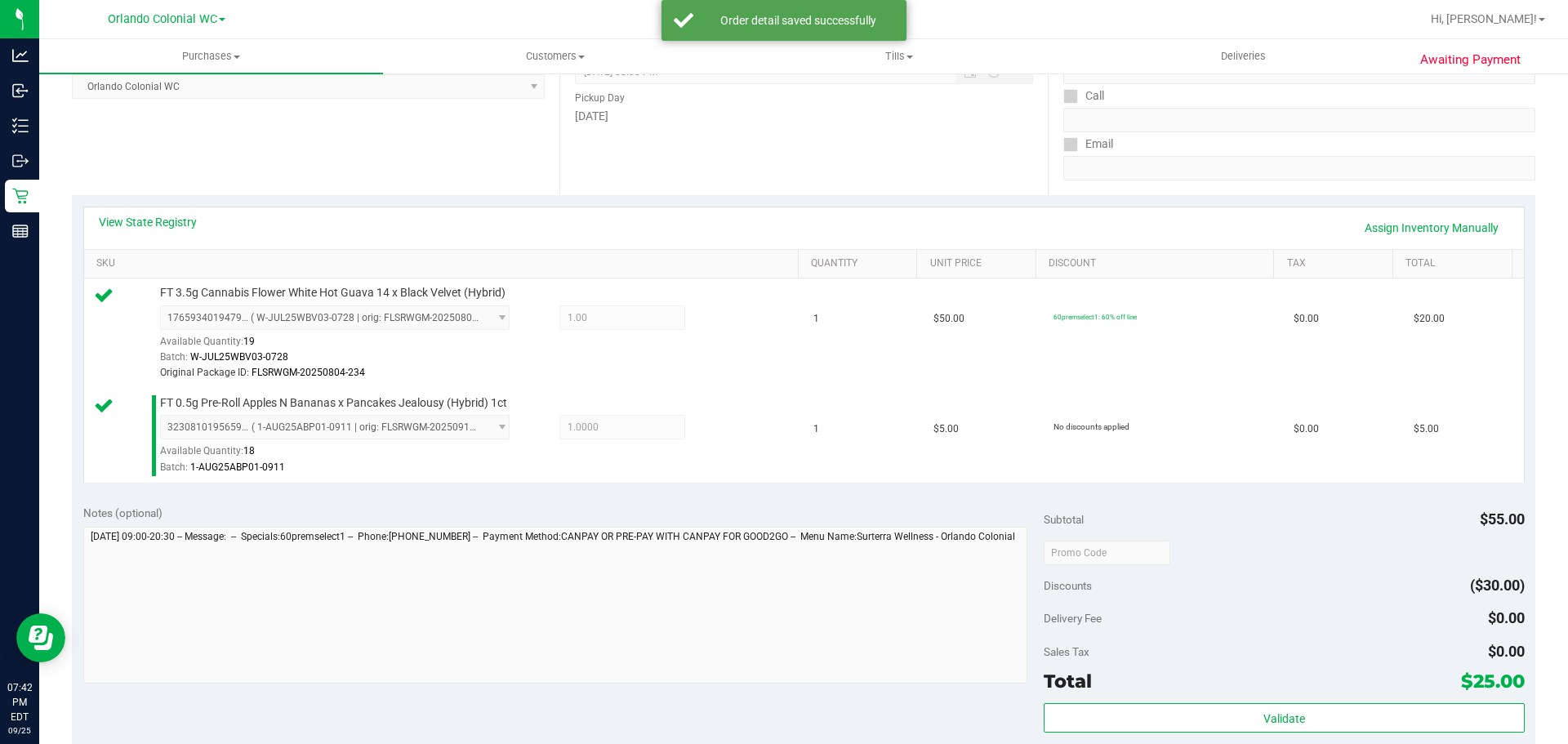
scroll to position [408, 0]
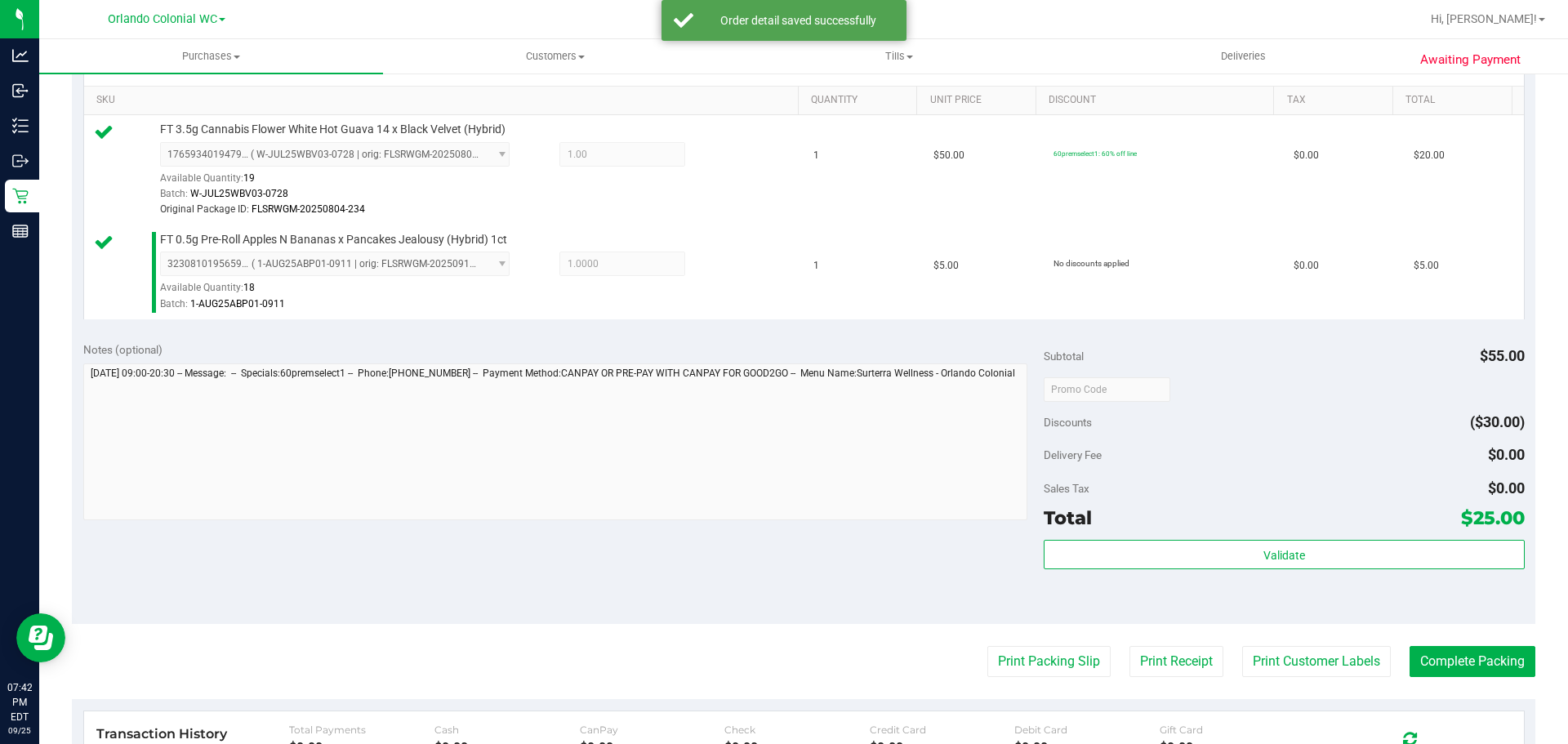
click at [1099, 537] on div "Subtotal $55.00 Discounts ($30.00) Delivery Fee $0.00 Sales Tax $0.00 Total $25…" at bounding box center [1283, 477] width 480 height 272
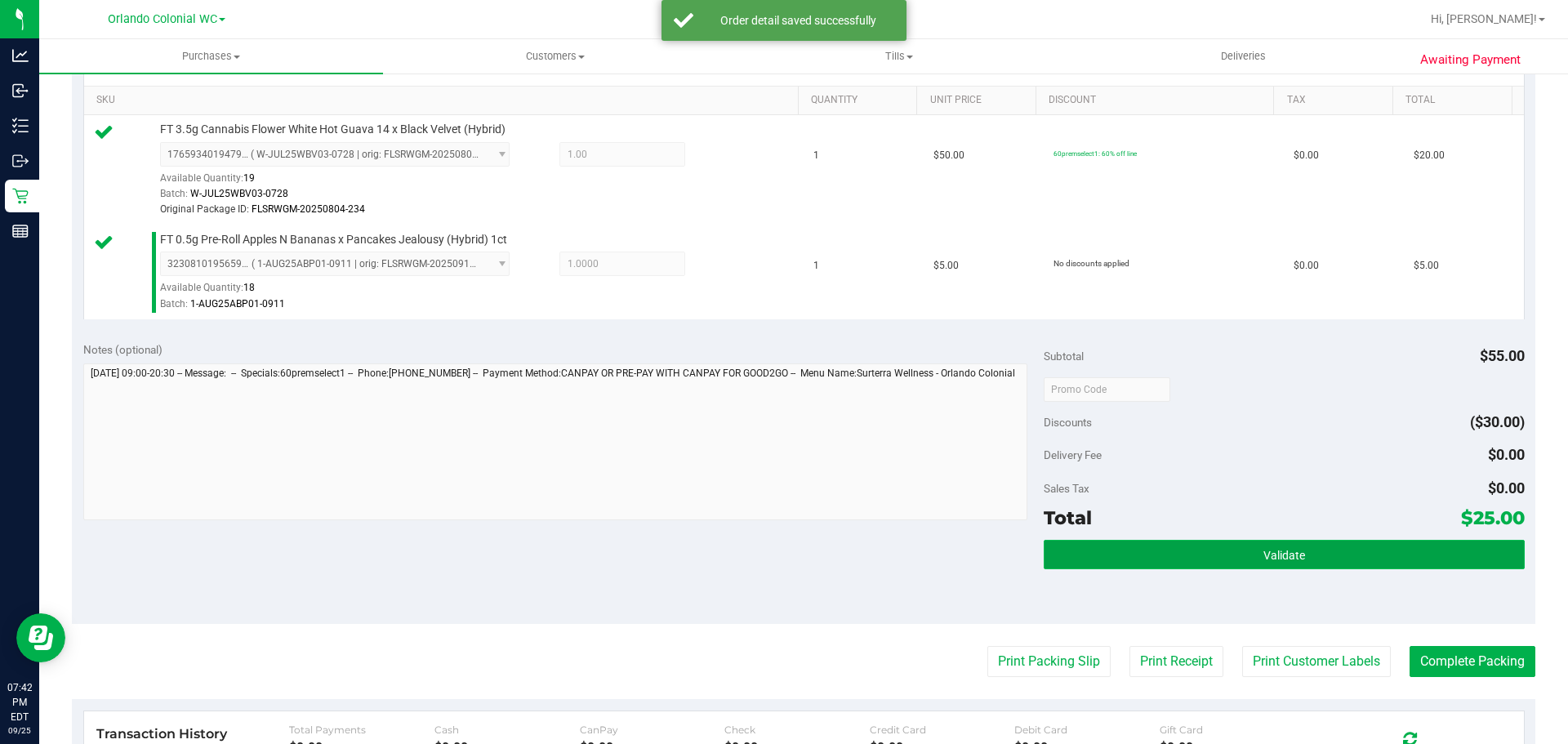
click at [1073, 553] on button "Validate" at bounding box center [1283, 554] width 480 height 29
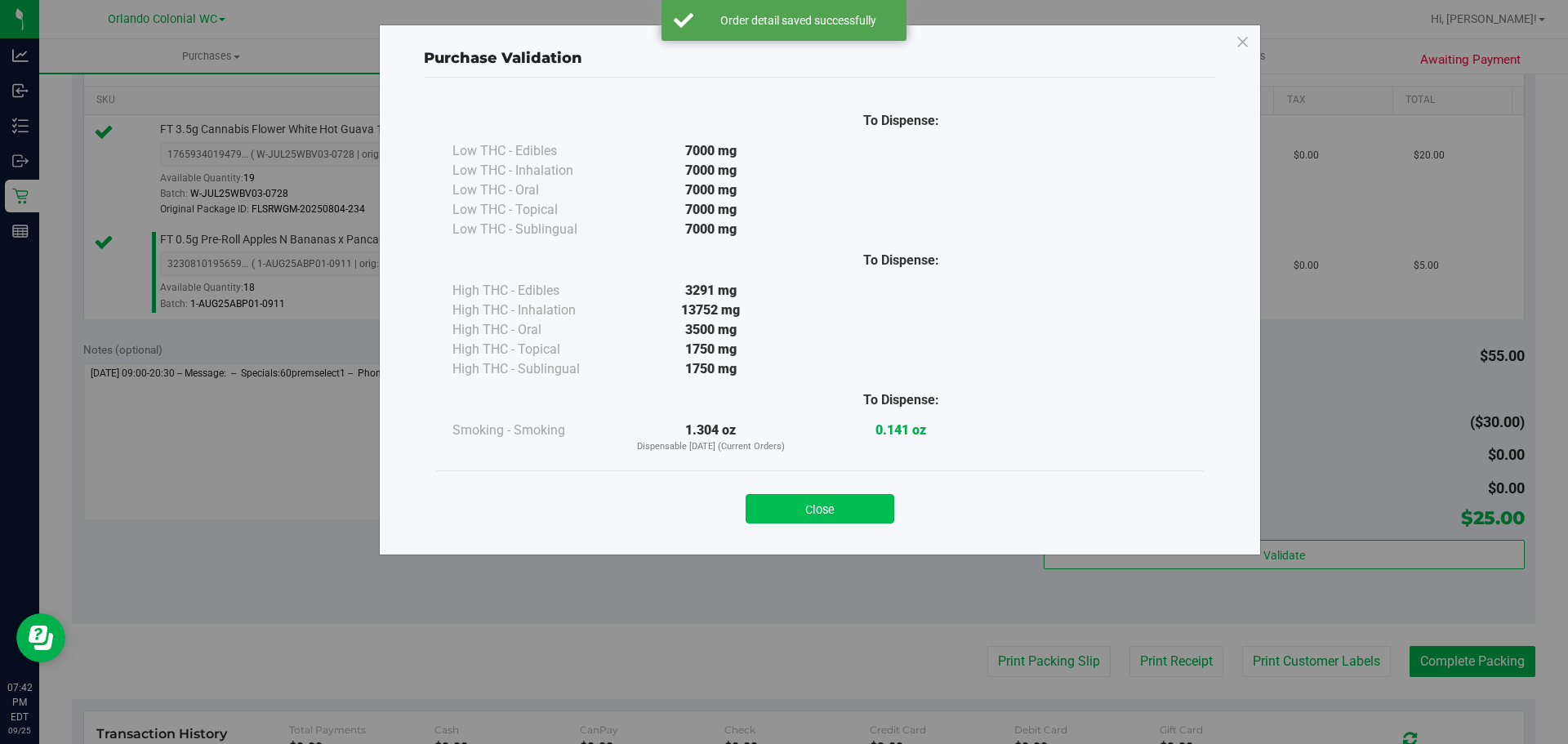
click at [853, 508] on button "Close" at bounding box center [820, 509] width 149 height 29
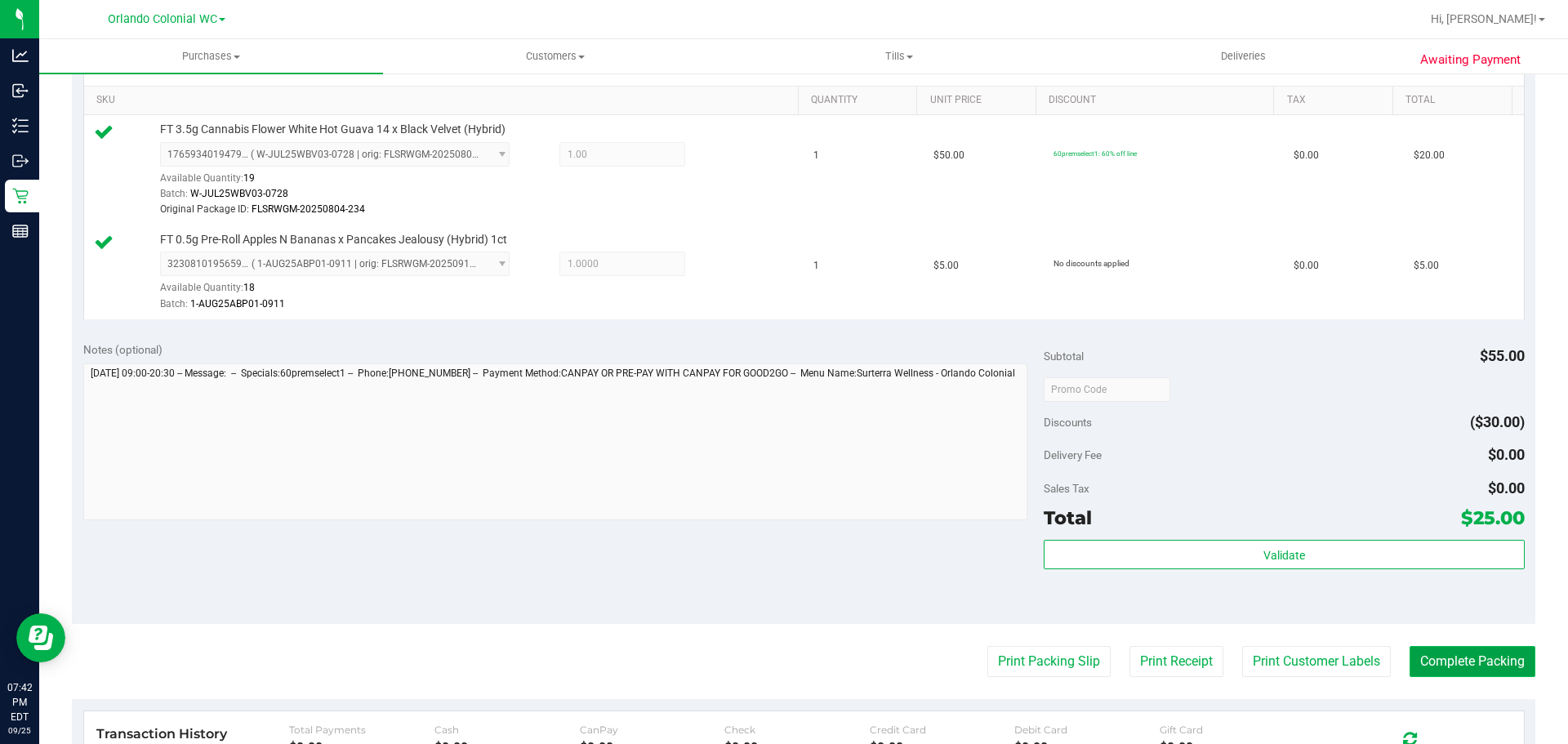
click at [1516, 654] on button "Complete Packing" at bounding box center [1472, 661] width 126 height 31
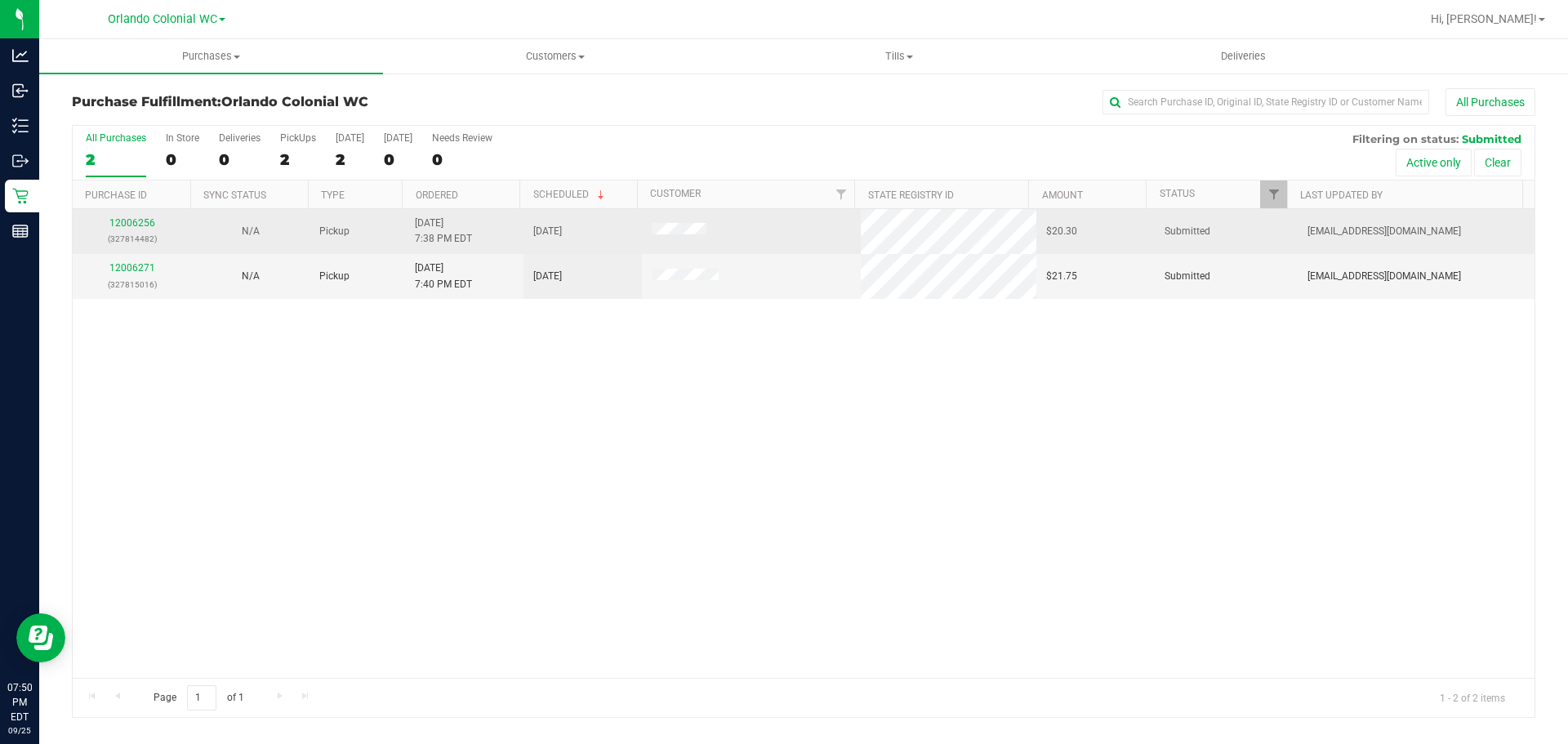
click at [114, 216] on div "12006256 (327814482)" at bounding box center [131, 231] width 99 height 31
click at [121, 233] on p "(327814482)" at bounding box center [131, 239] width 99 height 15
click at [123, 223] on link "12006256" at bounding box center [132, 223] width 45 height 12
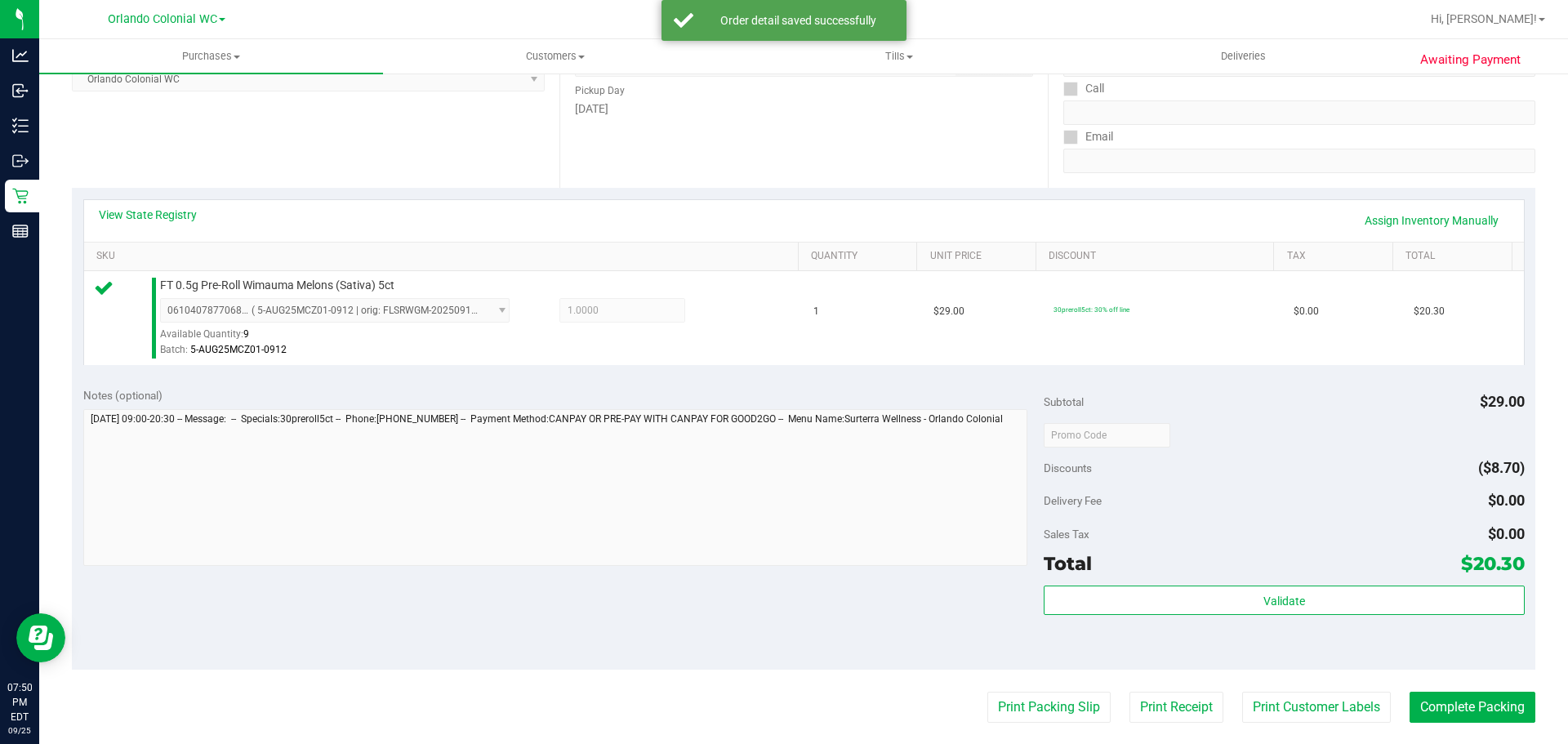
scroll to position [327, 0]
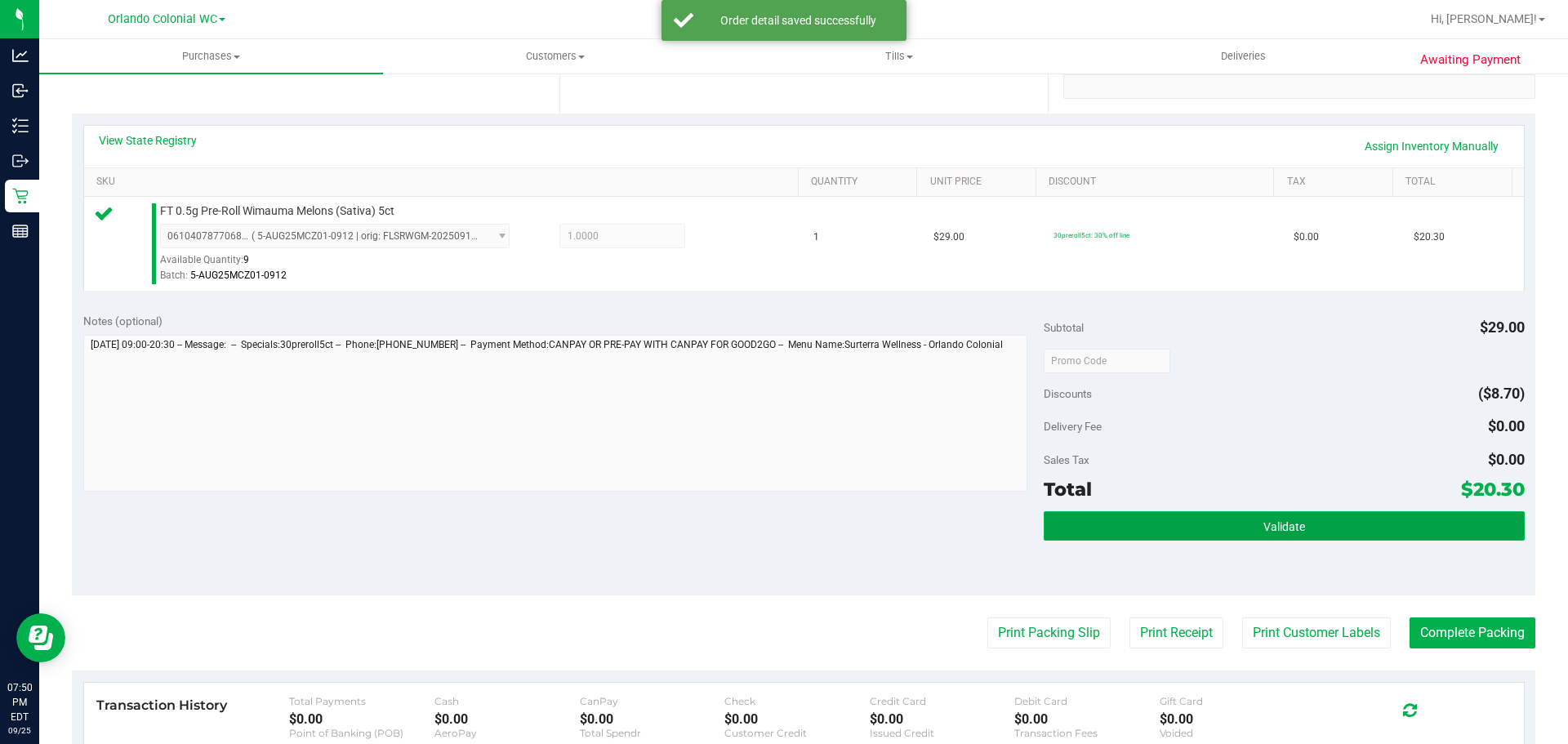
click at [1044, 513] on button "Validate" at bounding box center [1283, 526] width 480 height 29
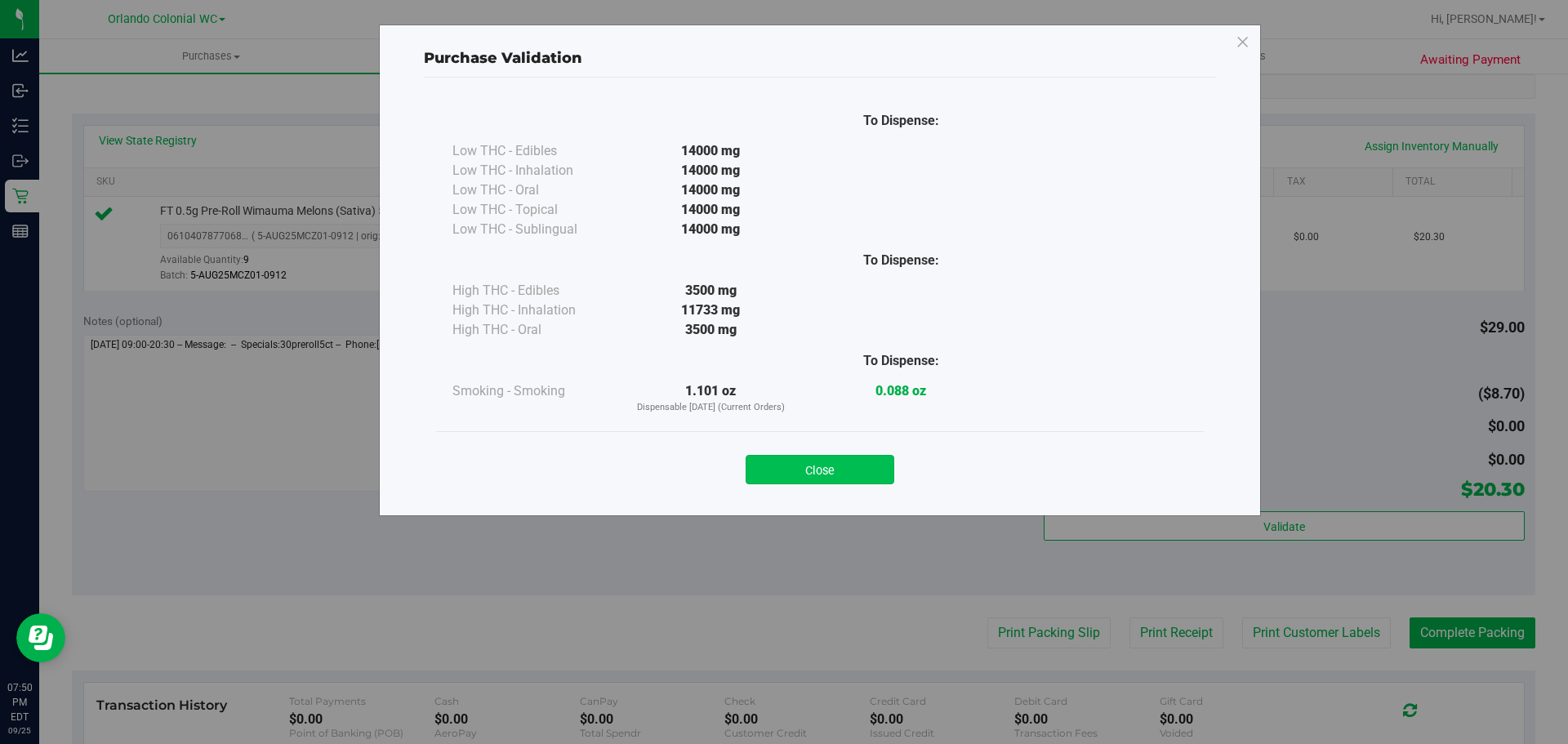
click at [851, 455] on button "Close" at bounding box center [820, 470] width 149 height 29
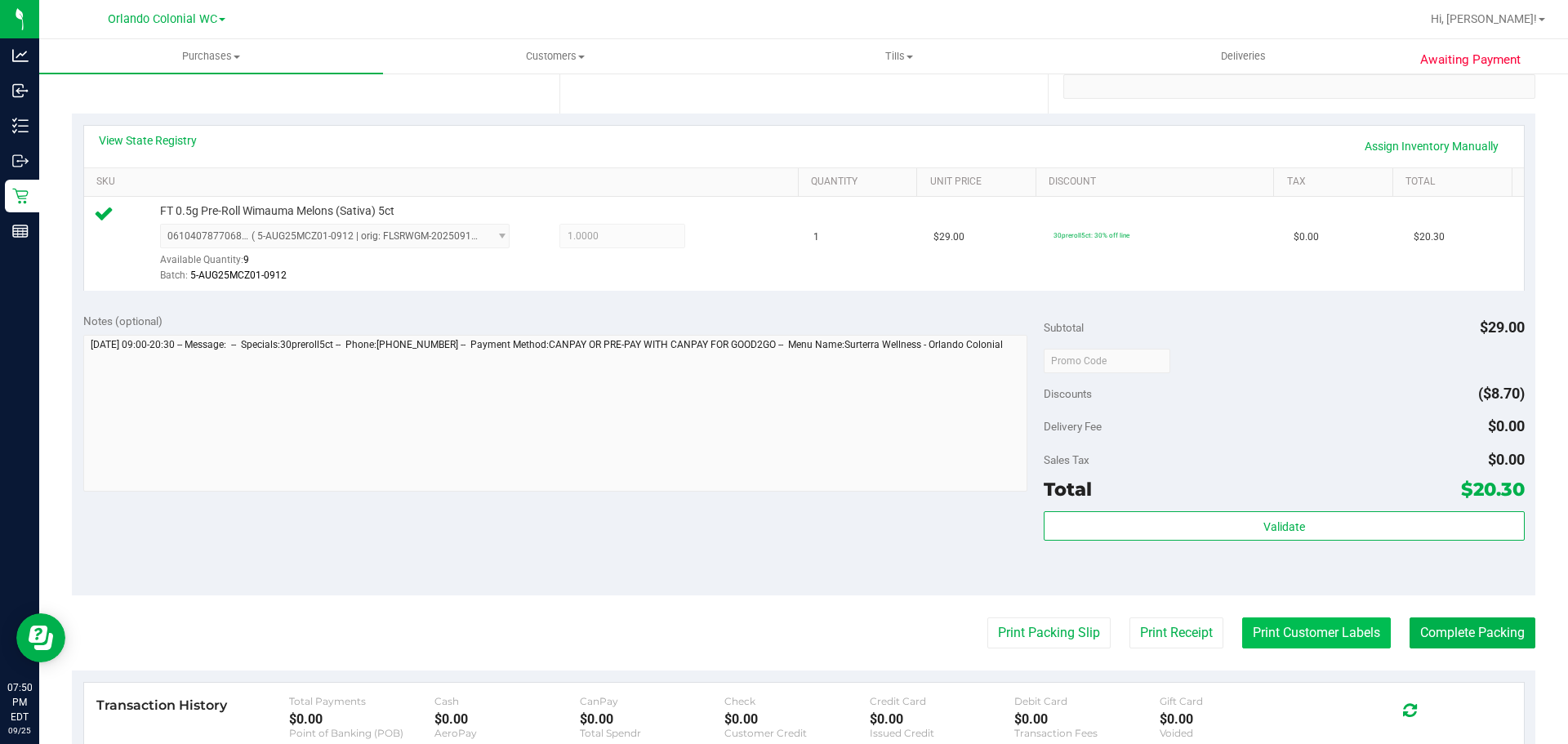
click at [1267, 639] on button "Print Customer Labels" at bounding box center [1317, 633] width 149 height 31
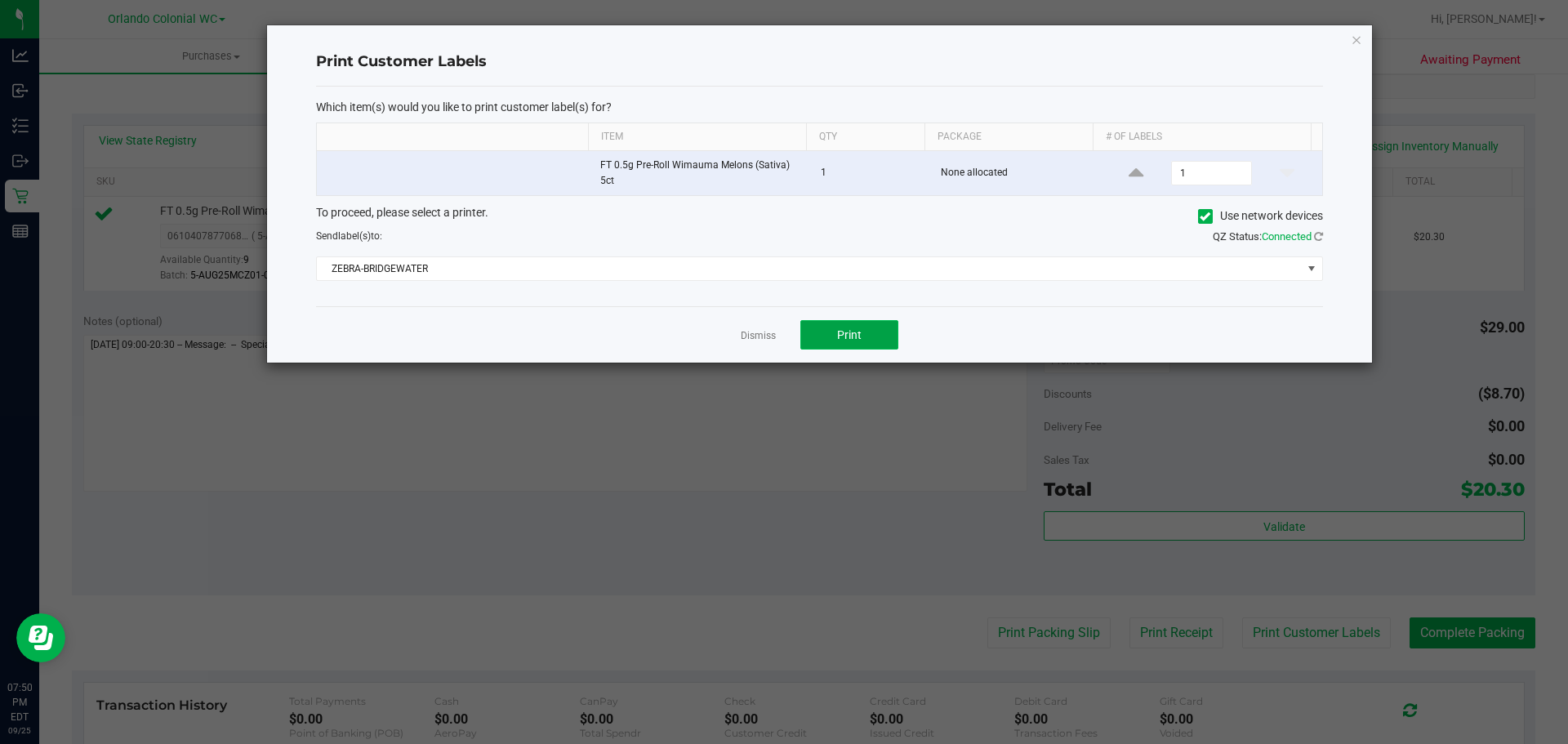
click at [819, 337] on button "Print" at bounding box center [849, 335] width 98 height 29
click at [769, 340] on link "Dismiss" at bounding box center [758, 336] width 35 height 14
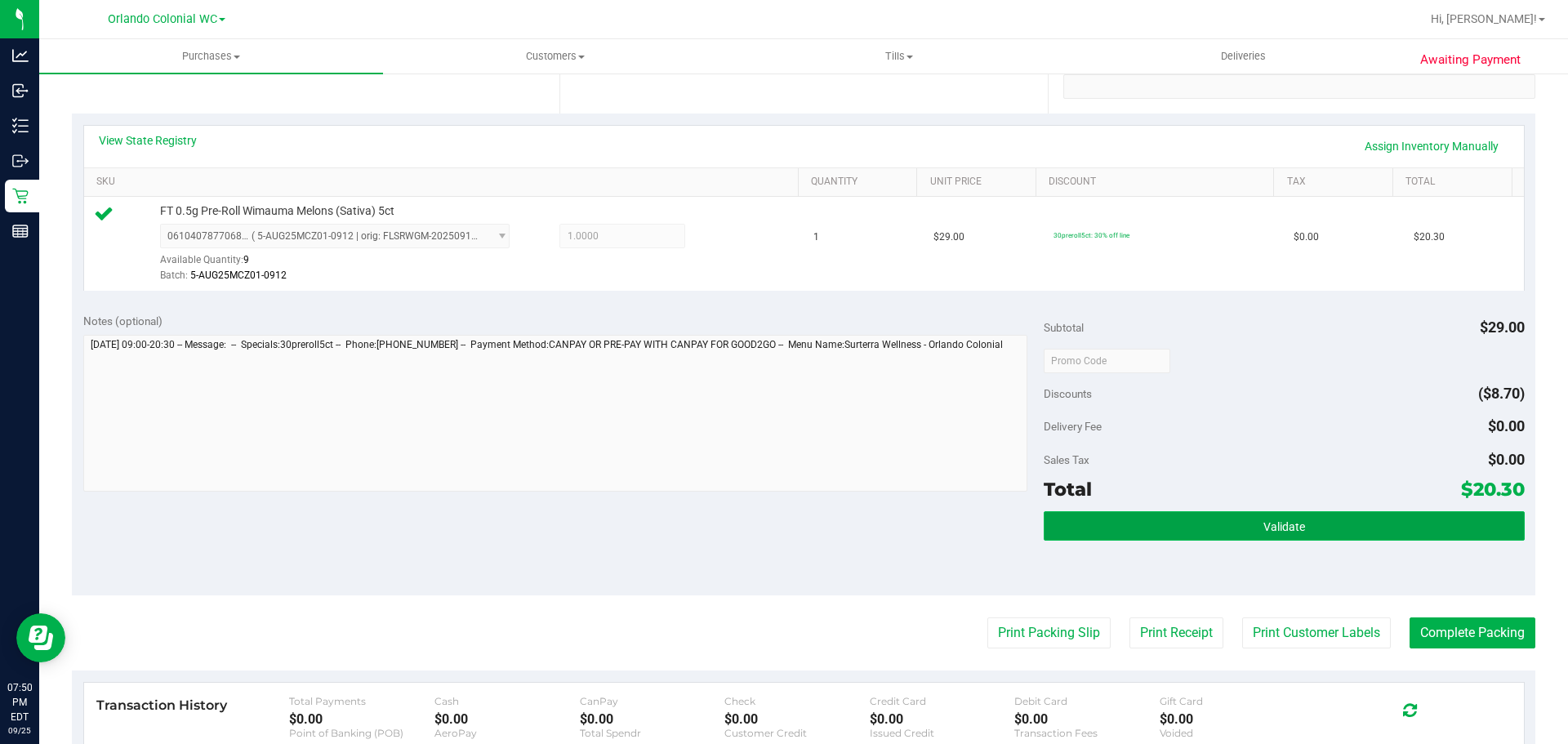
click at [1119, 526] on button "Validate" at bounding box center [1283, 526] width 480 height 29
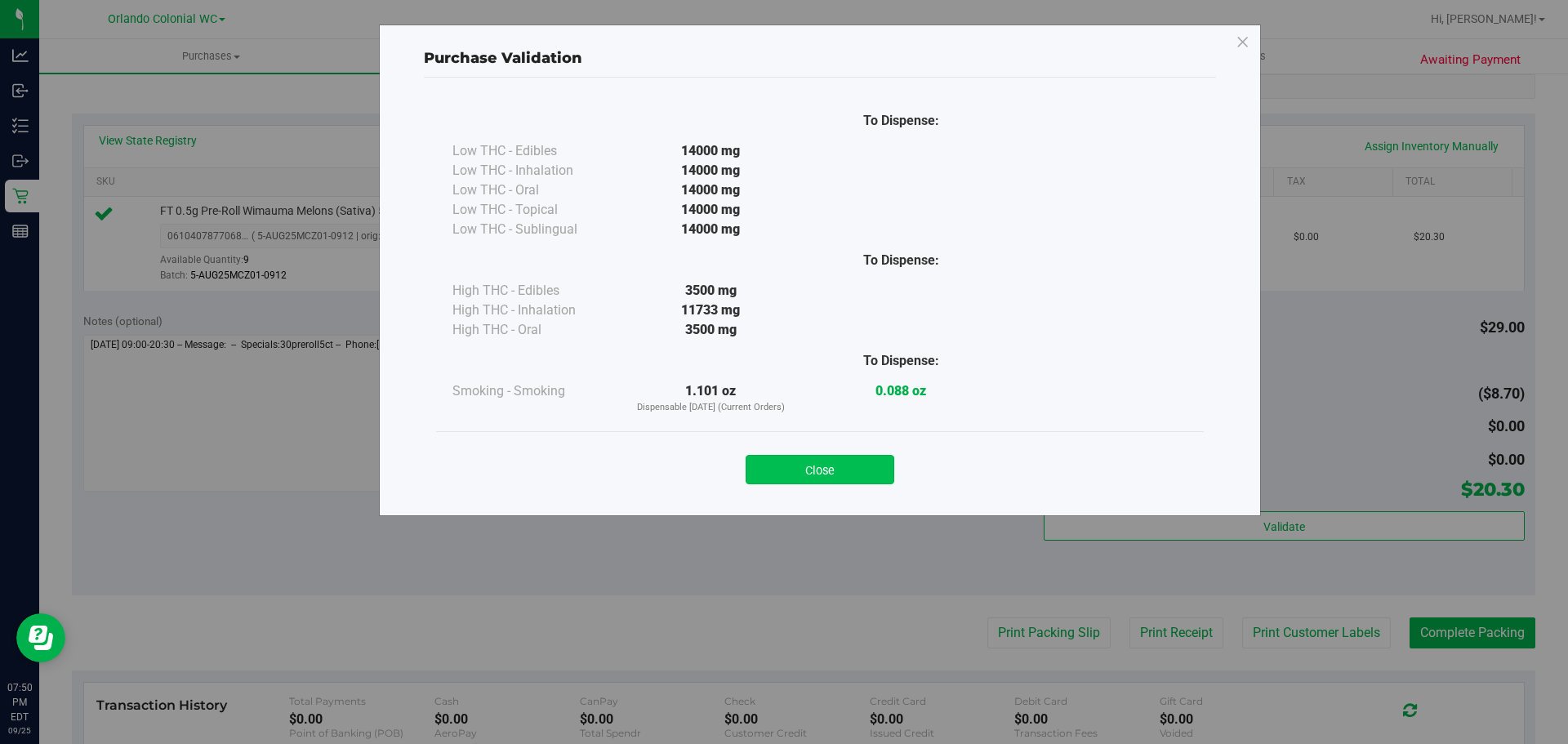
click at [797, 458] on button "Close" at bounding box center [820, 470] width 149 height 29
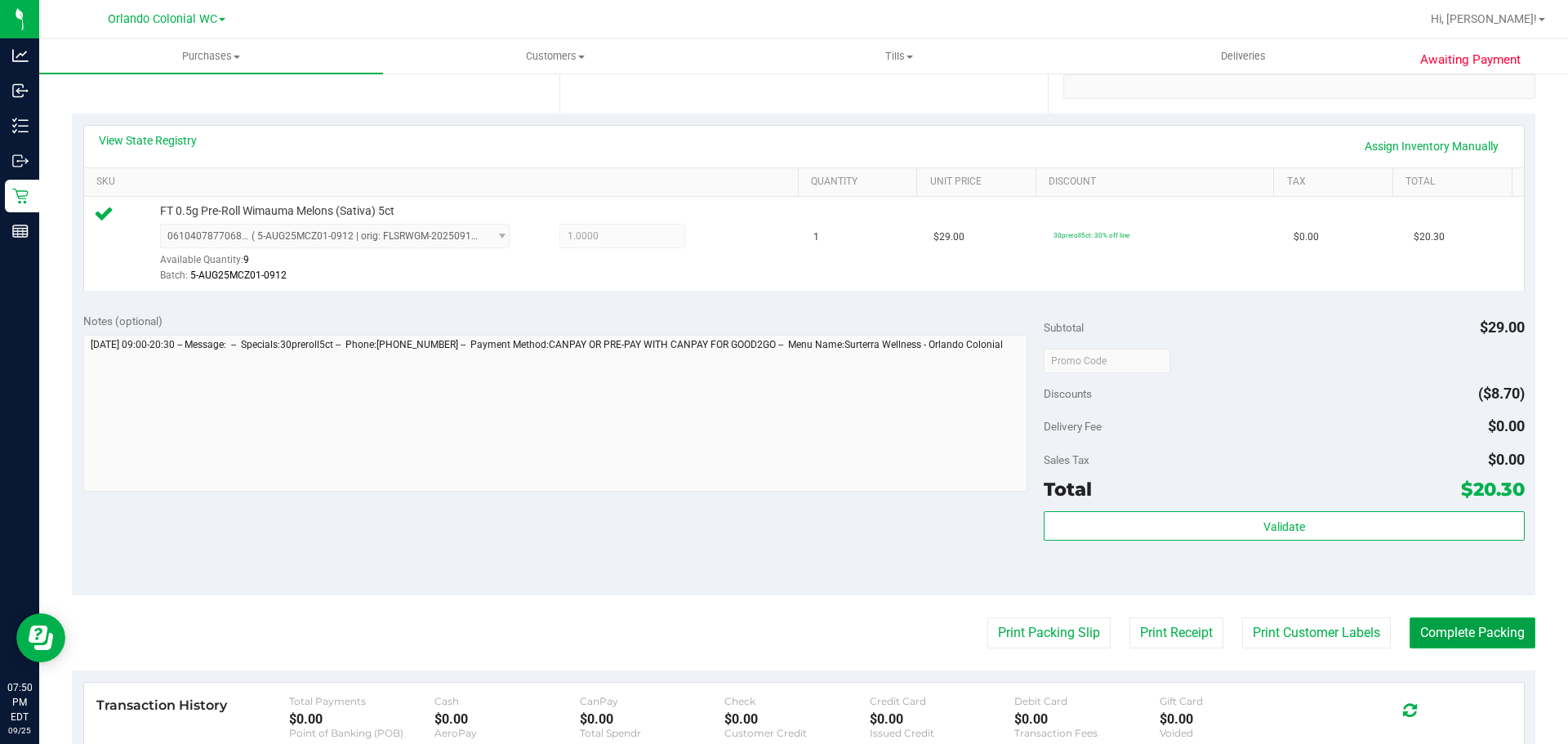
click at [1417, 641] on button "Complete Packing" at bounding box center [1472, 633] width 126 height 31
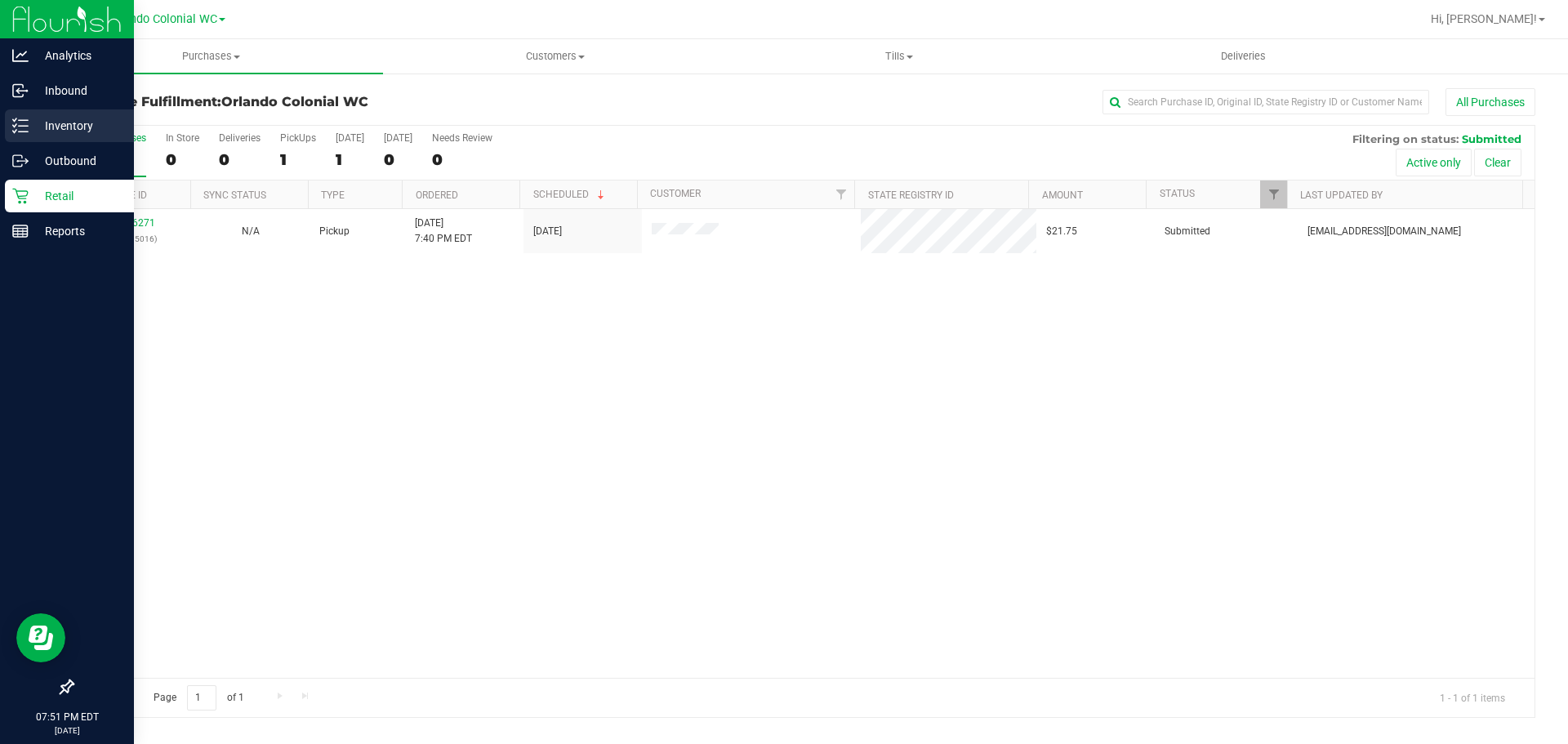
click at [72, 120] on p "Inventory" at bounding box center [78, 126] width 98 height 20
click at [74, 119] on p "Inventory" at bounding box center [78, 126] width 98 height 20
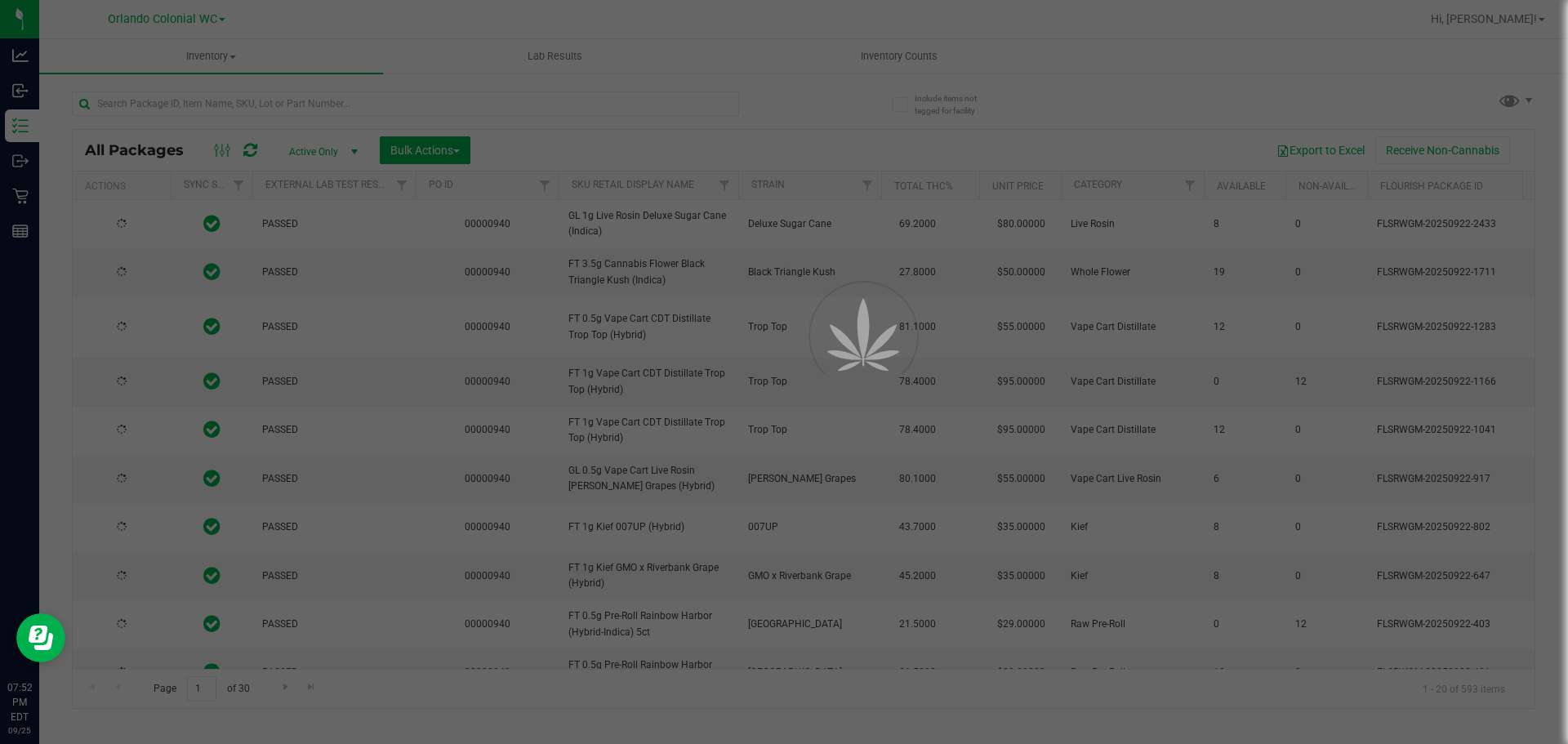
drag, startPoint x: 74, startPoint y: 119, endPoint x: 561, endPoint y: 83, distance: 488.3
click at [561, 96] on div at bounding box center [784, 372] width 1568 height 744
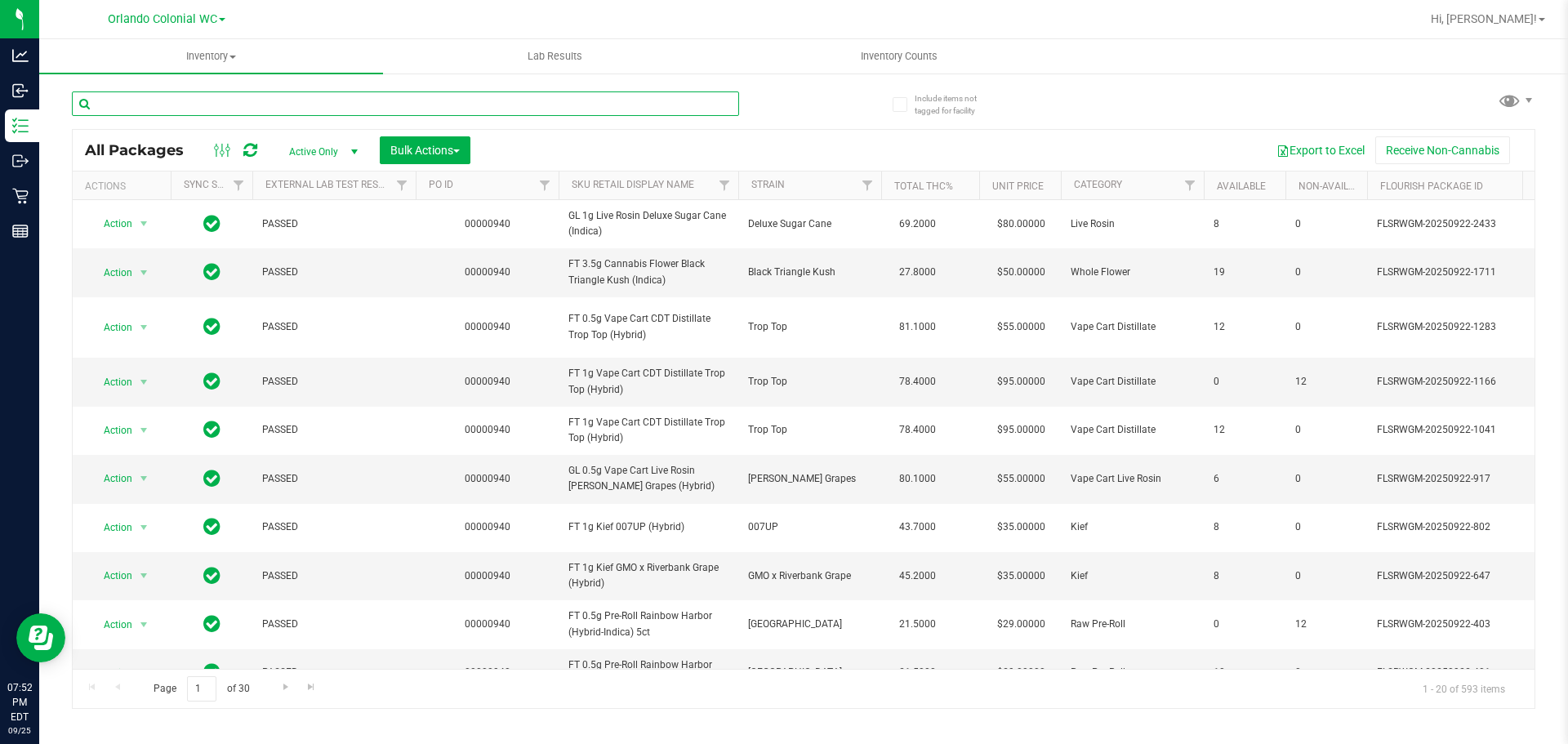
click at [559, 97] on input "text" at bounding box center [405, 103] width 667 height 24
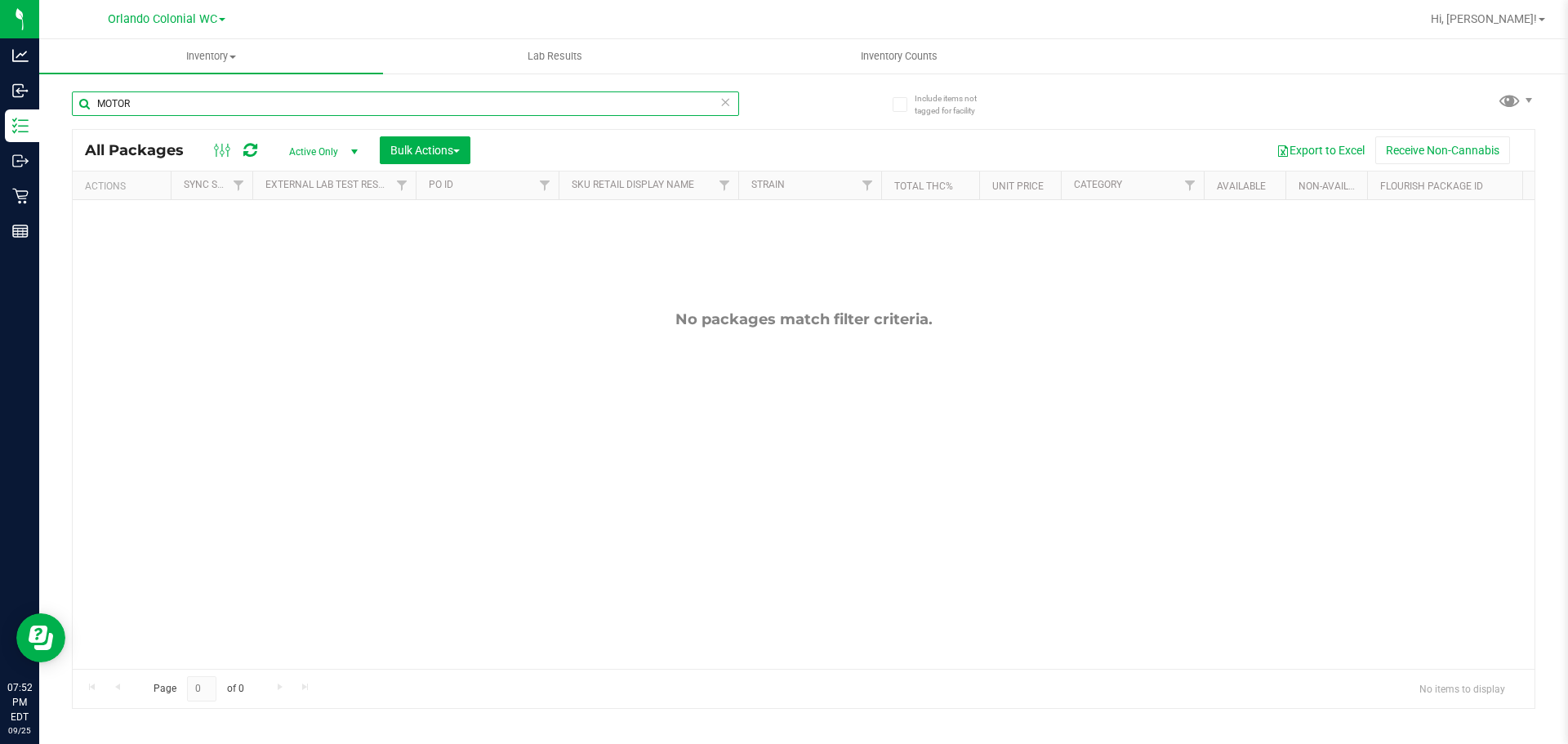
type input "MOTOR"
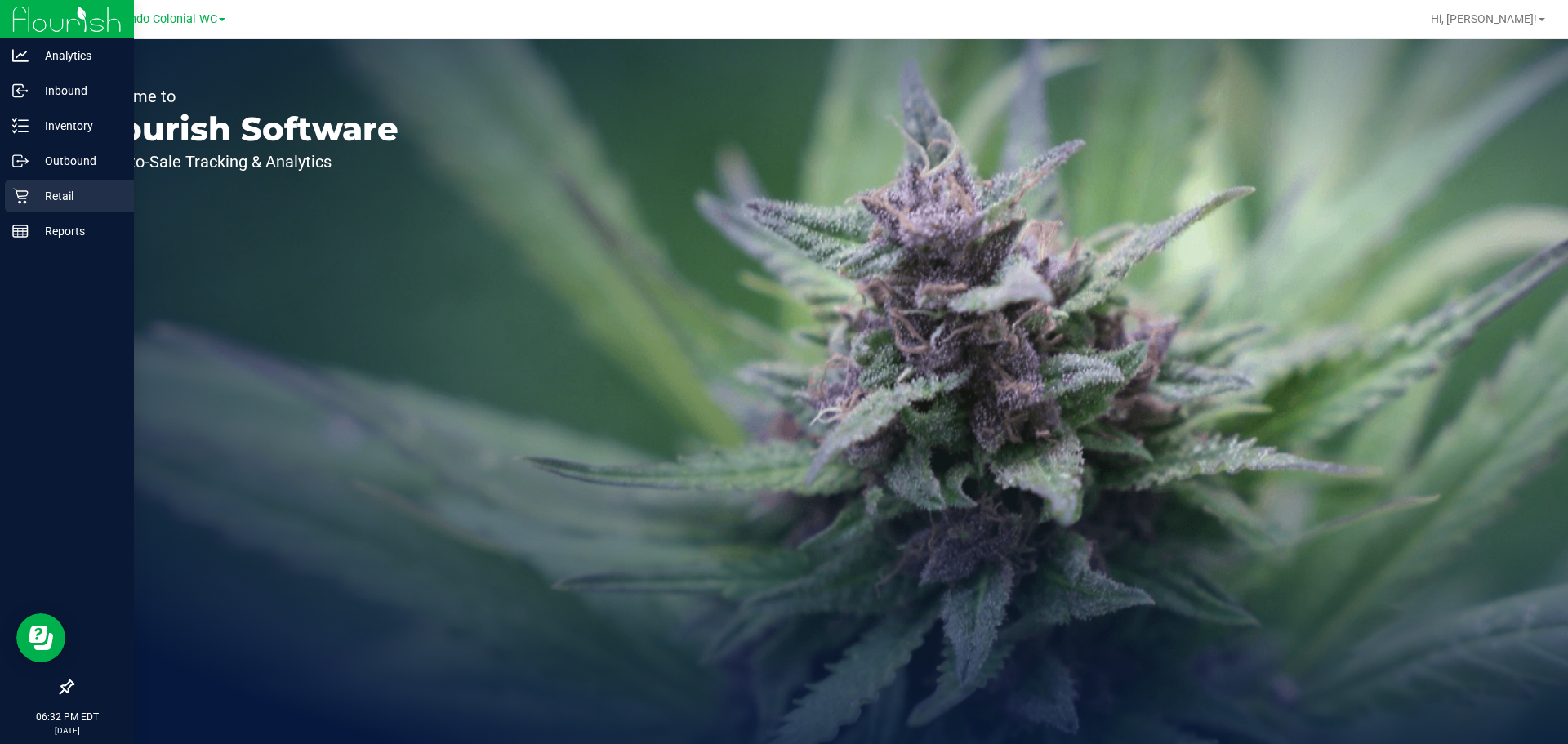
click at [18, 211] on div "Retail" at bounding box center [69, 196] width 129 height 33
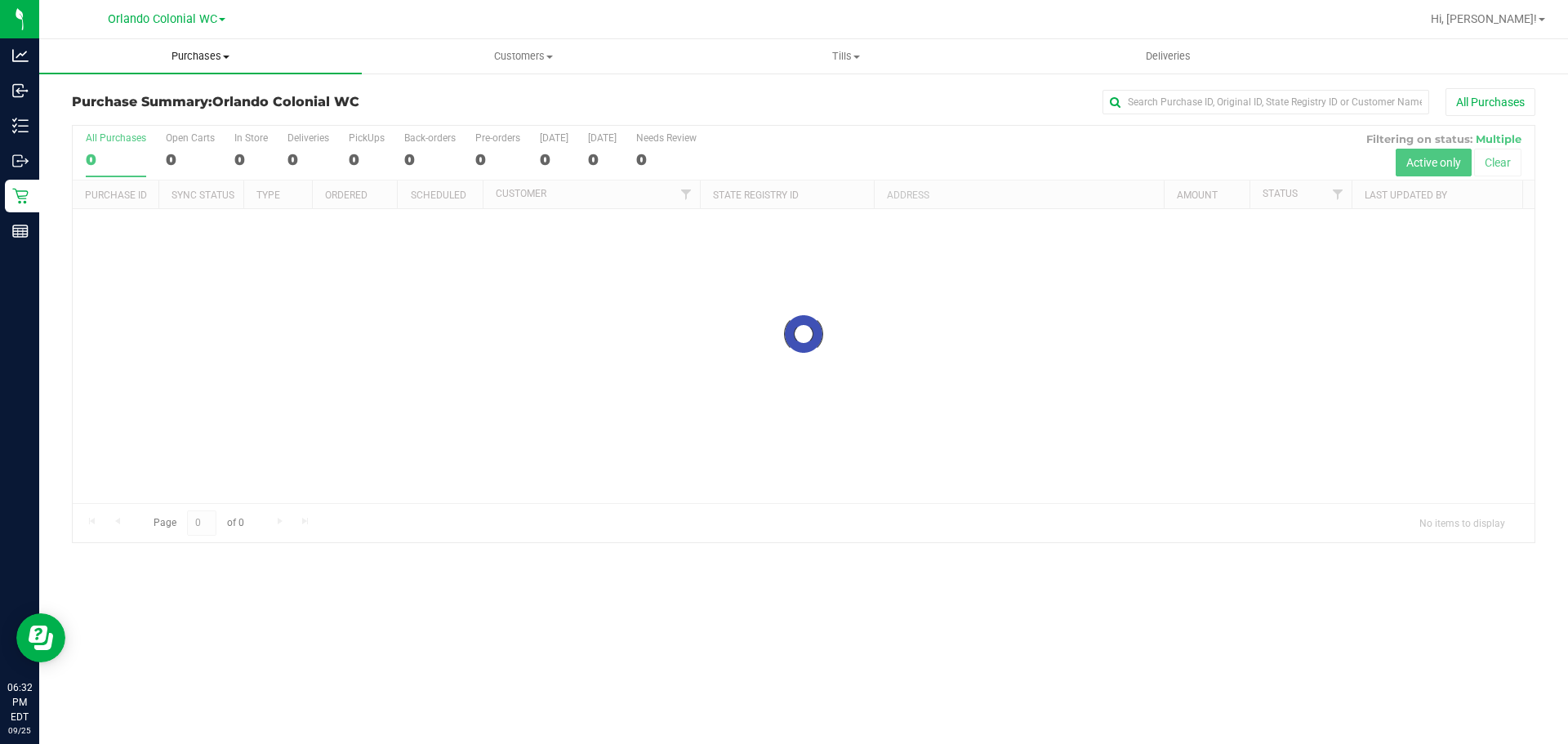
click at [196, 54] on span "Purchases" at bounding box center [200, 56] width 323 height 15
click at [114, 115] on span "Fulfillment" at bounding box center [90, 117] width 102 height 14
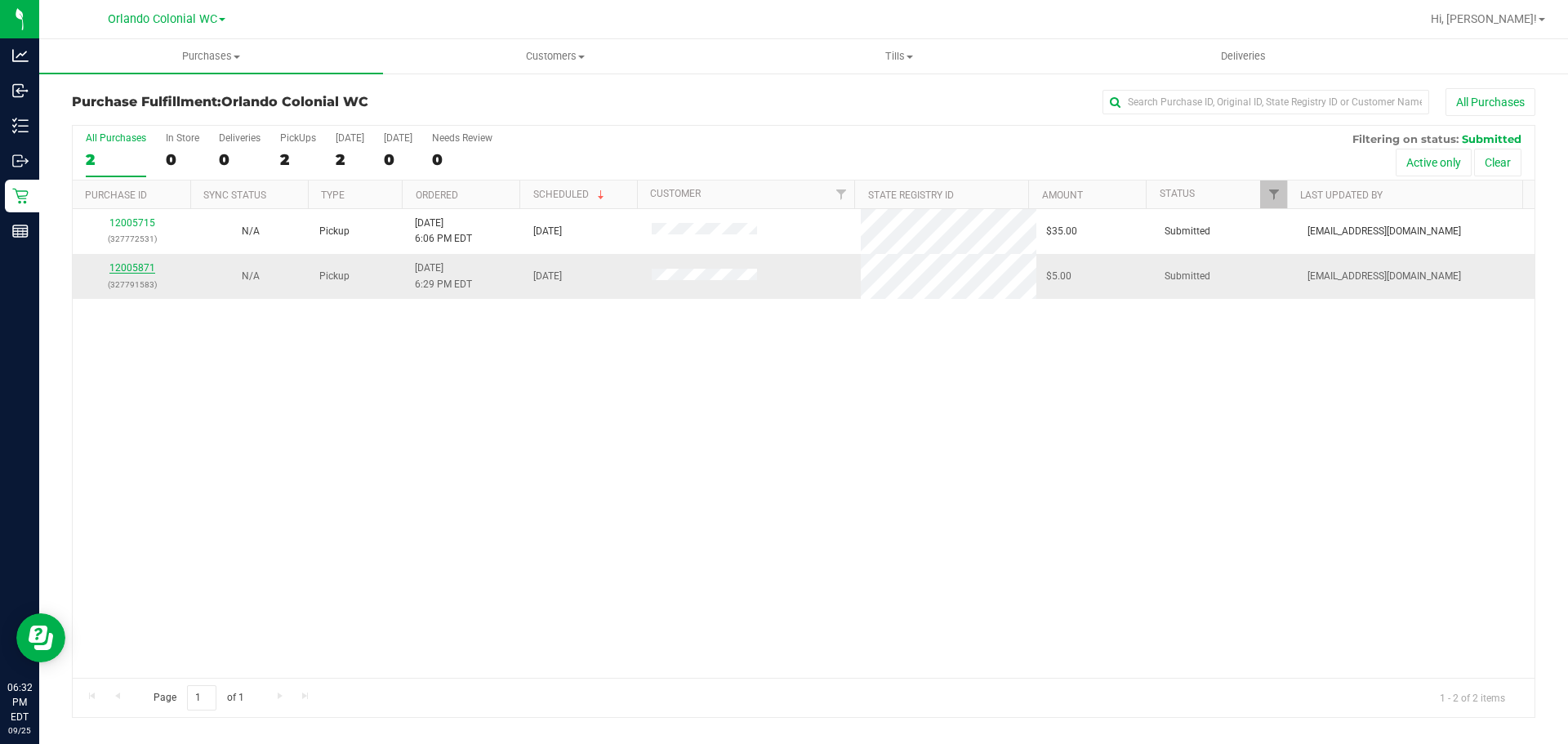
click at [145, 268] on link "12005871" at bounding box center [132, 268] width 45 height 12
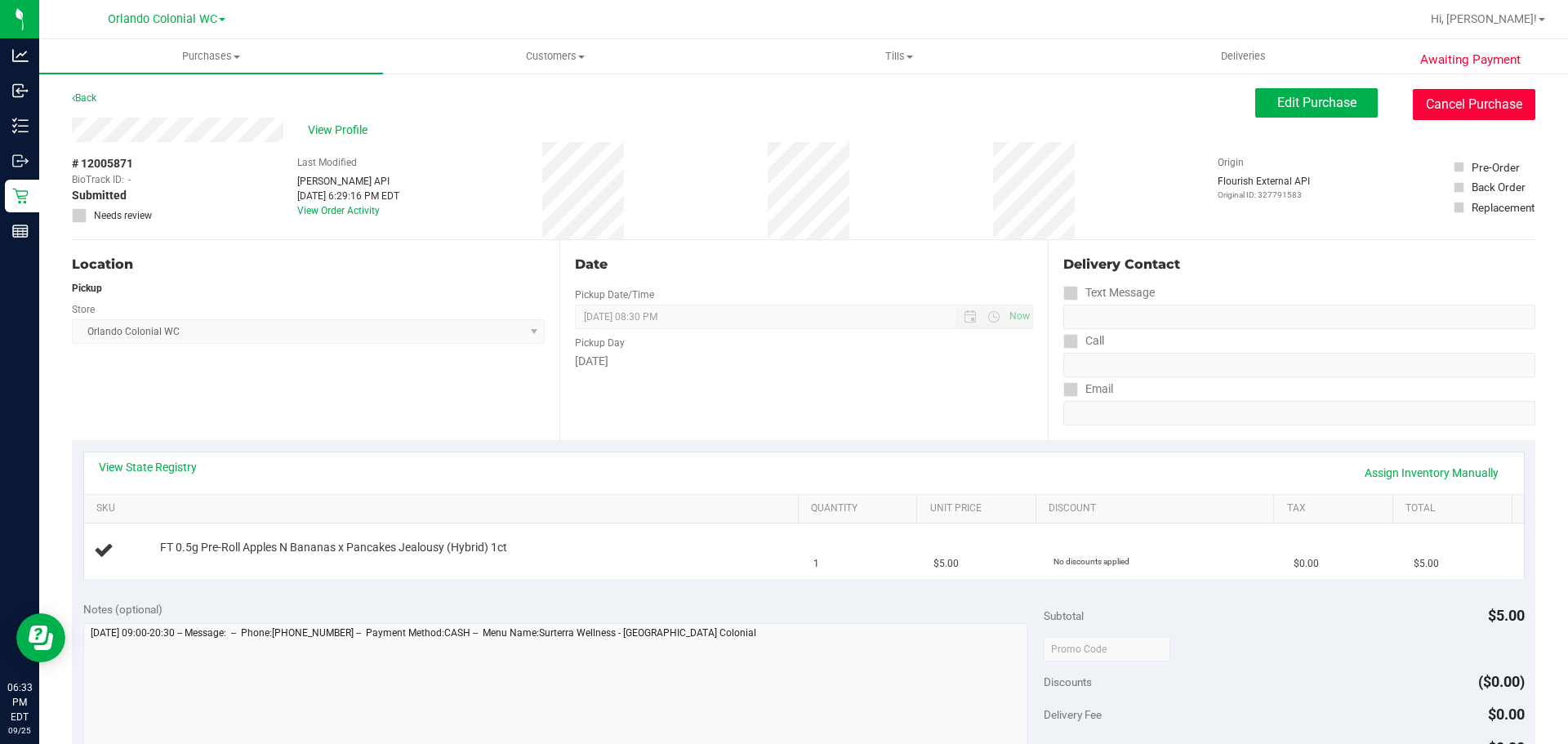
click at [1452, 102] on button "Cancel Purchase" at bounding box center [1474, 104] width 122 height 31
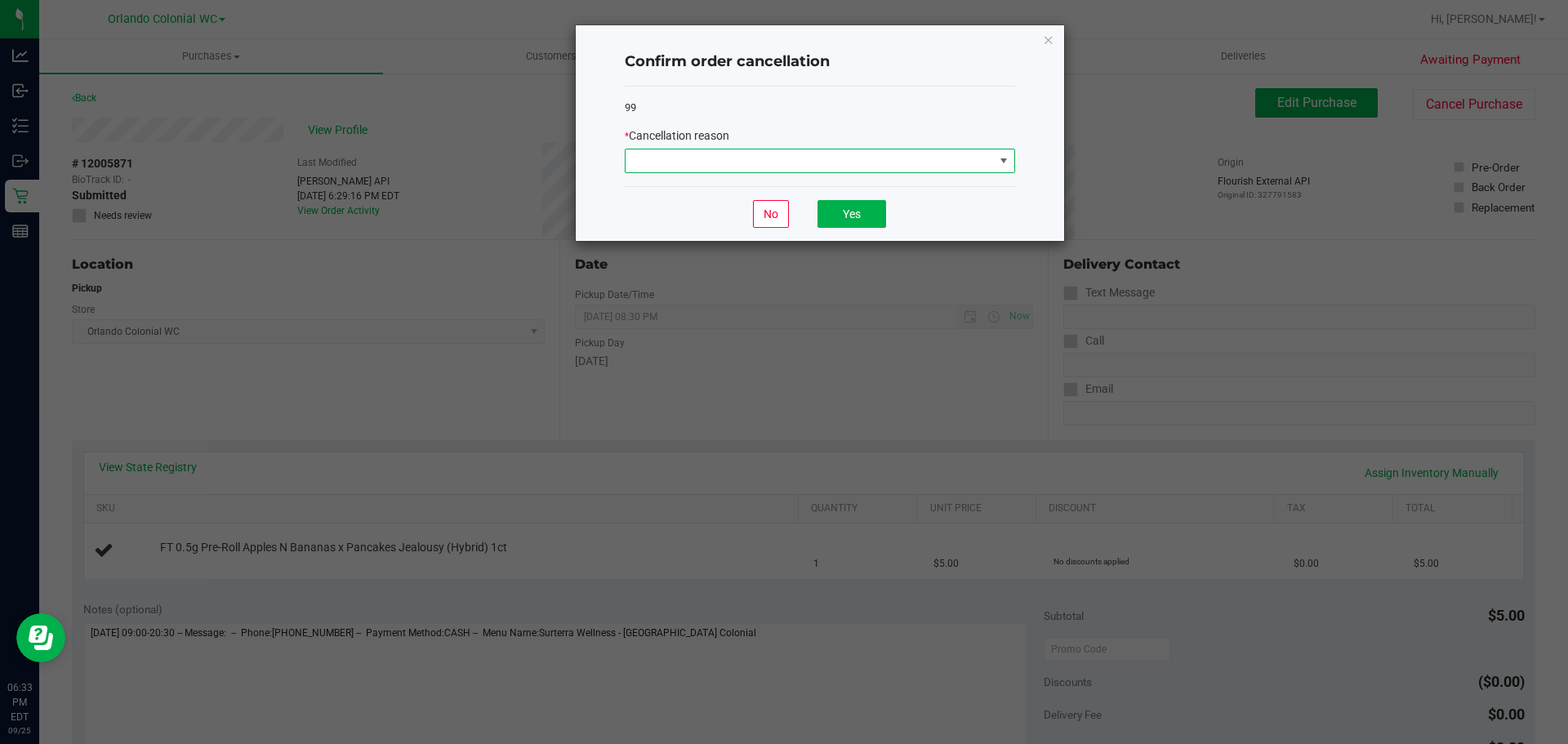
click at [734, 167] on span at bounding box center [810, 161] width 368 height 23
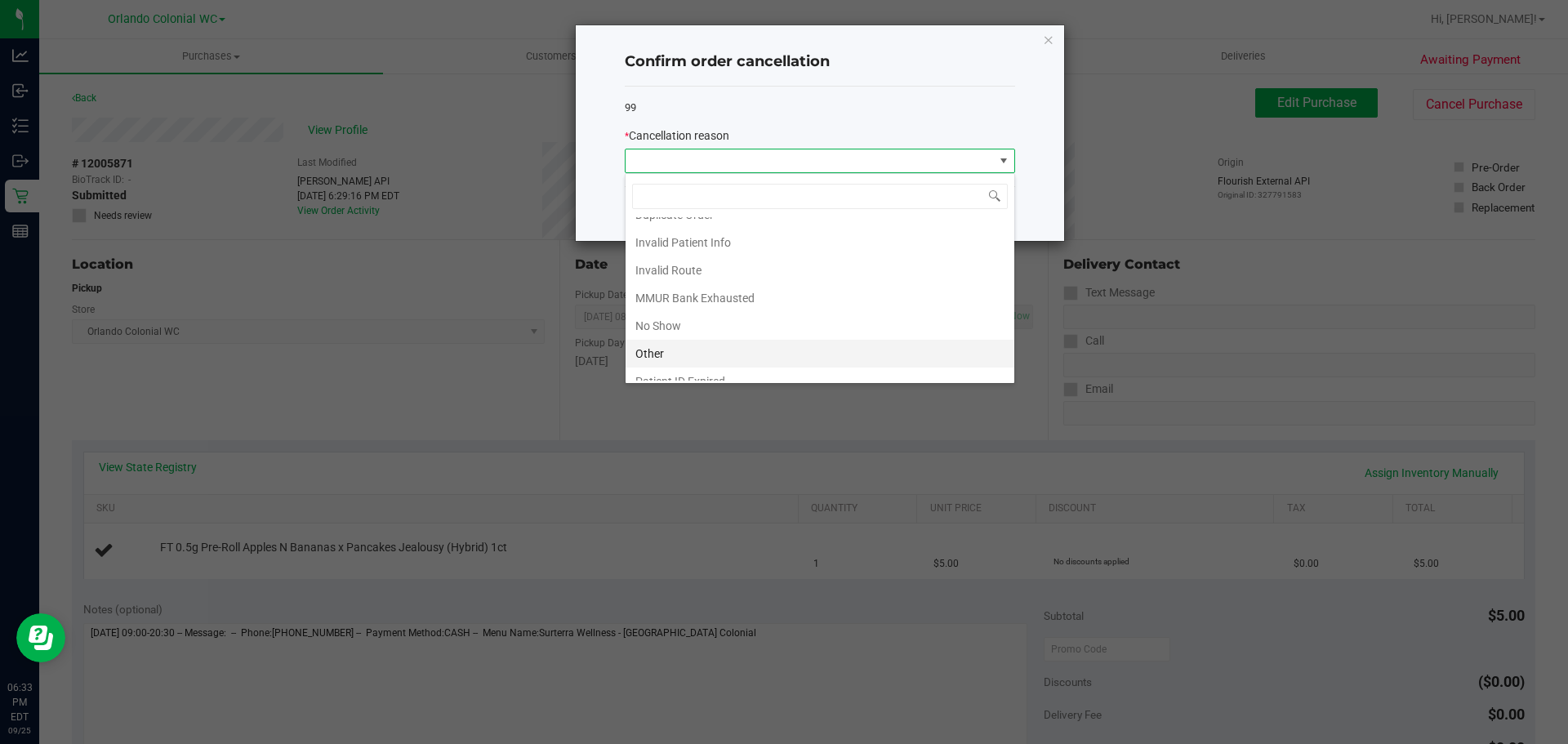
scroll to position [86, 0]
click at [668, 311] on li "Other" at bounding box center [820, 311] width 389 height 28
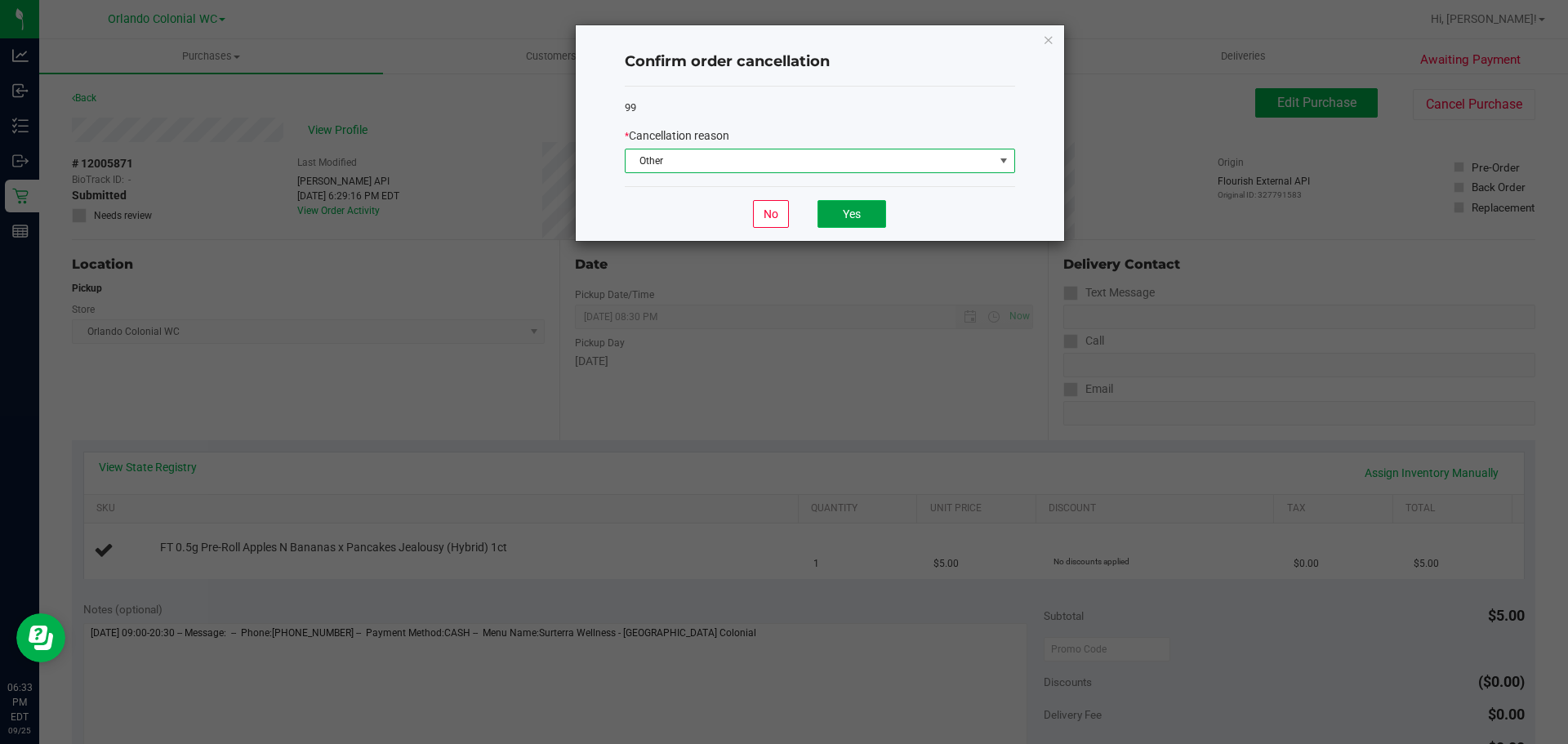
click at [846, 223] on button "Yes" at bounding box center [852, 214] width 69 height 28
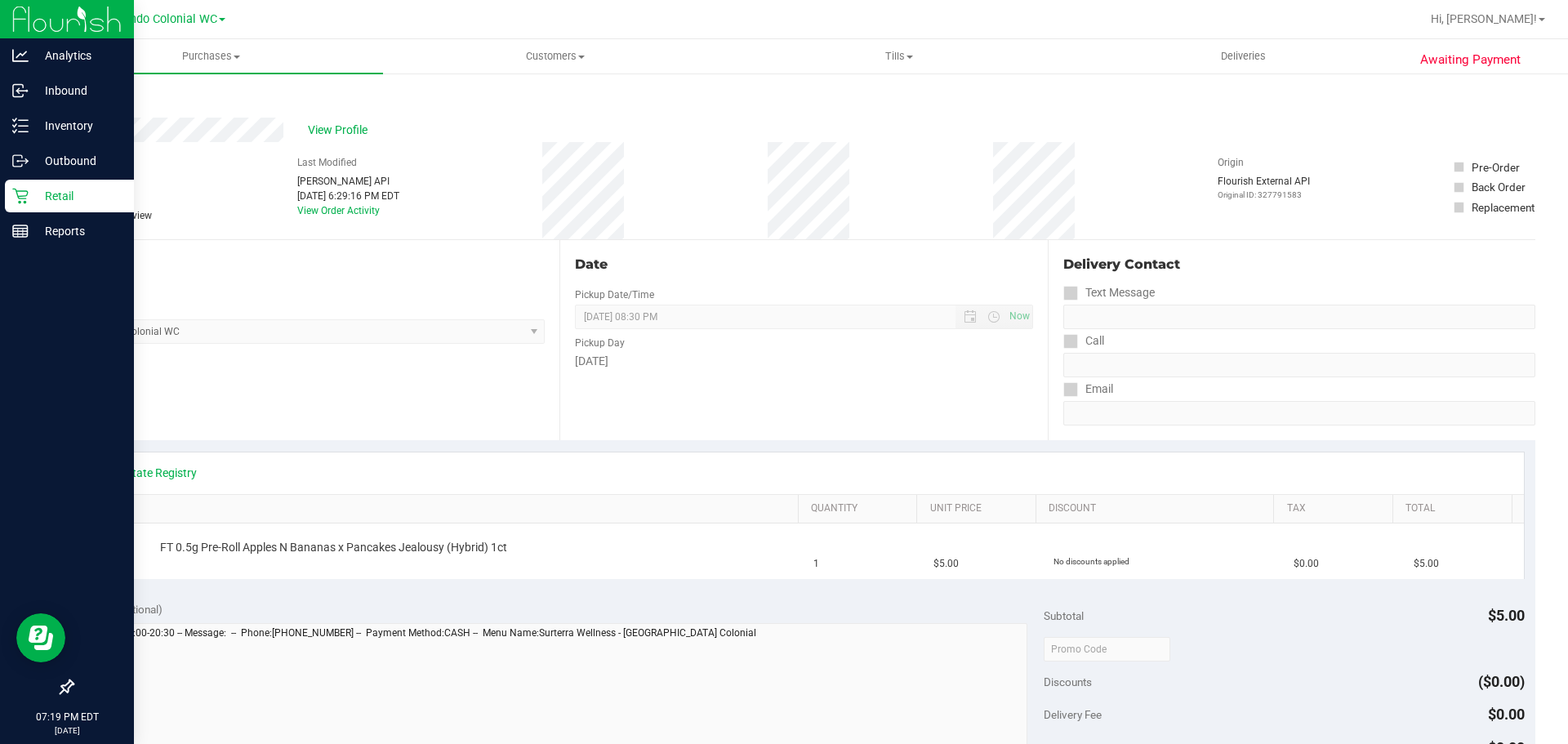
click at [26, 201] on icon at bounding box center [20, 196] width 15 height 15
click at [27, 200] on icon at bounding box center [21, 196] width 16 height 16
